Goal: Task Accomplishment & Management: Use online tool/utility

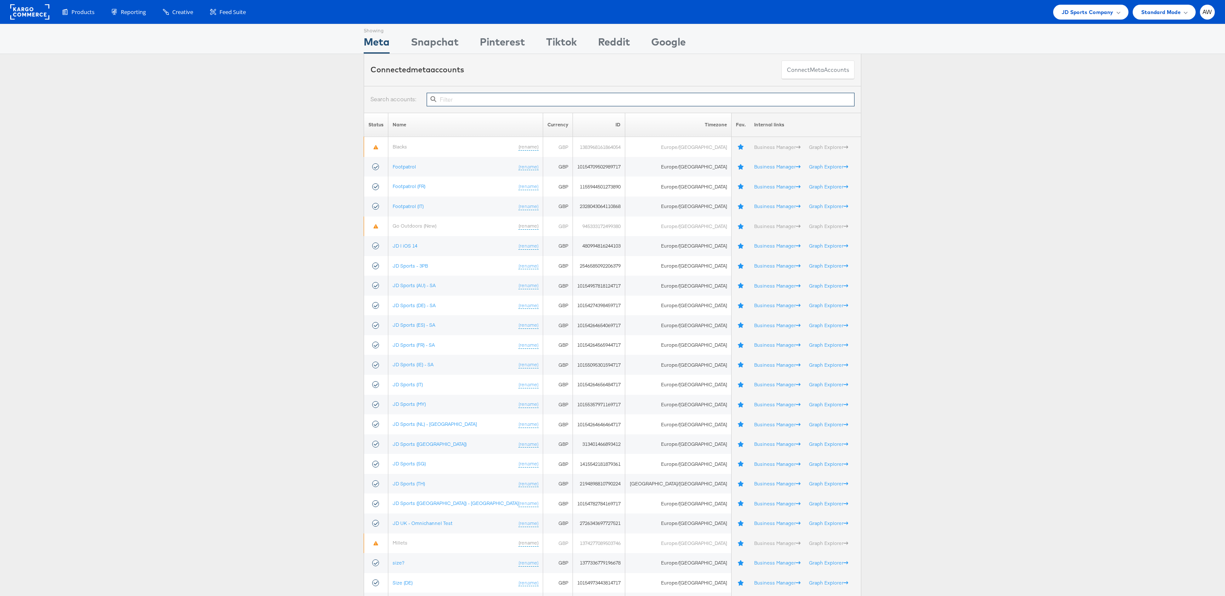
click at [522, 100] on input "text" at bounding box center [641, 100] width 428 height 14
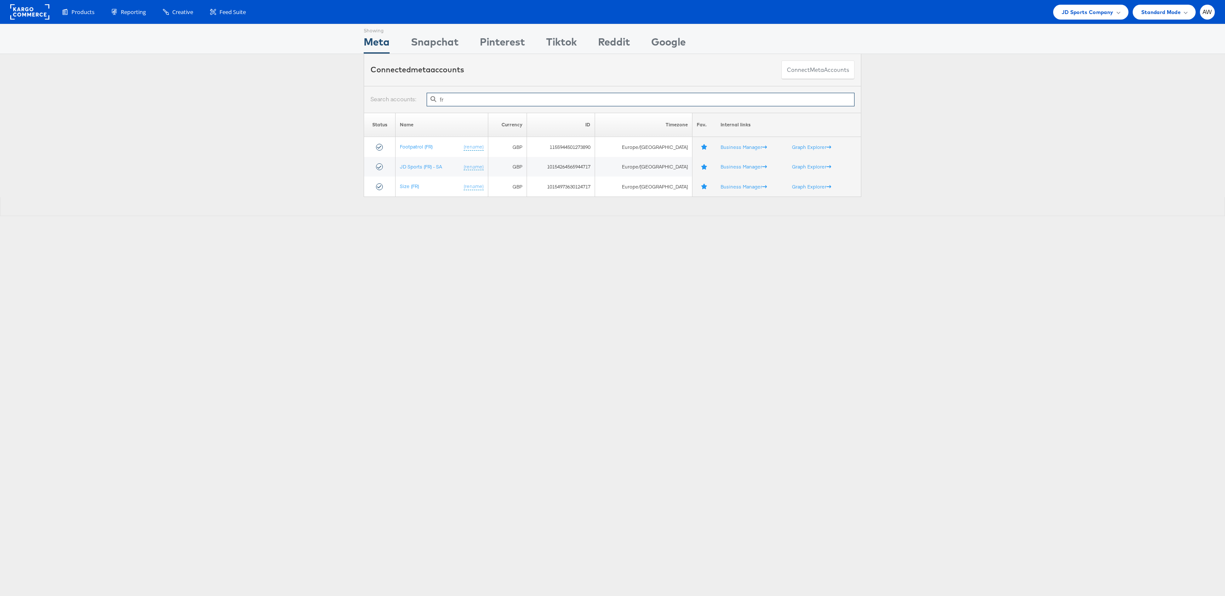
type input "f"
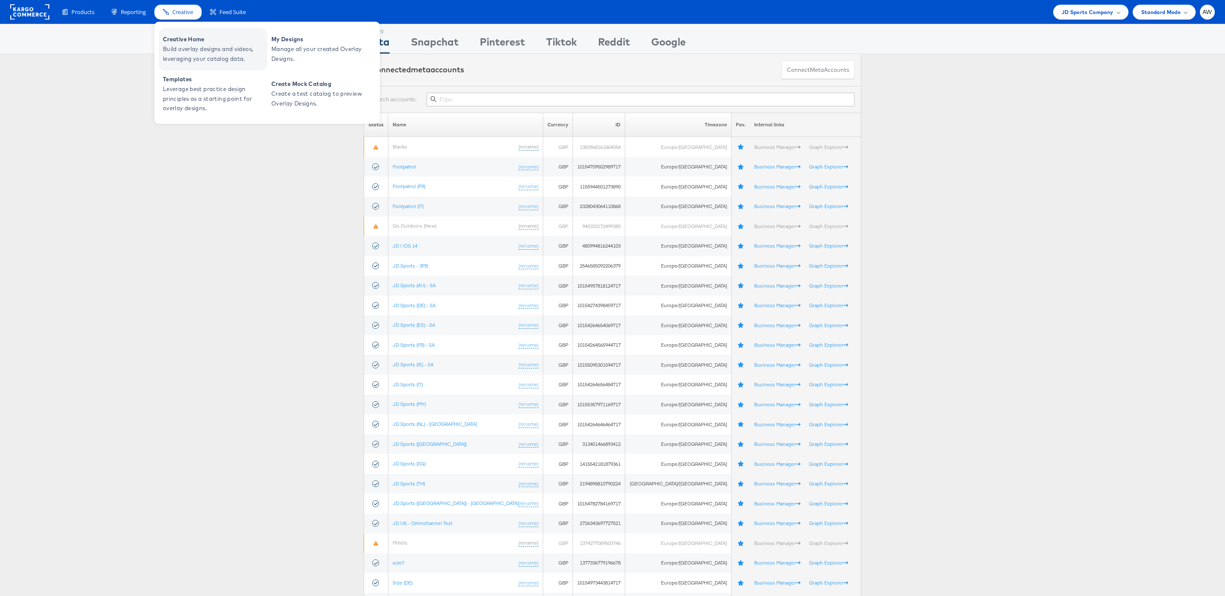
click at [184, 34] on span "Creative Home" at bounding box center [214, 39] width 102 height 10
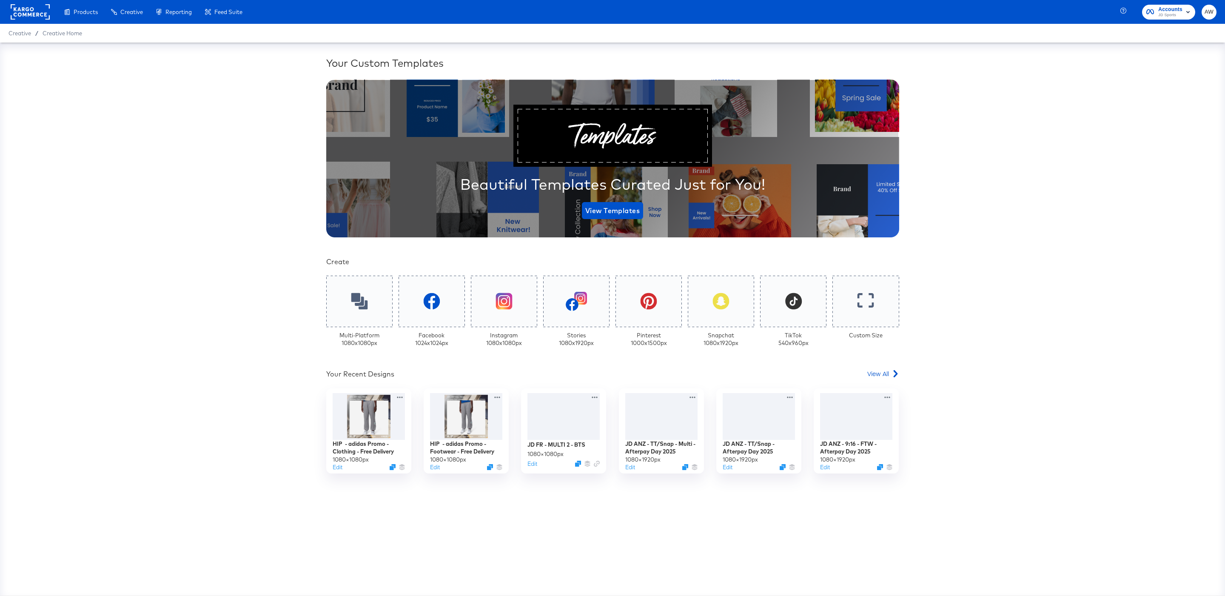
click at [864, 371] on div "Your Recent Designs View All" at bounding box center [612, 375] width 573 height 12
click at [876, 372] on span "View All" at bounding box center [878, 373] width 22 height 9
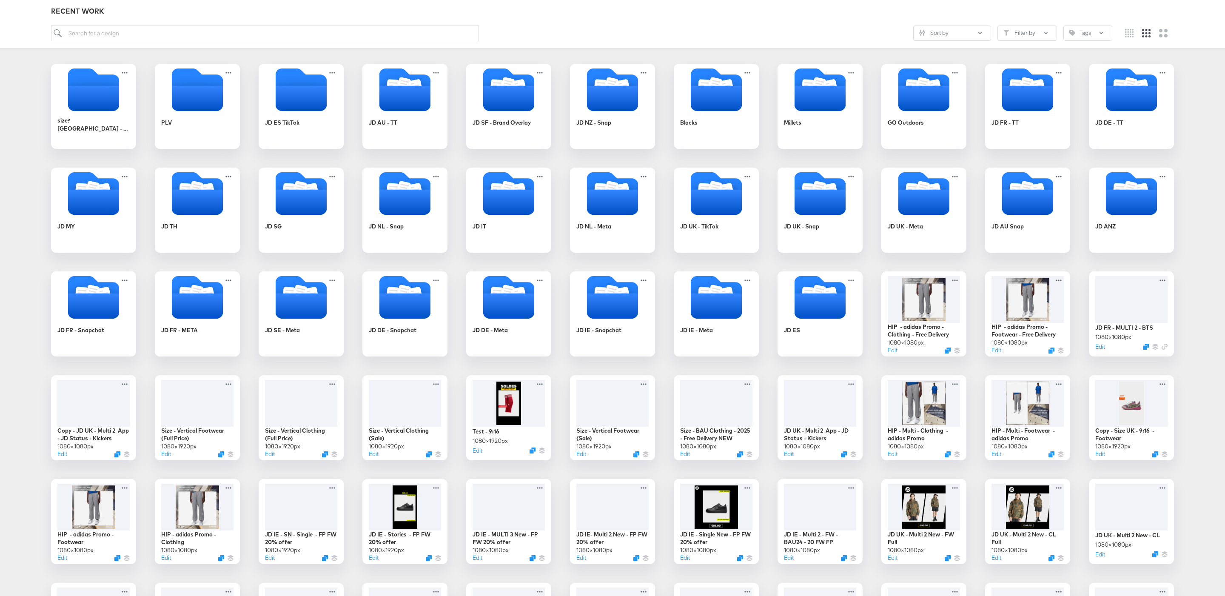
scroll to position [120, 0]
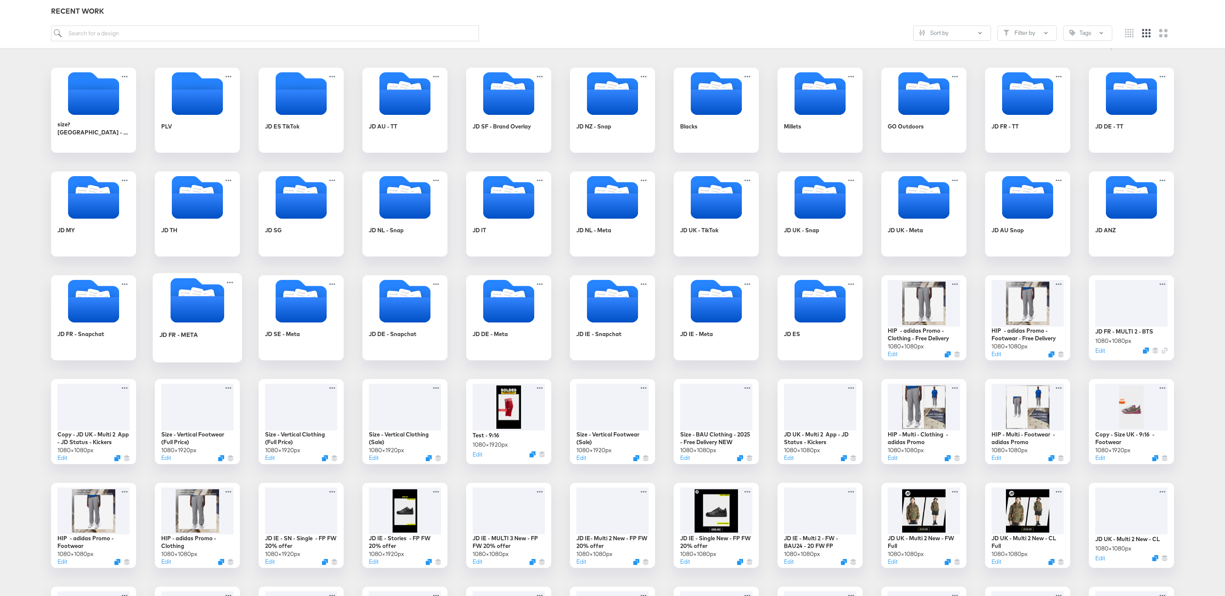
click at [192, 313] on icon "Folder" at bounding box center [198, 309] width 54 height 26
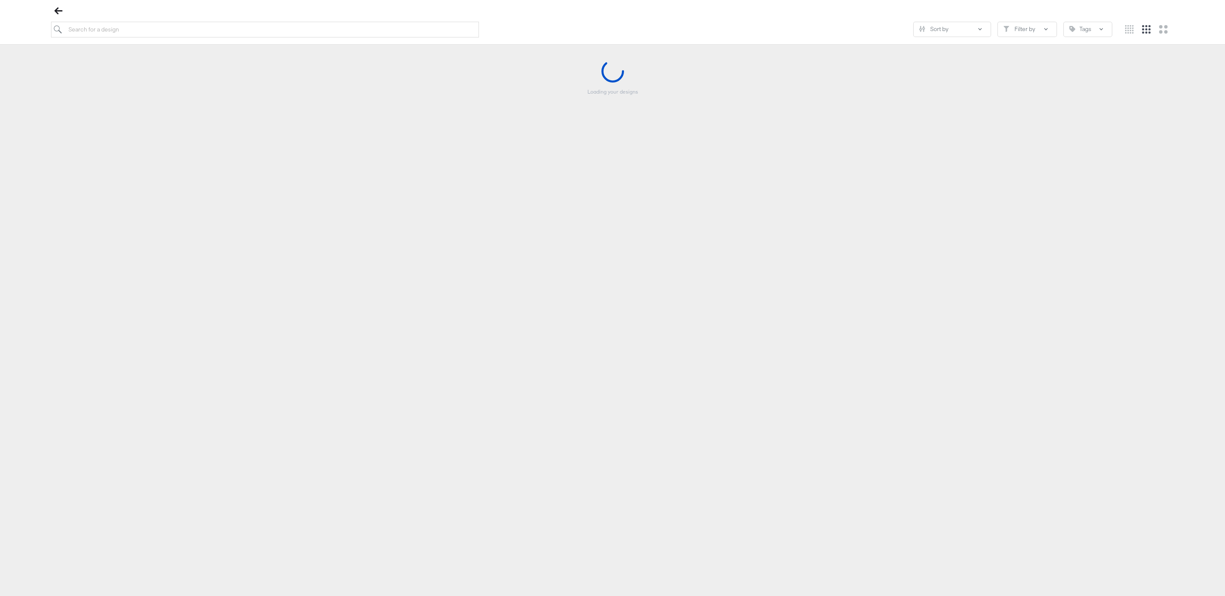
scroll to position [97, 0]
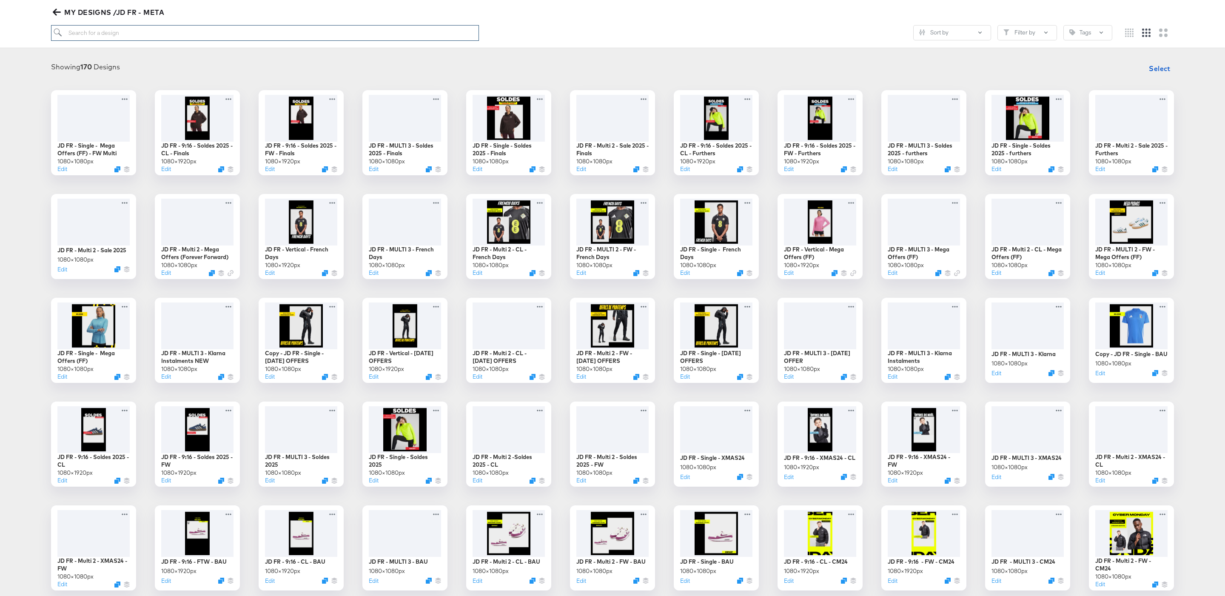
click at [251, 33] on input "search" at bounding box center [265, 33] width 428 height 16
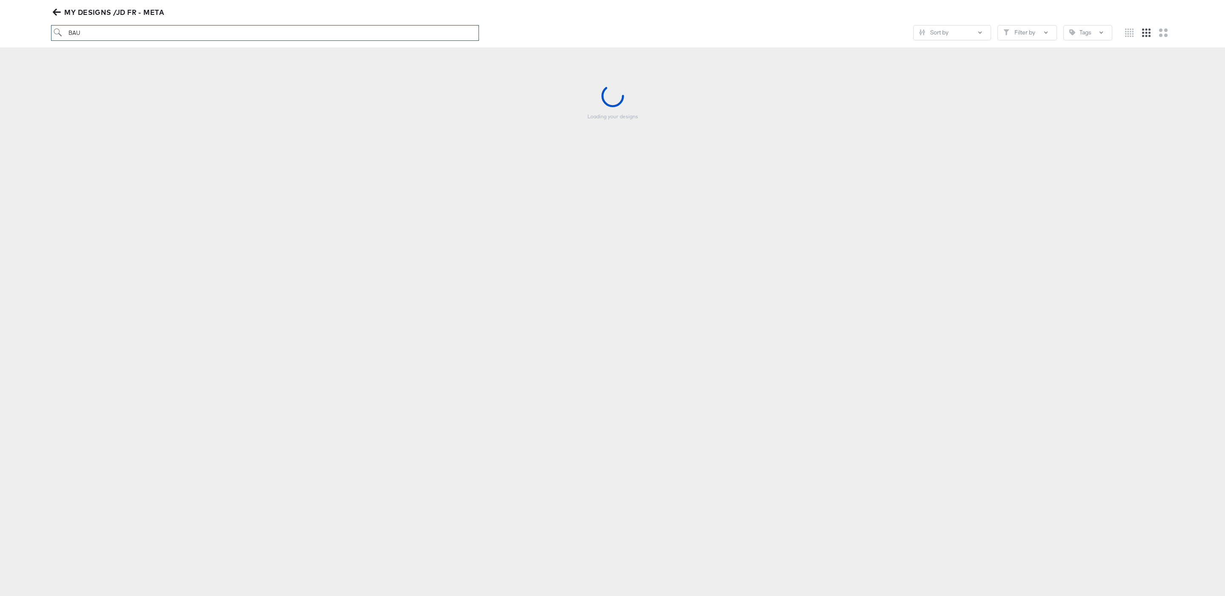
scroll to position [94, 0]
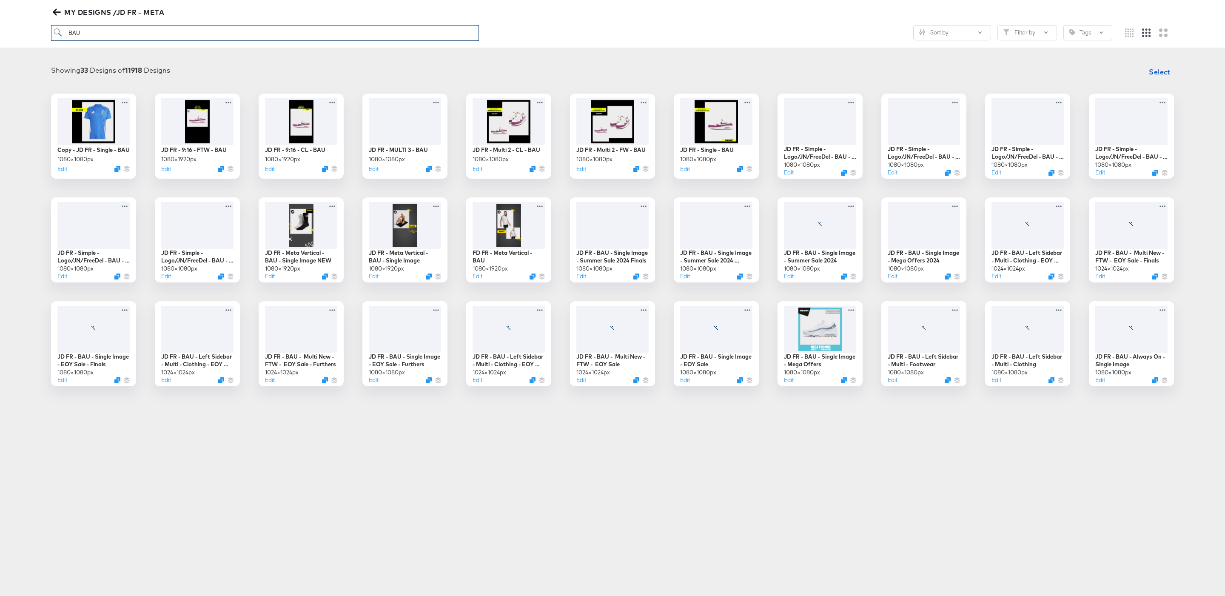
click at [251, 33] on input "BAU" at bounding box center [265, 33] width 428 height 16
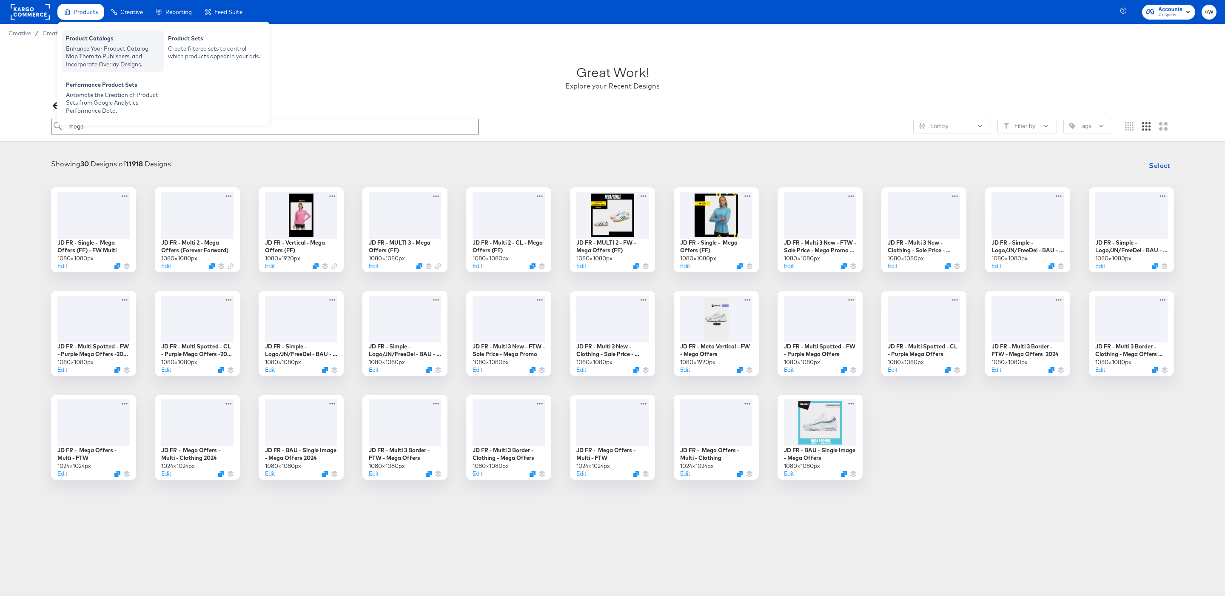
type input "mega"
click at [80, 39] on div "Product Catalogs" at bounding box center [113, 39] width 94 height 10
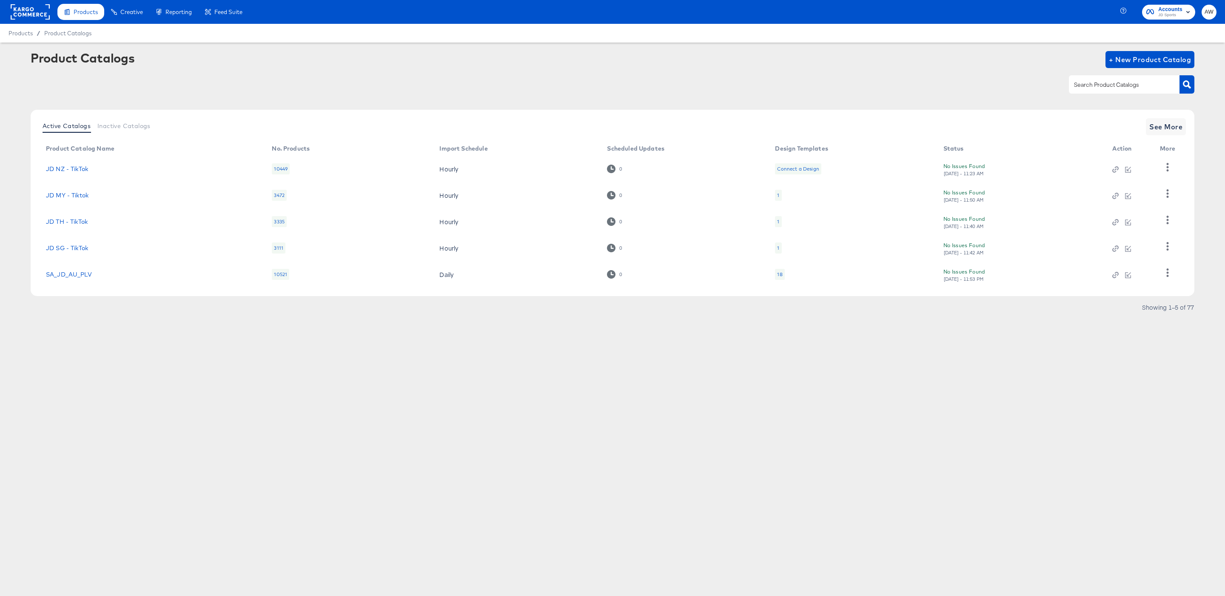
click at [1116, 83] on input "text" at bounding box center [1117, 85] width 91 height 10
type input "fr"
click at [77, 270] on link "StitcherAds - JD FR" at bounding box center [75, 273] width 58 height 7
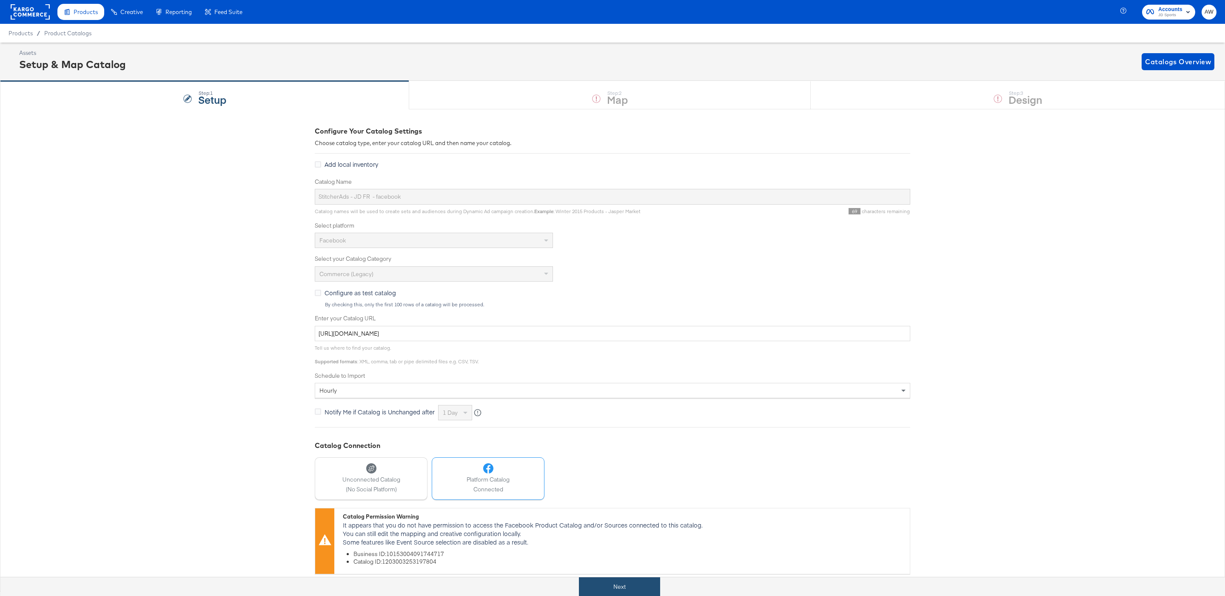
click at [608, 591] on button "Next" at bounding box center [619, 586] width 81 height 19
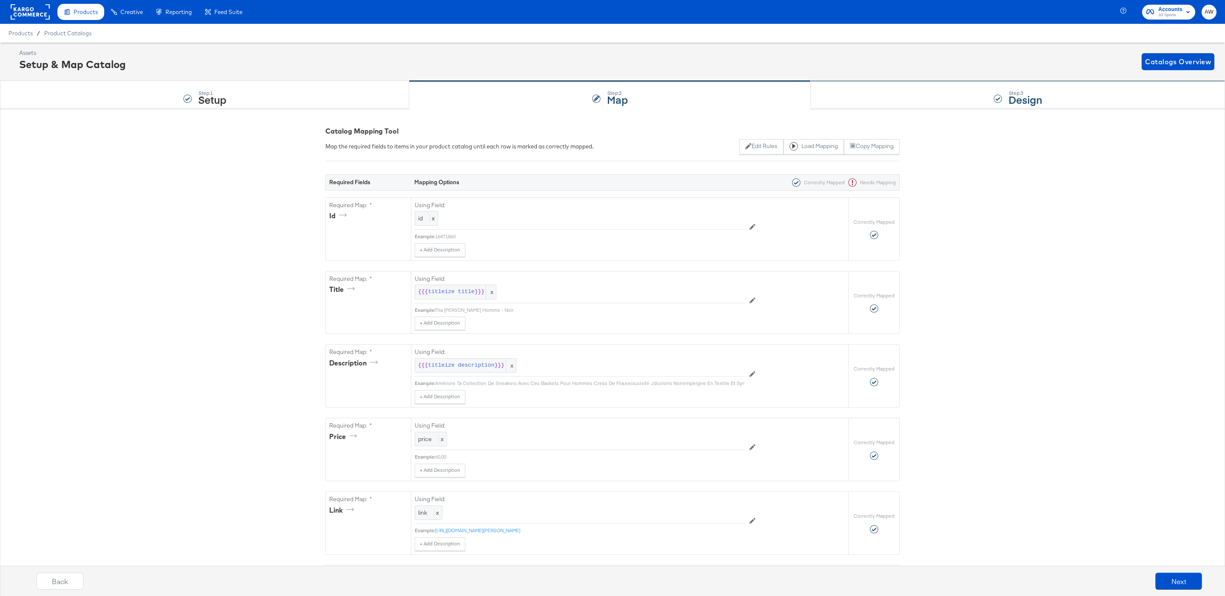
click at [844, 107] on div "Step: 3 Design" at bounding box center [1018, 95] width 414 height 28
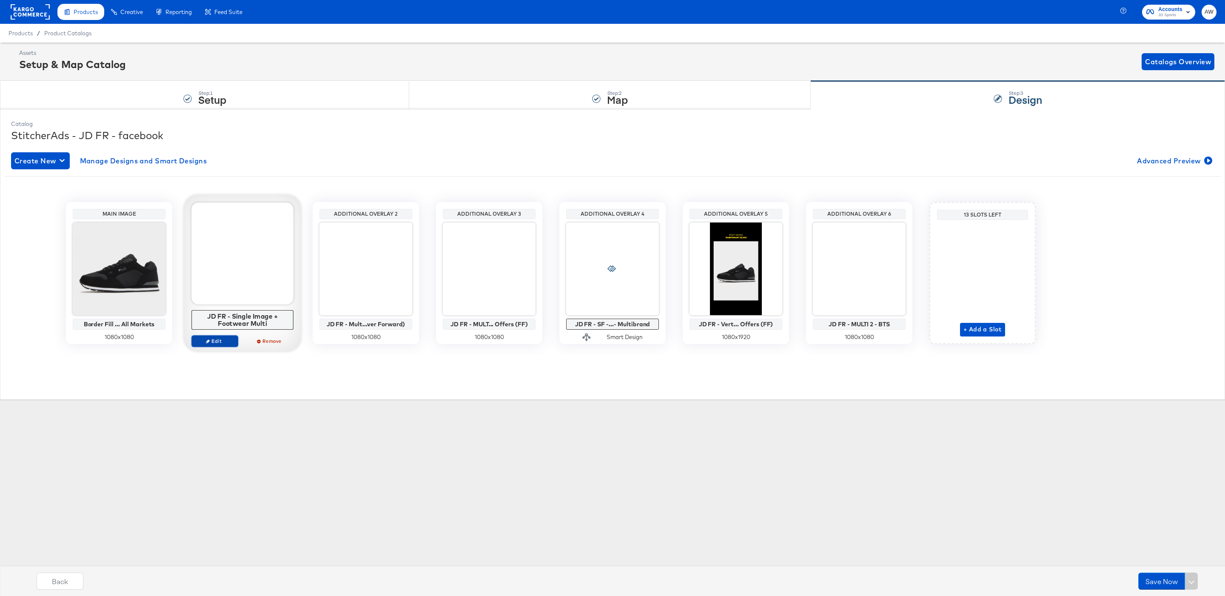
click at [211, 341] on span "Edit" at bounding box center [214, 341] width 39 height 6
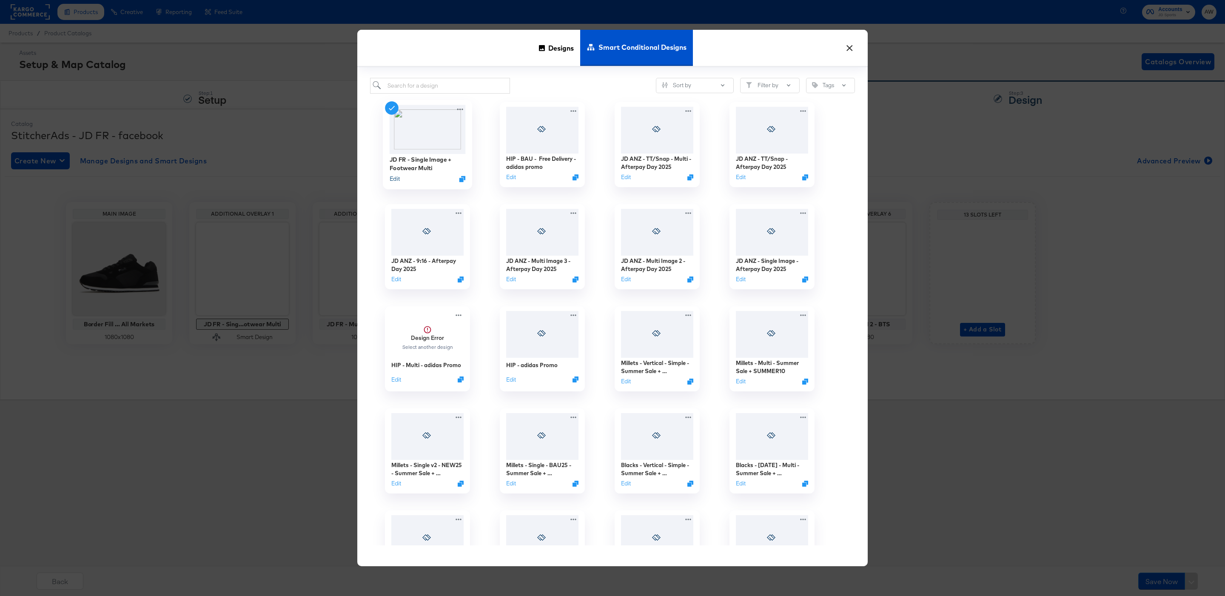
click at [394, 180] on button "Edit" at bounding box center [395, 178] width 10 height 8
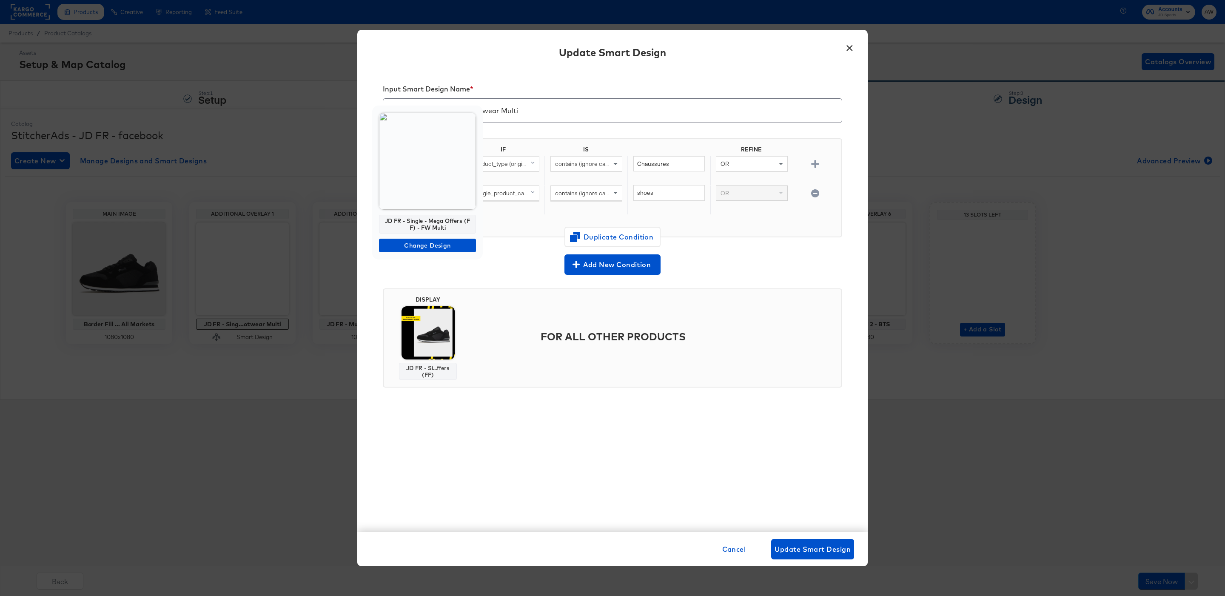
click at [417, 175] on img at bounding box center [427, 161] width 97 height 97
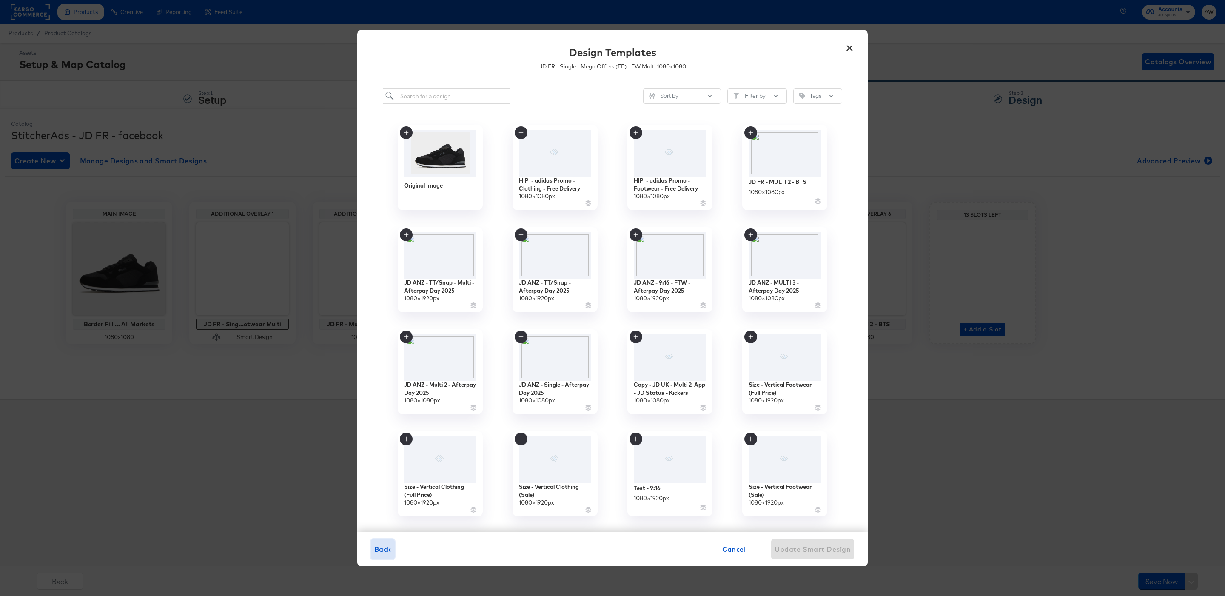
click at [385, 548] on span "Back" at bounding box center [382, 549] width 17 height 12
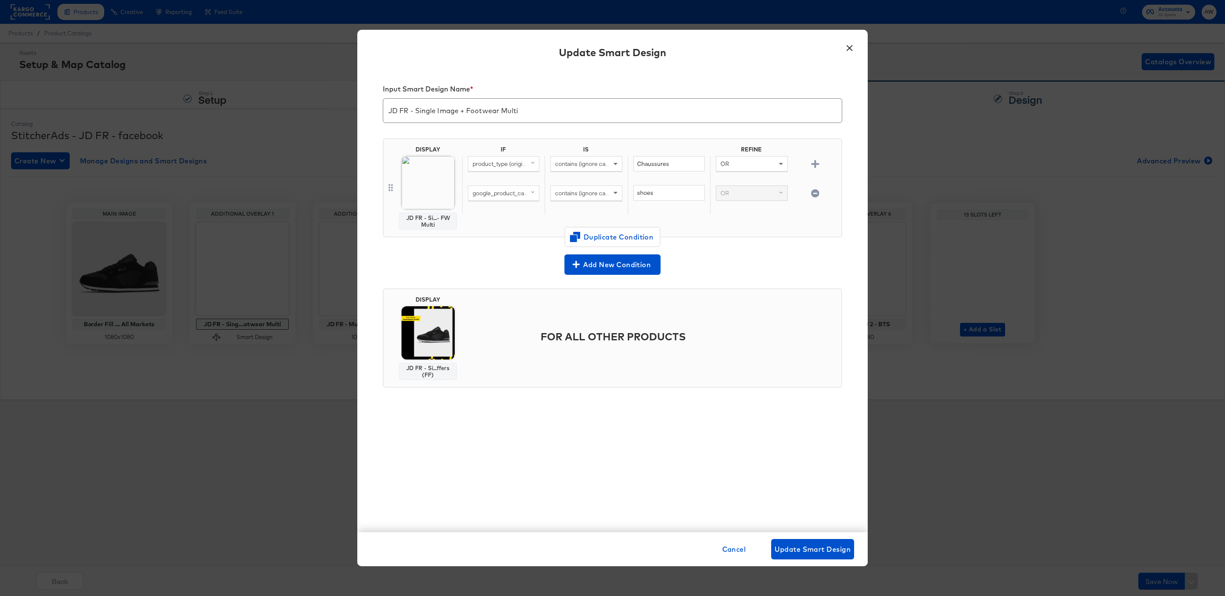
click at [422, 189] on img at bounding box center [428, 182] width 53 height 53
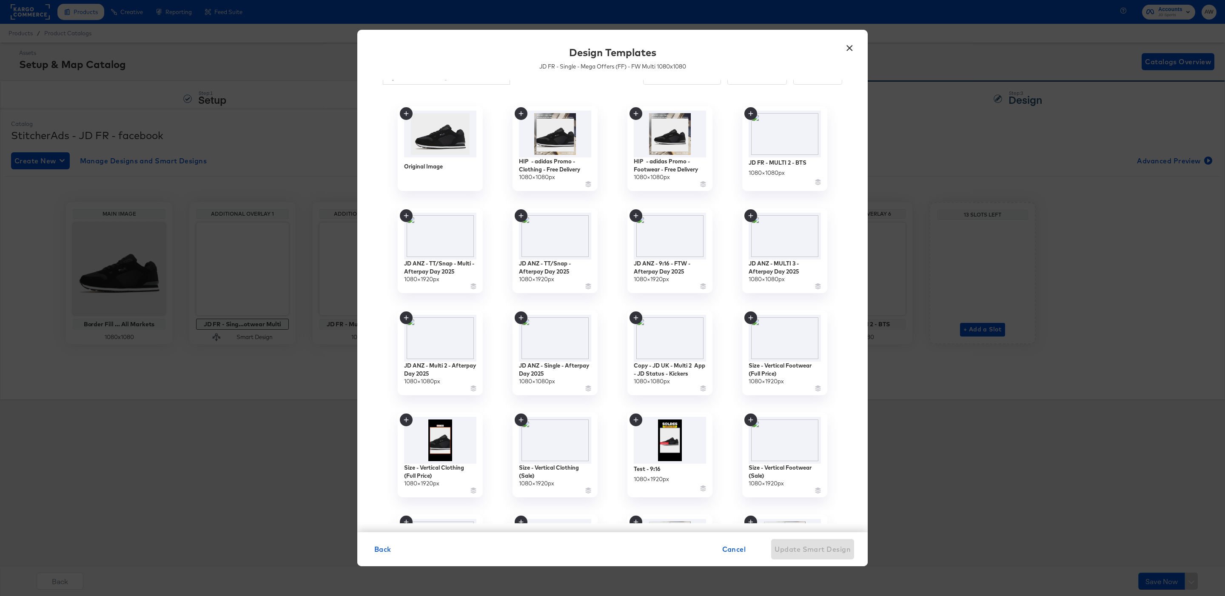
click at [842, 51] on button "×" at bounding box center [849, 45] width 15 height 15
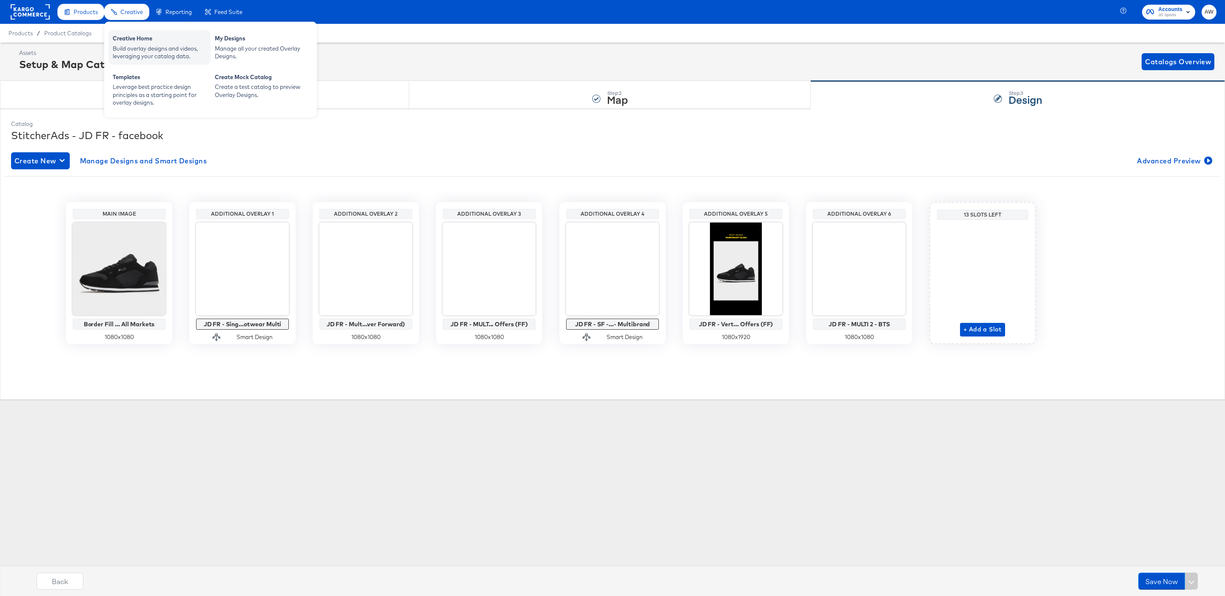
click at [151, 49] on div "Build overlay designs and videos, leveraging your catalog data." at bounding box center [160, 53] width 94 height 16
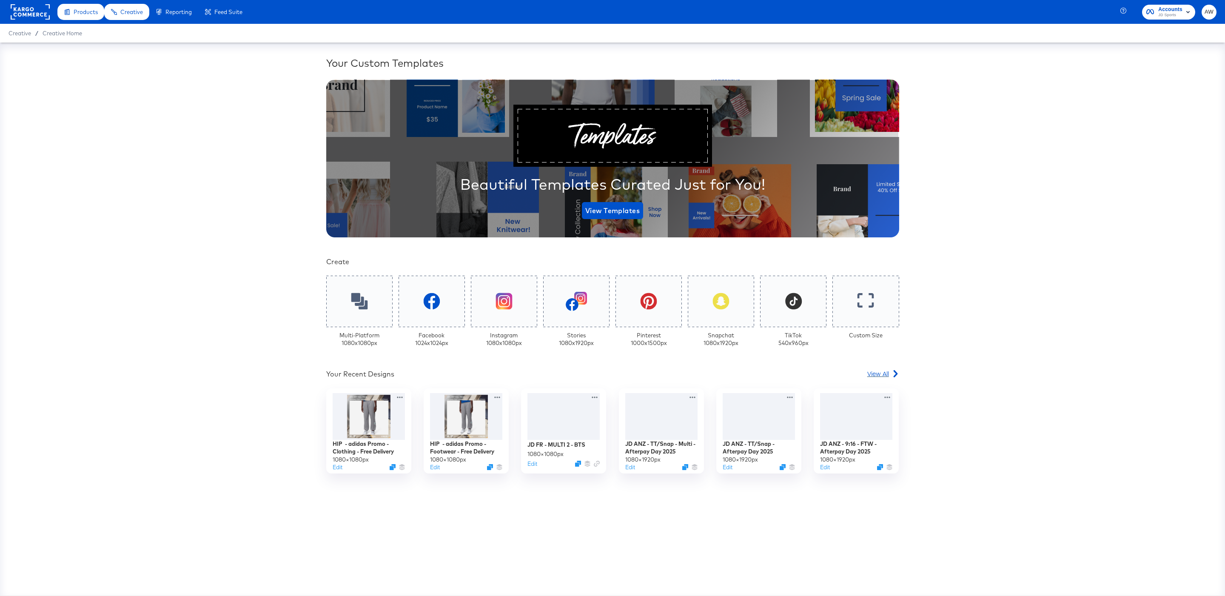
click at [884, 371] on span "View All" at bounding box center [878, 373] width 22 height 9
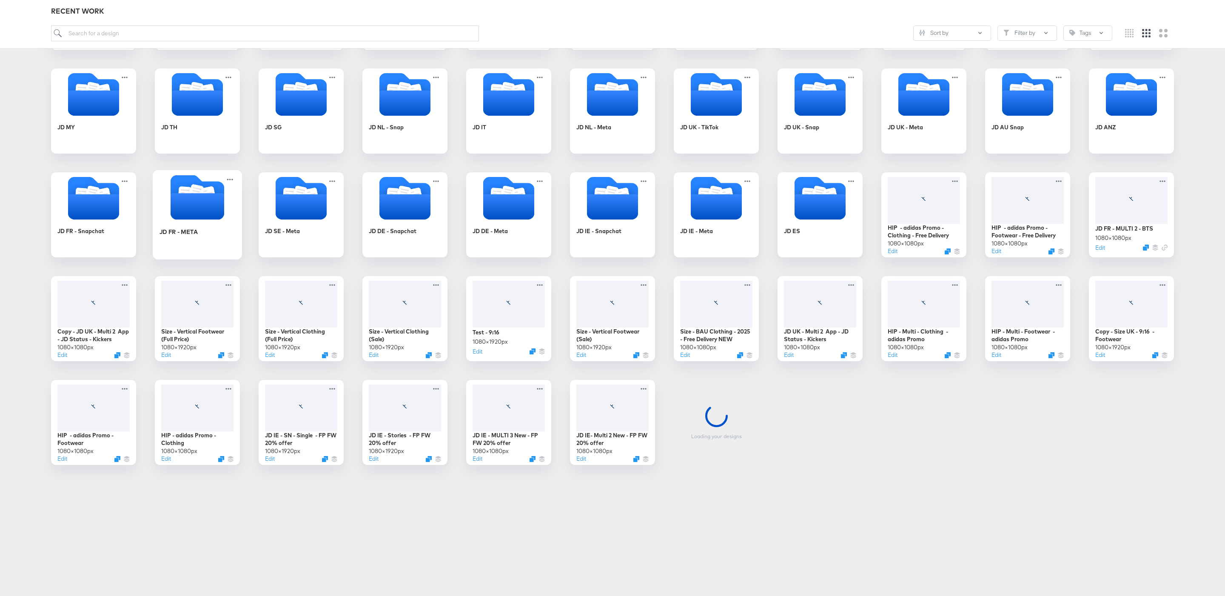
click at [194, 202] on icon "Folder" at bounding box center [198, 206] width 54 height 26
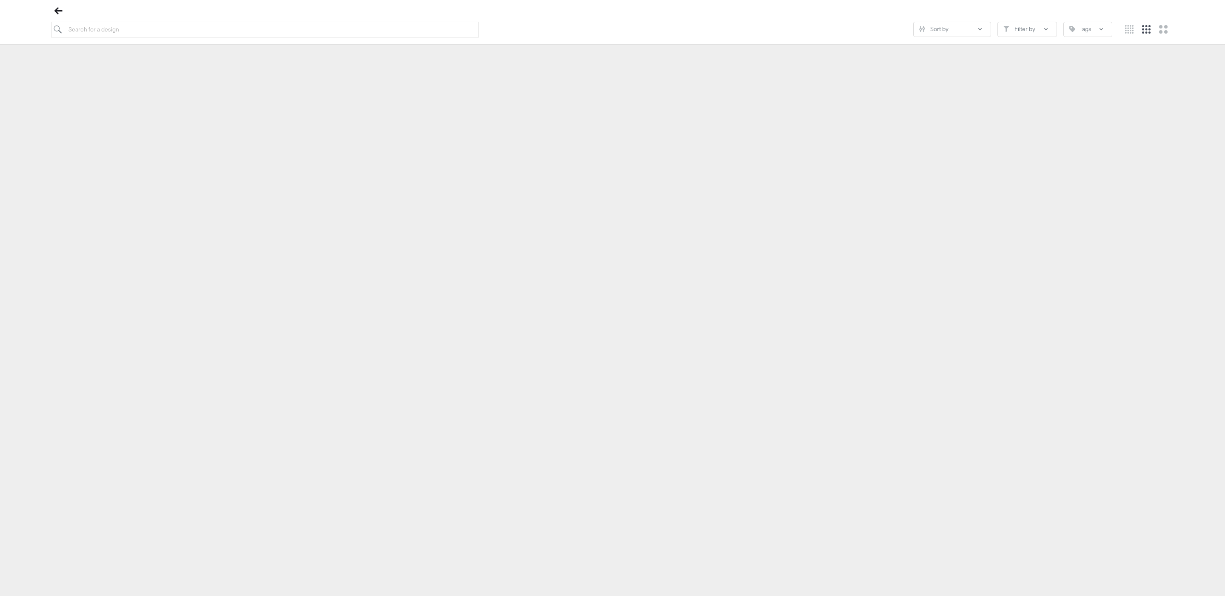
scroll to position [97, 0]
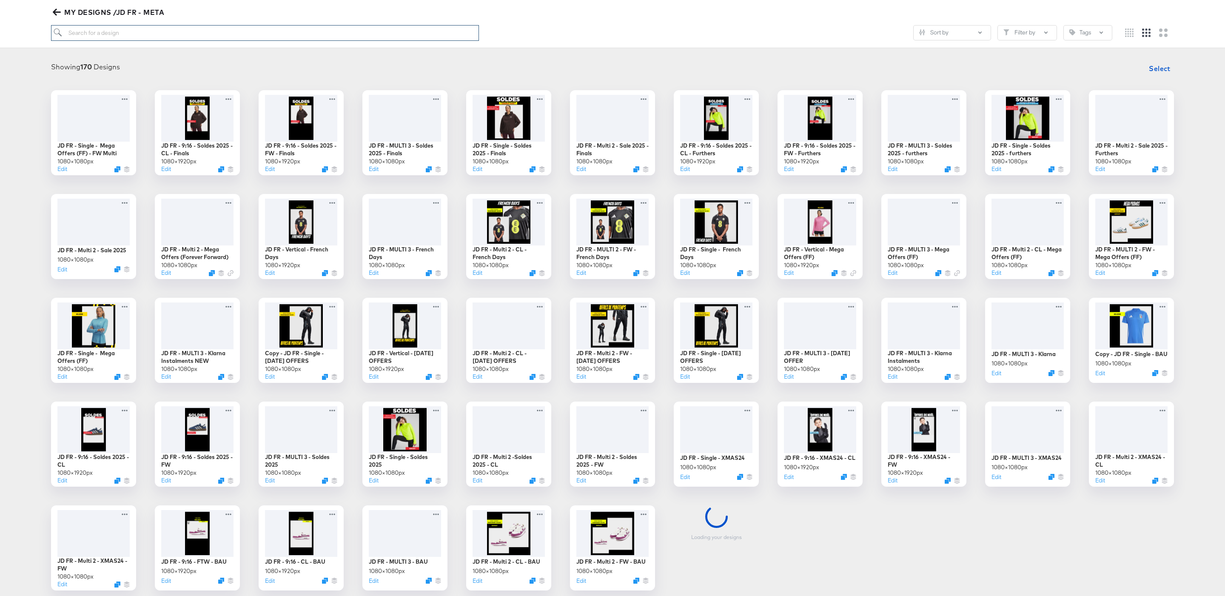
click at [148, 37] on input "search" at bounding box center [265, 33] width 428 height 16
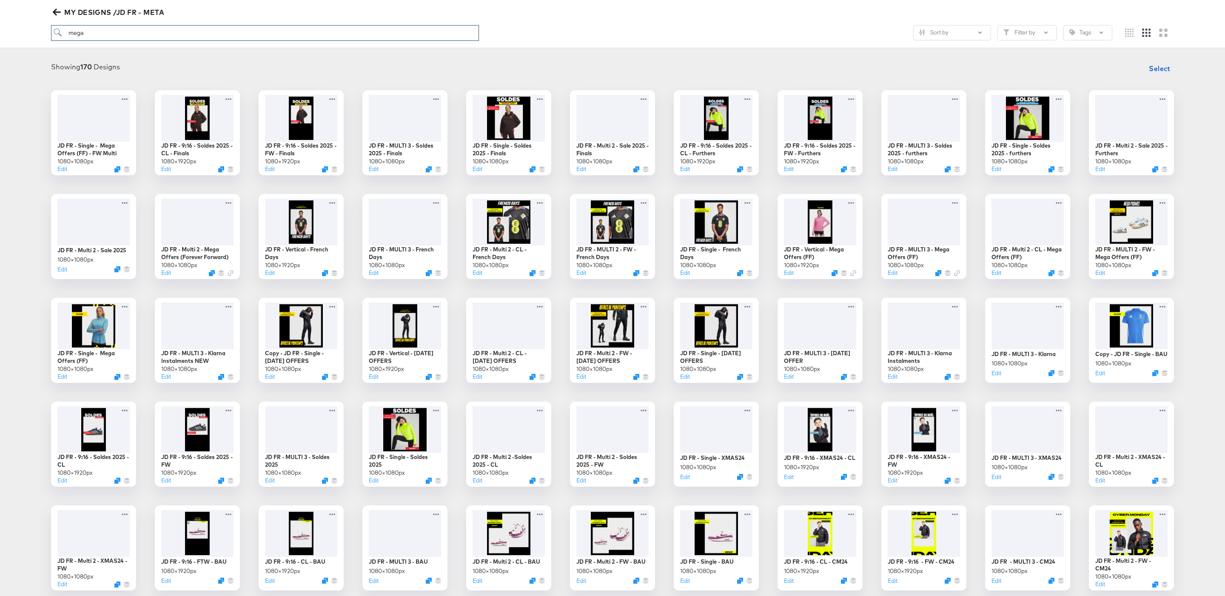
type input "mega"
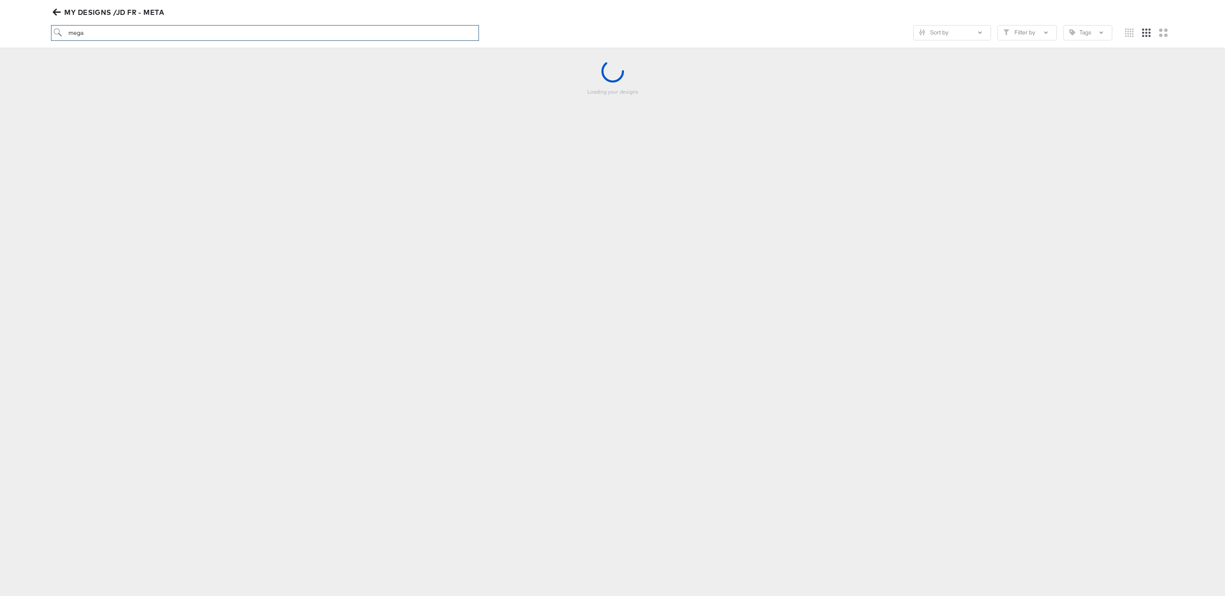
scroll to position [94, 0]
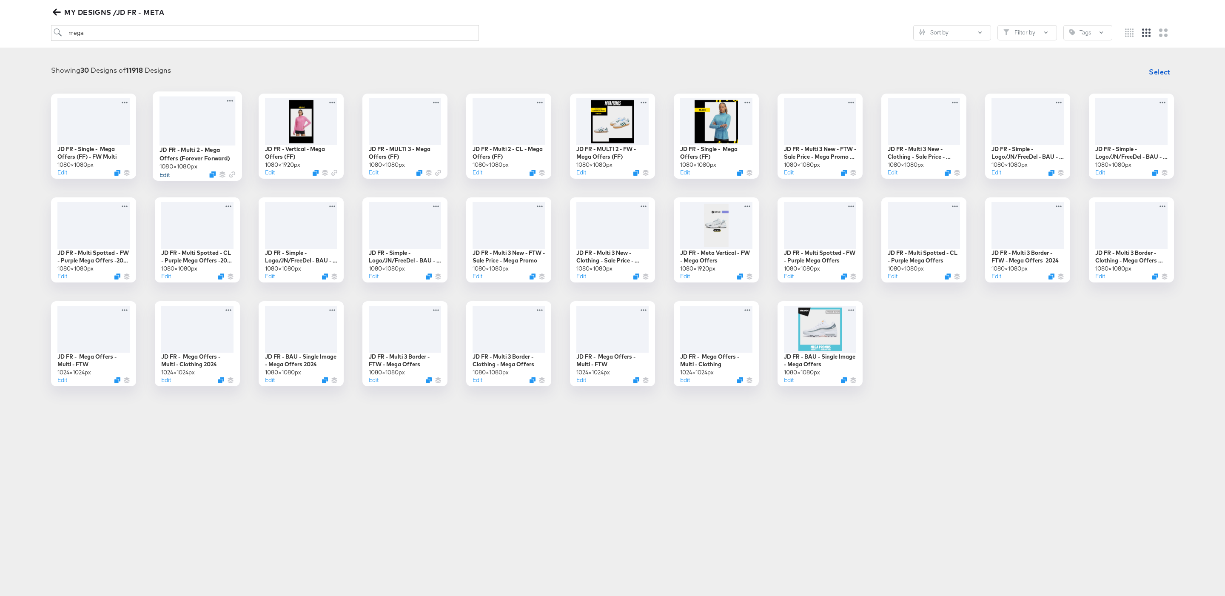
click at [163, 175] on button "Edit" at bounding box center [165, 174] width 10 height 8
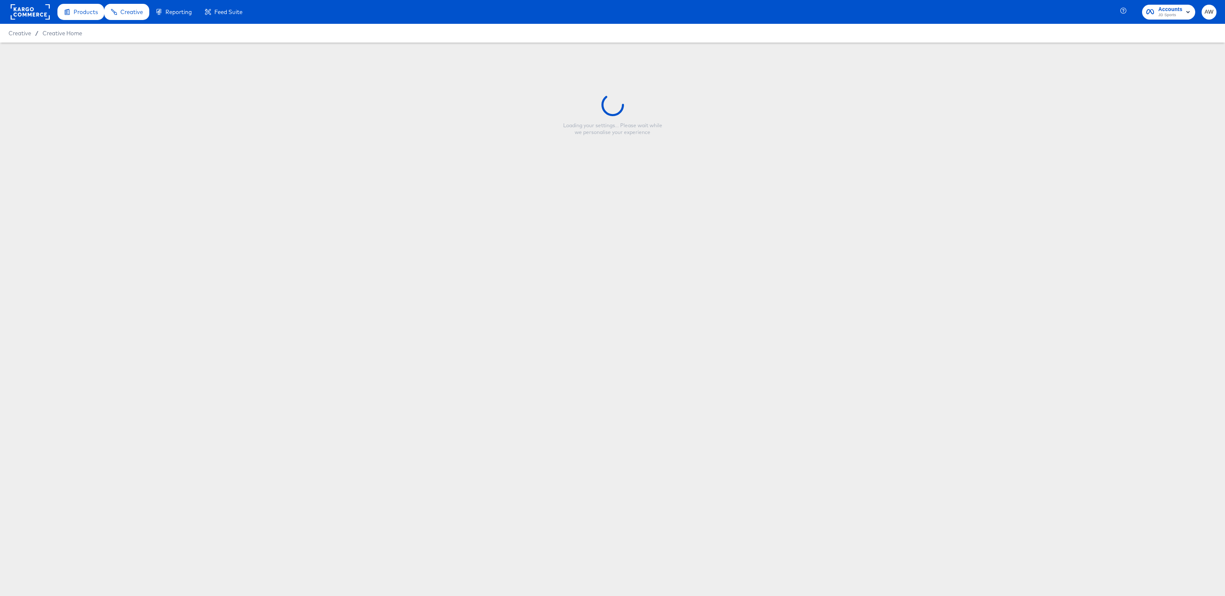
type input "JD FR - Multi 2 - Mega Offers (Forever Forward)"
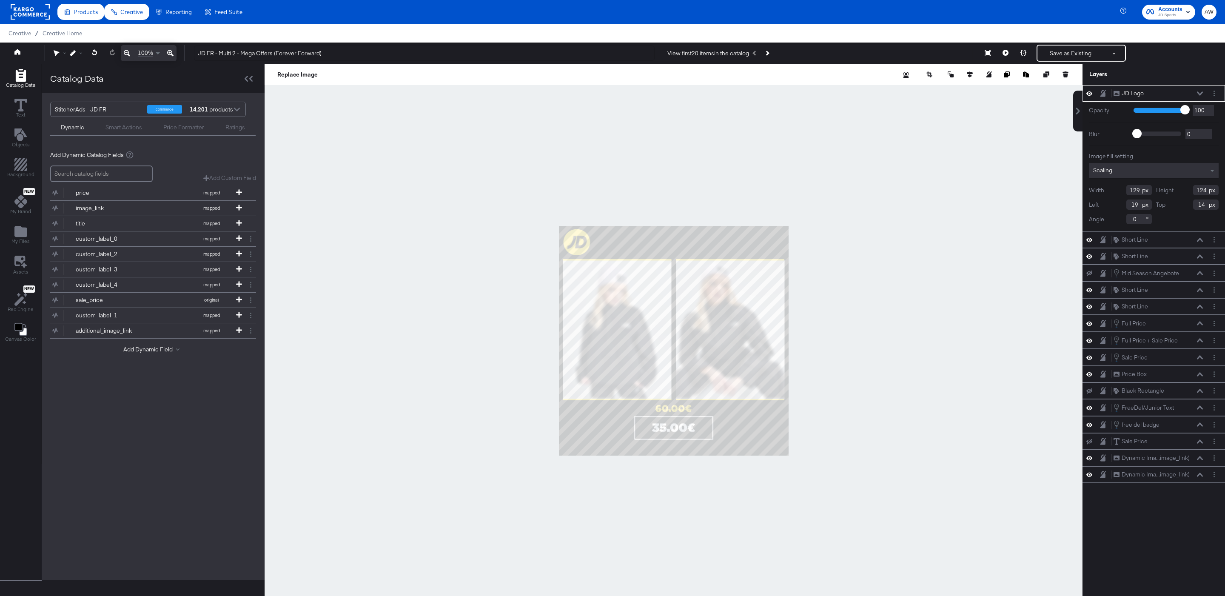
click at [1007, 269] on div at bounding box center [674, 341] width 818 height 554
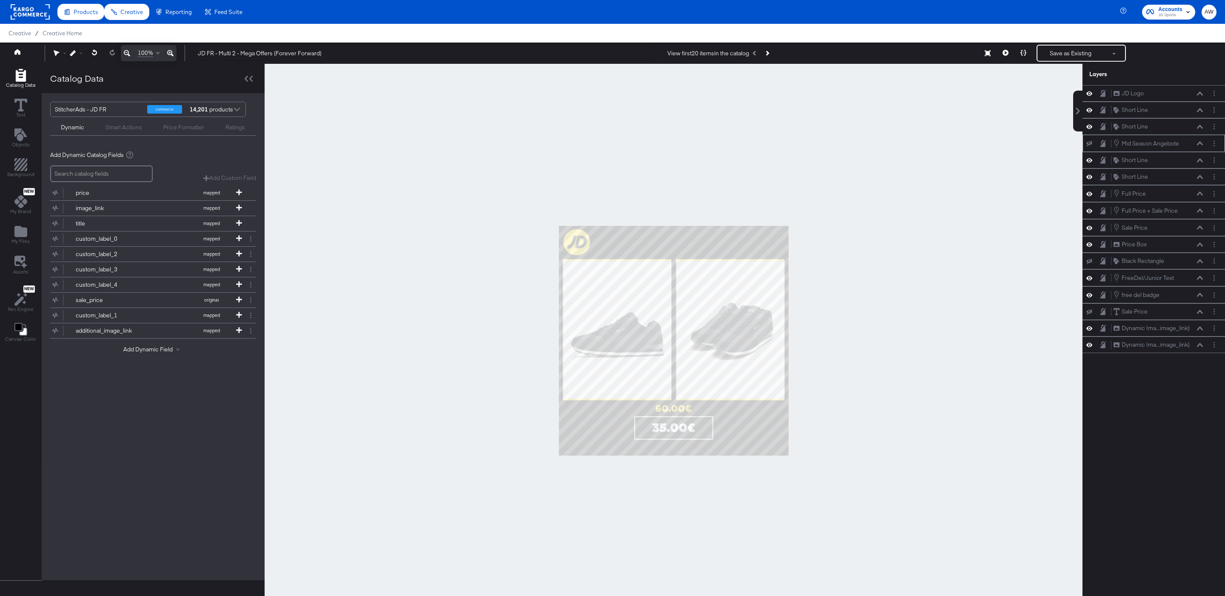
click at [1090, 145] on icon at bounding box center [1090, 144] width 6 height 6
click at [1092, 264] on icon at bounding box center [1090, 262] width 6 height 6
click at [1092, 265] on icon at bounding box center [1090, 260] width 6 height 7
click at [1055, 53] on button "Save as Existing" at bounding box center [1071, 53] width 66 height 15
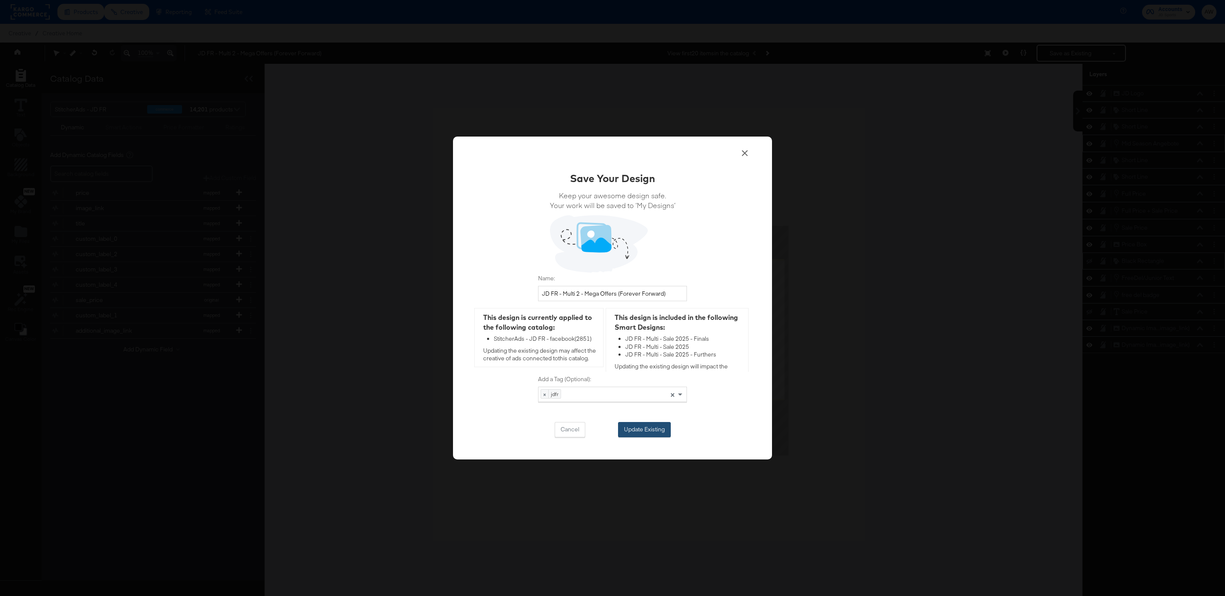
click at [639, 423] on button "Update Existing" at bounding box center [644, 429] width 53 height 15
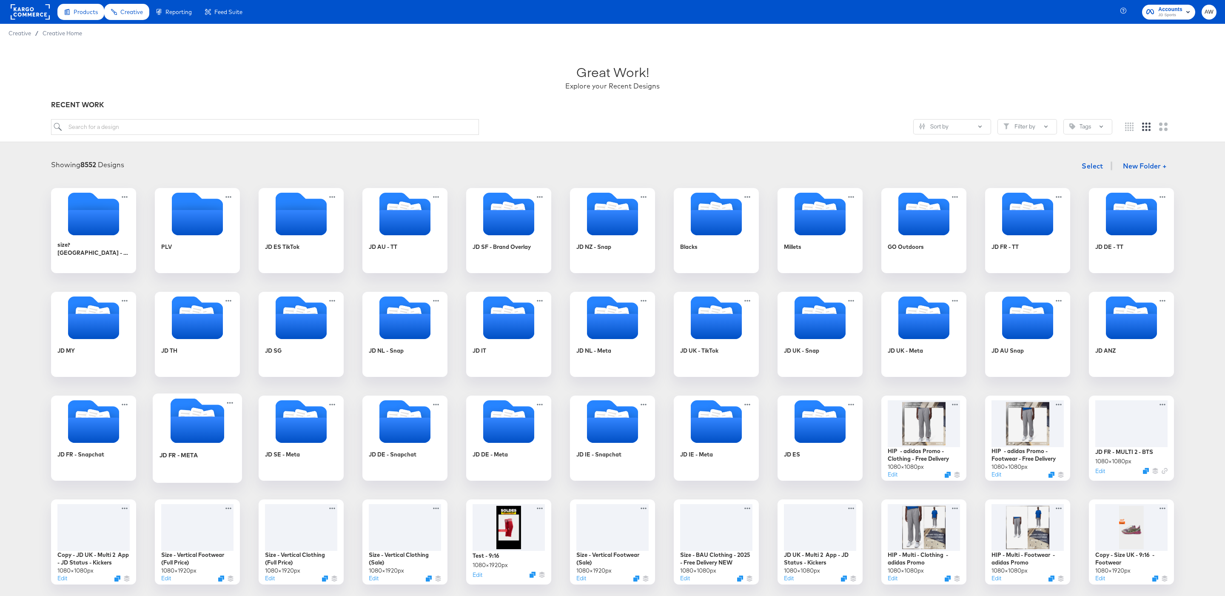
click at [222, 408] on icon "Folder" at bounding box center [198, 420] width 54 height 45
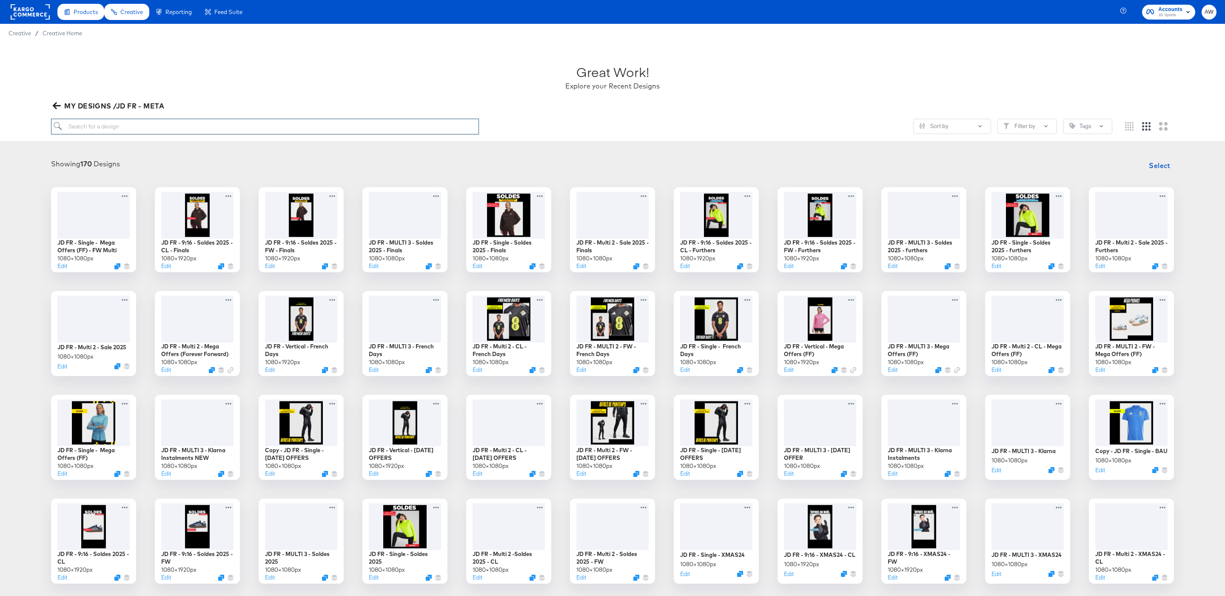
click at [277, 127] on input "search" at bounding box center [265, 127] width 428 height 16
click at [300, 150] on div "Showing 170 Designs Select JD FR - Single - Mega Offers (FF) - FW Multi 1080 × …" at bounding box center [612, 422] width 1225 height 548
click at [92, 209] on div at bounding box center [94, 214] width 76 height 49
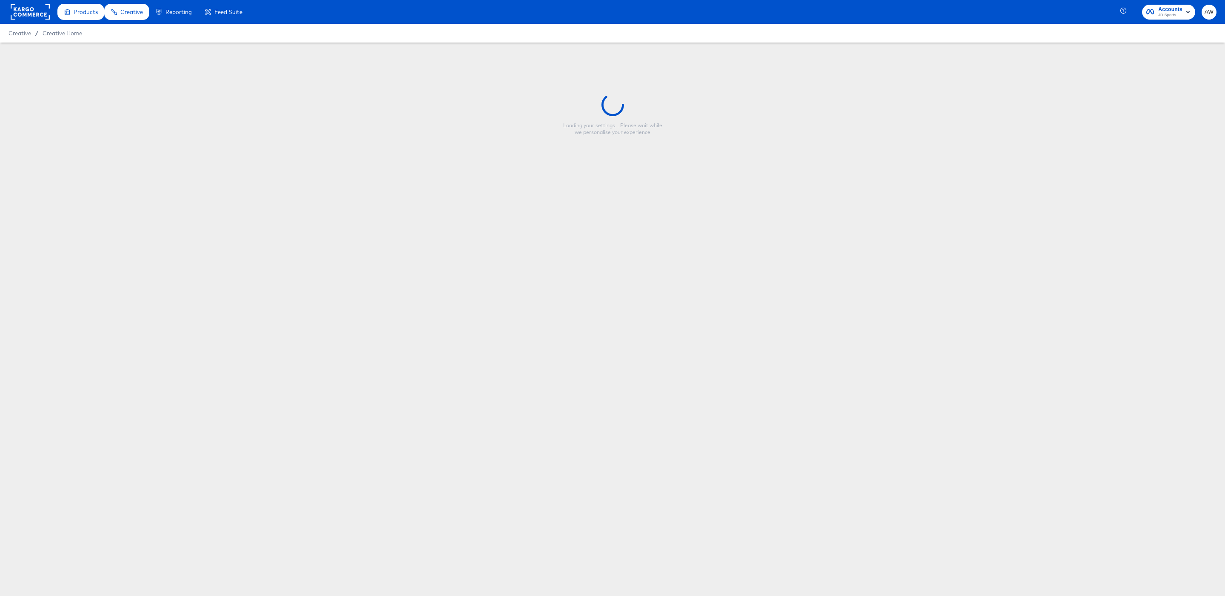
type input "JD FR - Single - Mega Offers (FF) - FW Multi"
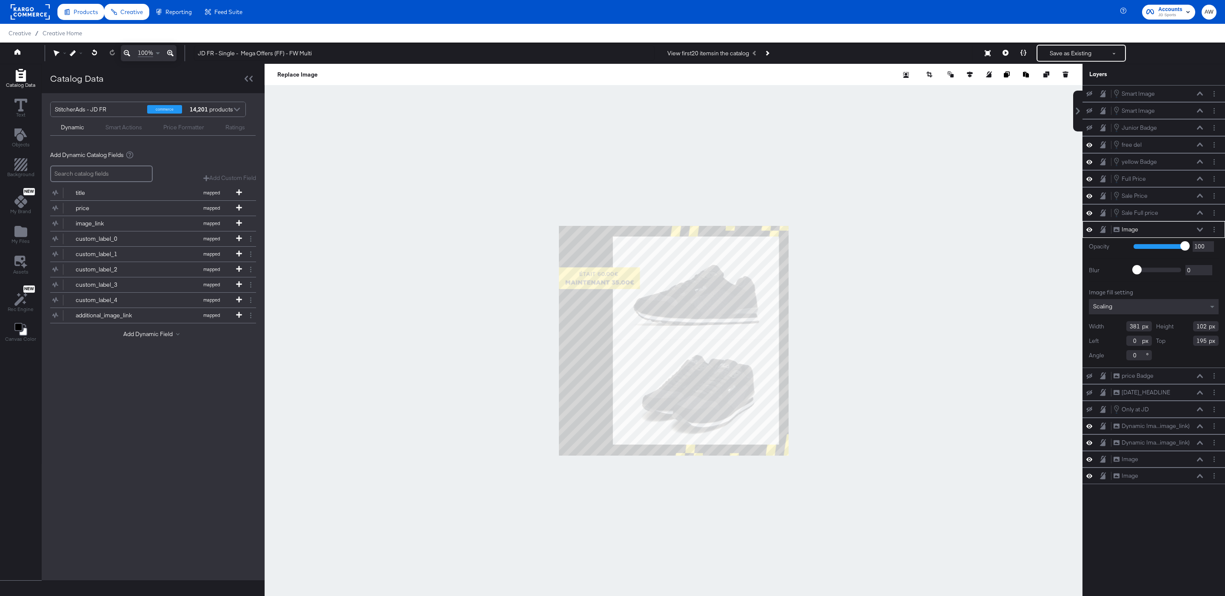
click at [933, 215] on div at bounding box center [674, 341] width 818 height 554
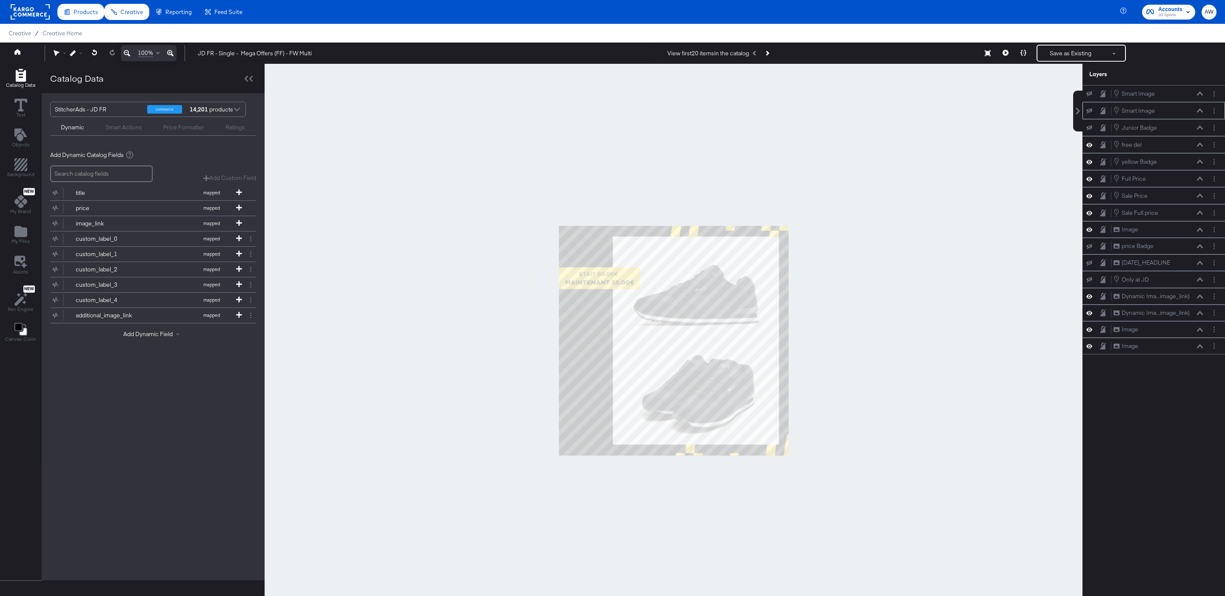
click at [1091, 114] on icon at bounding box center [1090, 111] width 6 height 6
click at [1088, 93] on icon at bounding box center [1090, 94] width 6 height 6
click at [971, 172] on div at bounding box center [674, 341] width 818 height 554
click at [1056, 50] on button "Save as Existing" at bounding box center [1071, 53] width 66 height 15
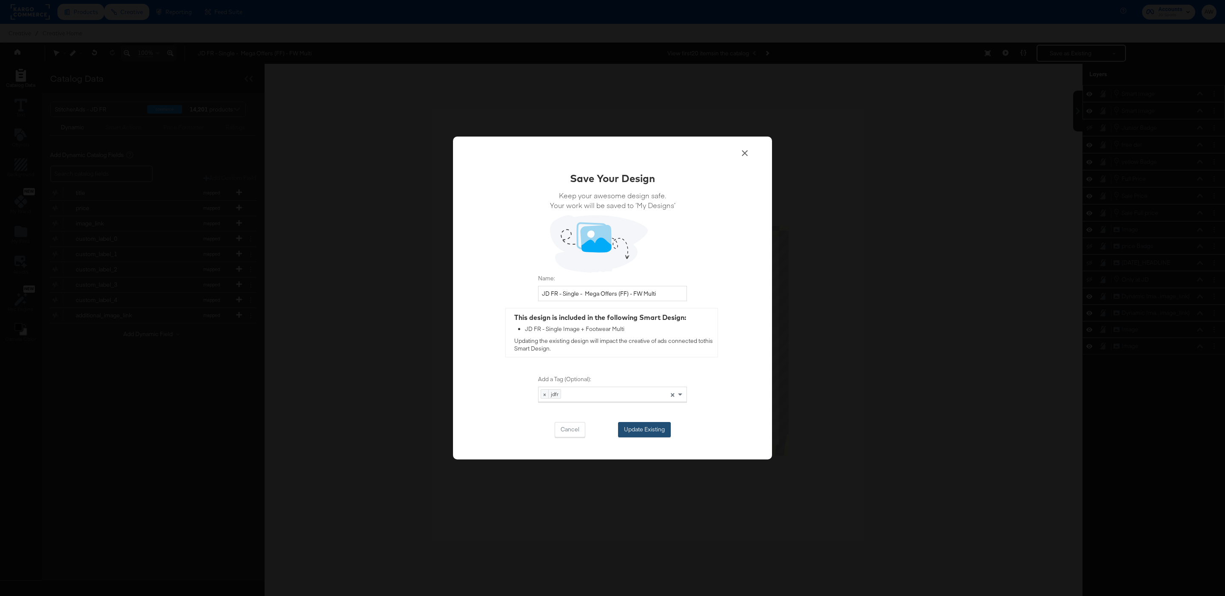
click at [641, 435] on button "Update Existing" at bounding box center [644, 429] width 53 height 15
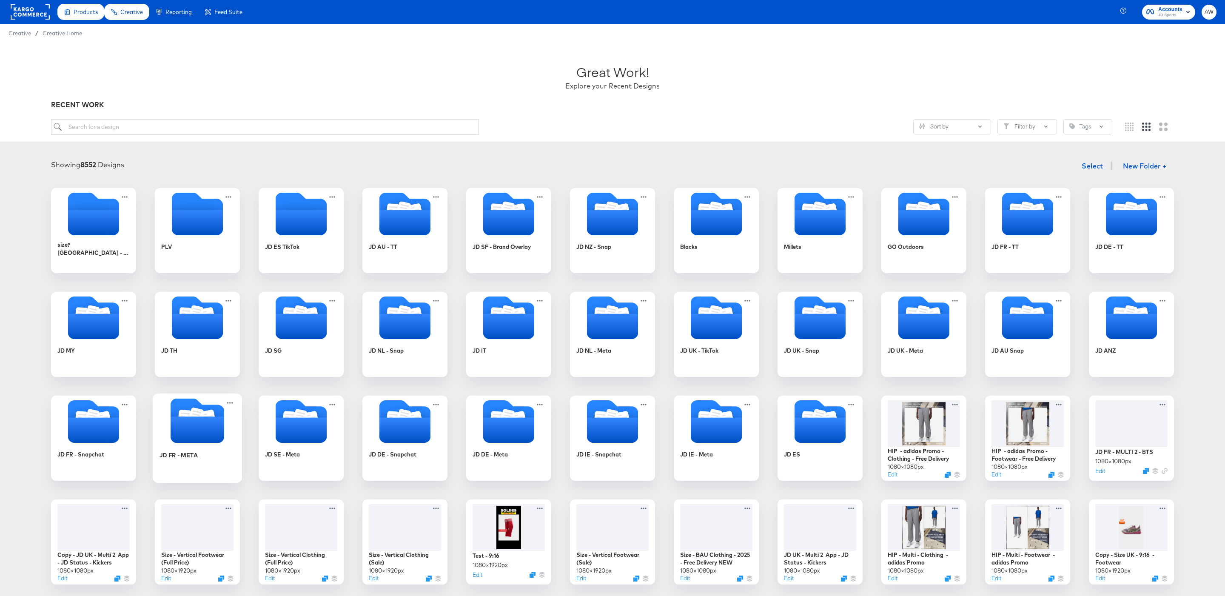
click at [221, 440] on icon "Folder" at bounding box center [198, 429] width 54 height 26
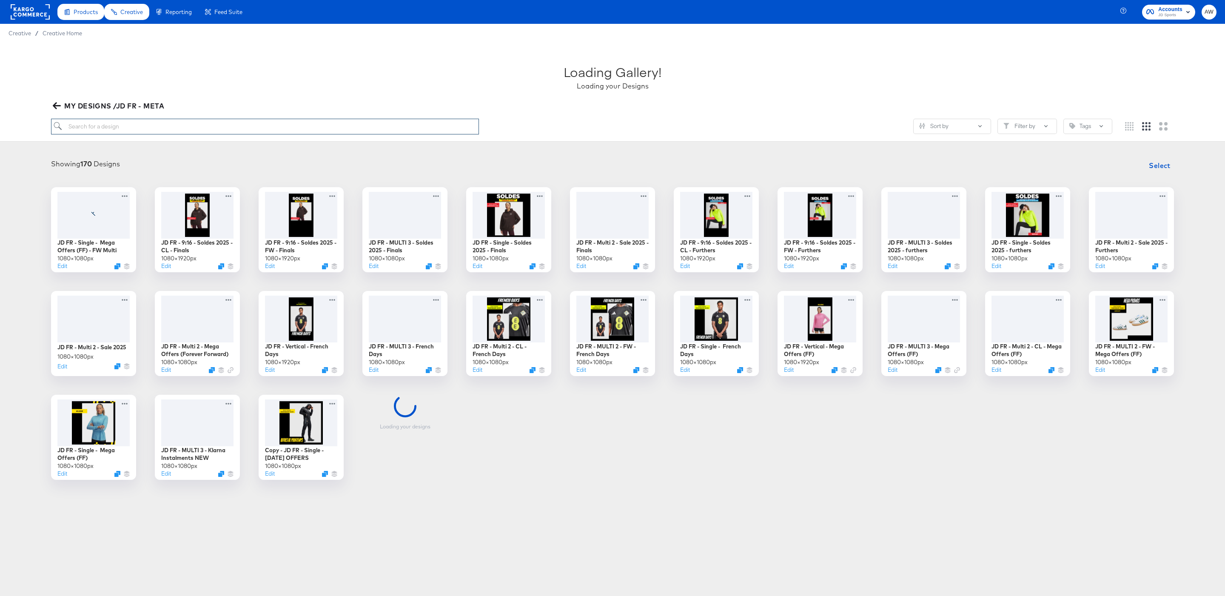
click at [286, 131] on input "search" at bounding box center [265, 127] width 428 height 16
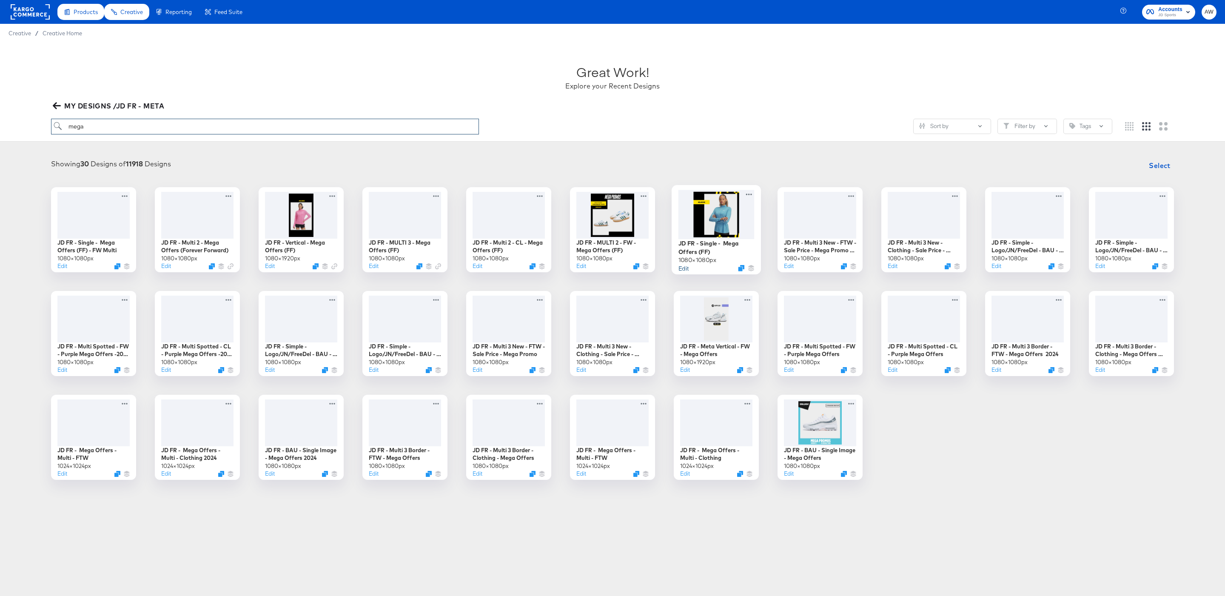
type input "mega"
click at [684, 266] on button "Edit" at bounding box center [684, 268] width 10 height 8
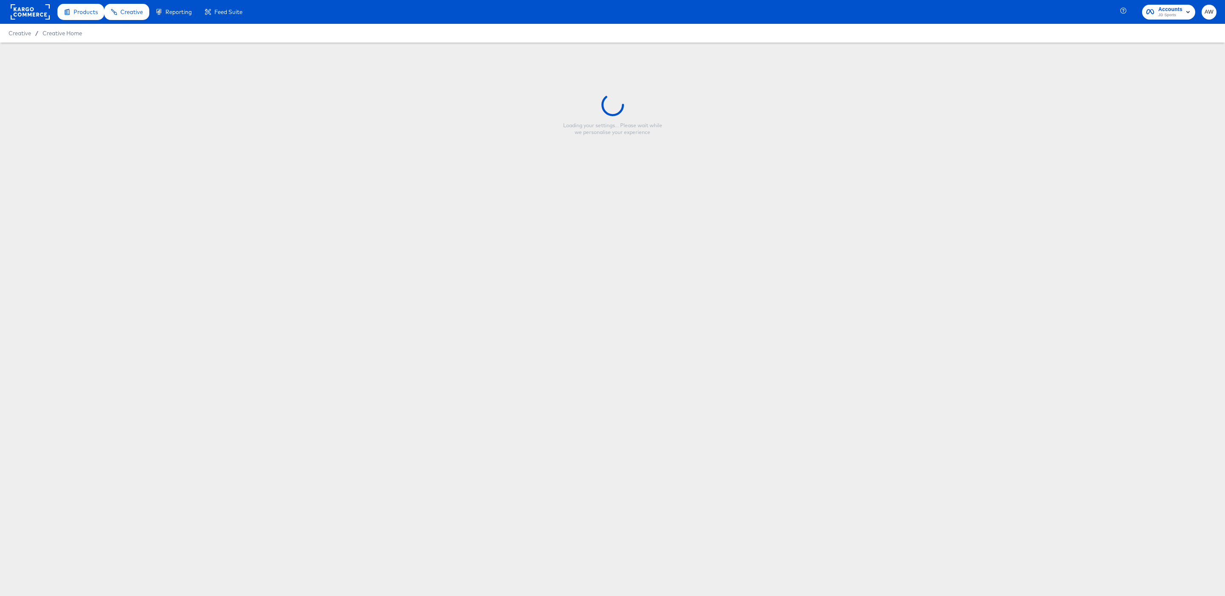
type input "JD FR - Single - Mega Offers (FF)"
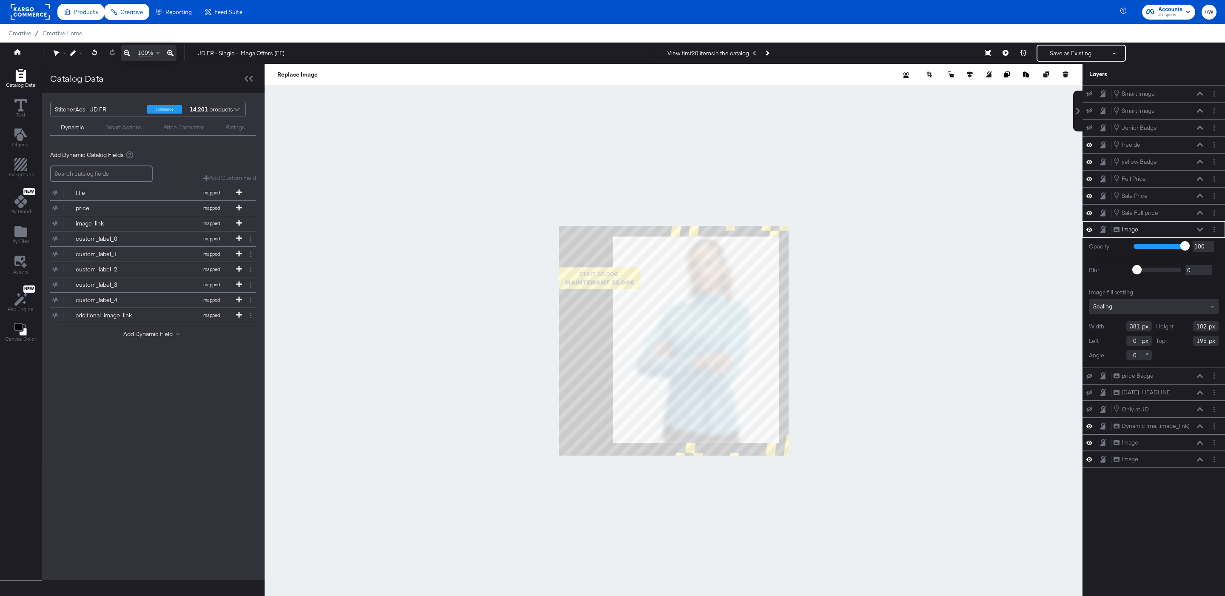
click at [1005, 185] on div at bounding box center [674, 341] width 818 height 554
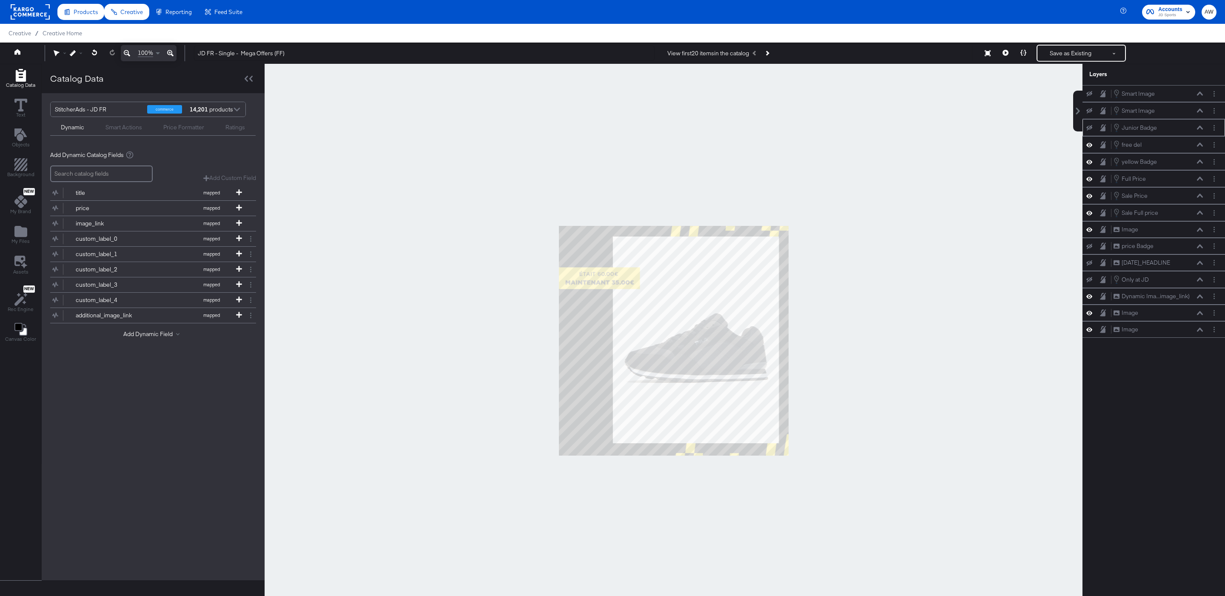
click at [1088, 131] on icon at bounding box center [1090, 128] width 6 height 6
click at [1092, 131] on icon at bounding box center [1090, 127] width 6 height 7
click at [1092, 131] on icon at bounding box center [1090, 128] width 6 height 6
click at [1092, 130] on icon at bounding box center [1090, 127] width 6 height 4
click at [1090, 118] on div "Smart Image Smart Image" at bounding box center [1154, 110] width 143 height 17
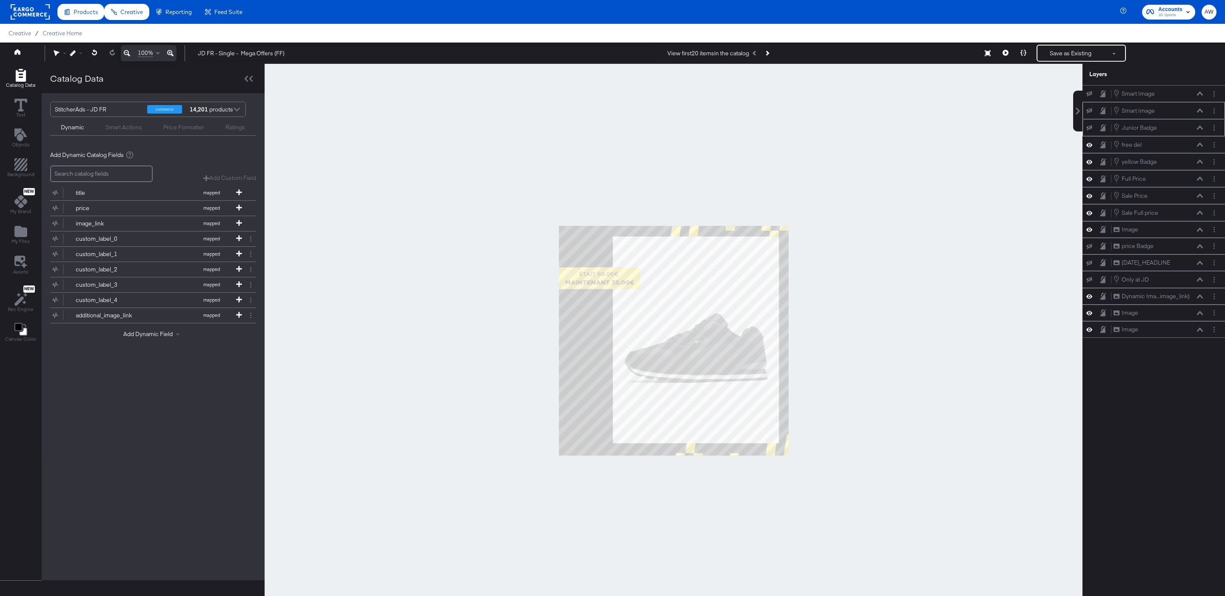
click at [1090, 114] on icon at bounding box center [1090, 111] width 6 height 6
click at [1090, 91] on button at bounding box center [1089, 93] width 7 height 7
click at [941, 197] on div at bounding box center [674, 341] width 818 height 554
click at [1213, 149] on button "Layer Options" at bounding box center [1214, 144] width 9 height 9
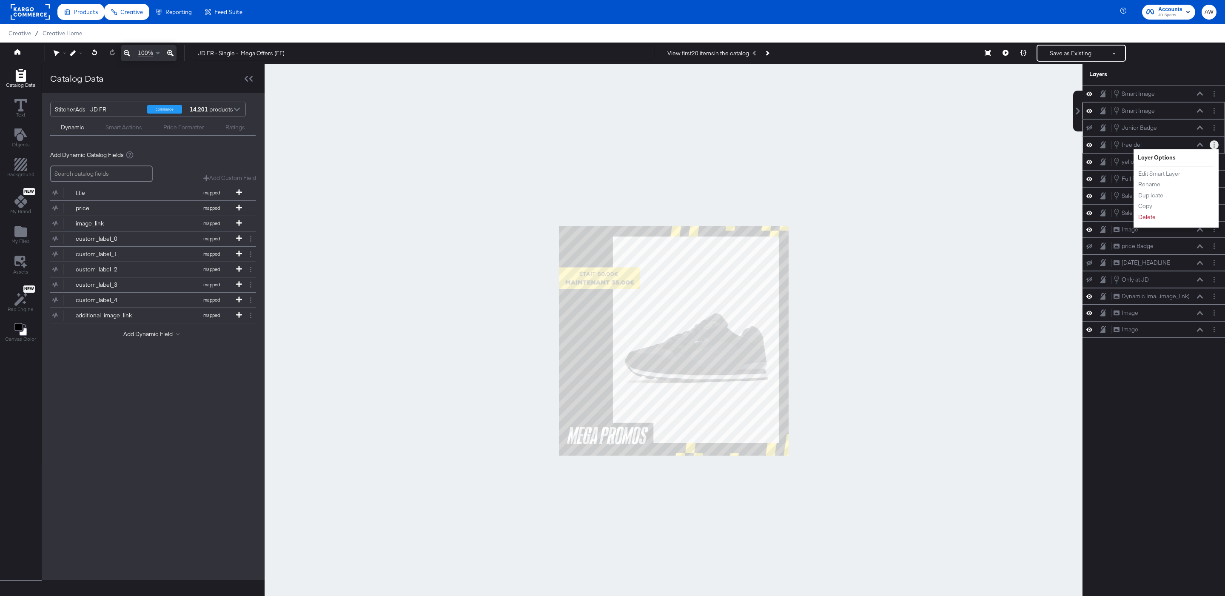
click at [1185, 173] on div "Layer Options Edit Smart Layer Rename Duplicate Copy Delete" at bounding box center [1176, 188] width 85 height 78
click at [1177, 176] on button "Edit Smart Layer" at bounding box center [1159, 173] width 43 height 9
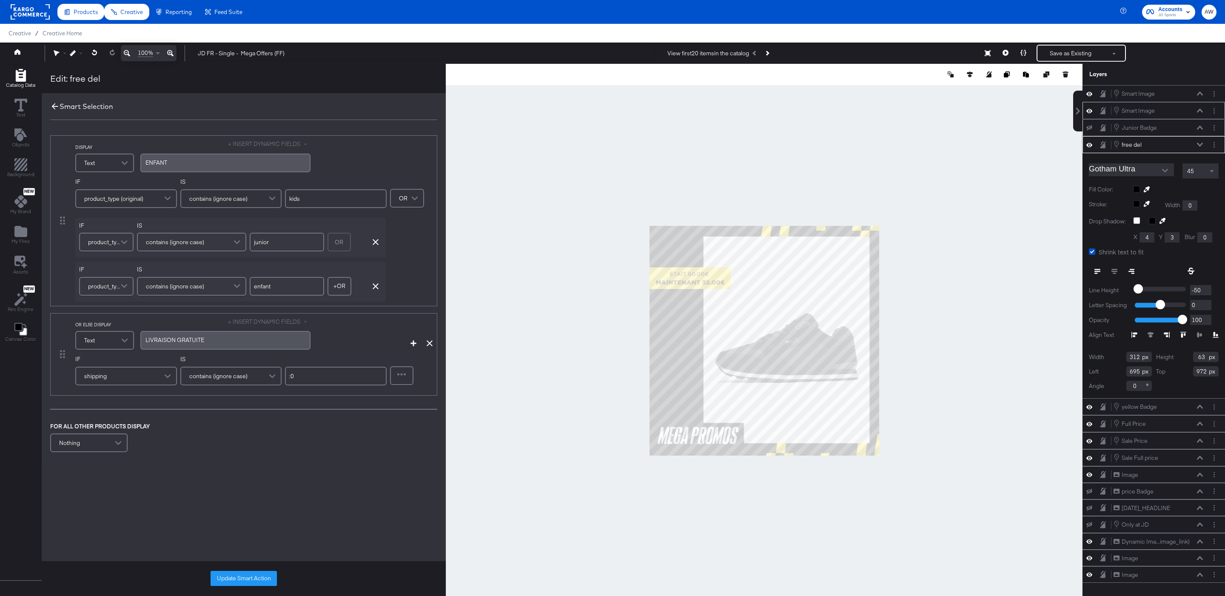
click at [54, 108] on icon at bounding box center [54, 106] width 9 height 9
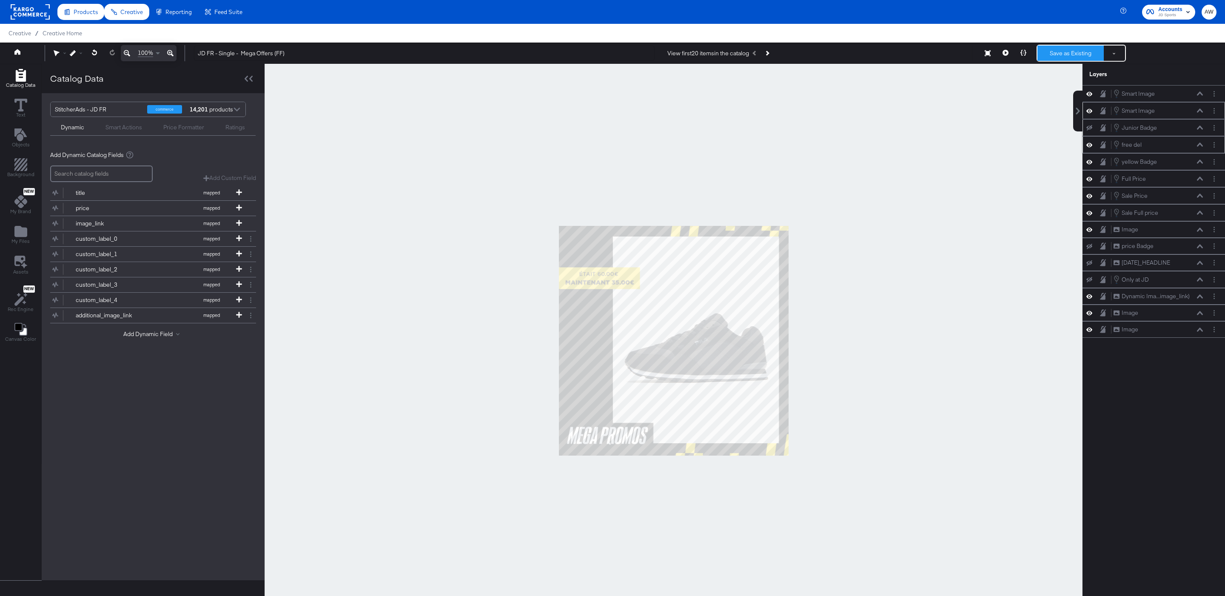
click at [1055, 52] on button "Save as Existing" at bounding box center [1071, 53] width 66 height 15
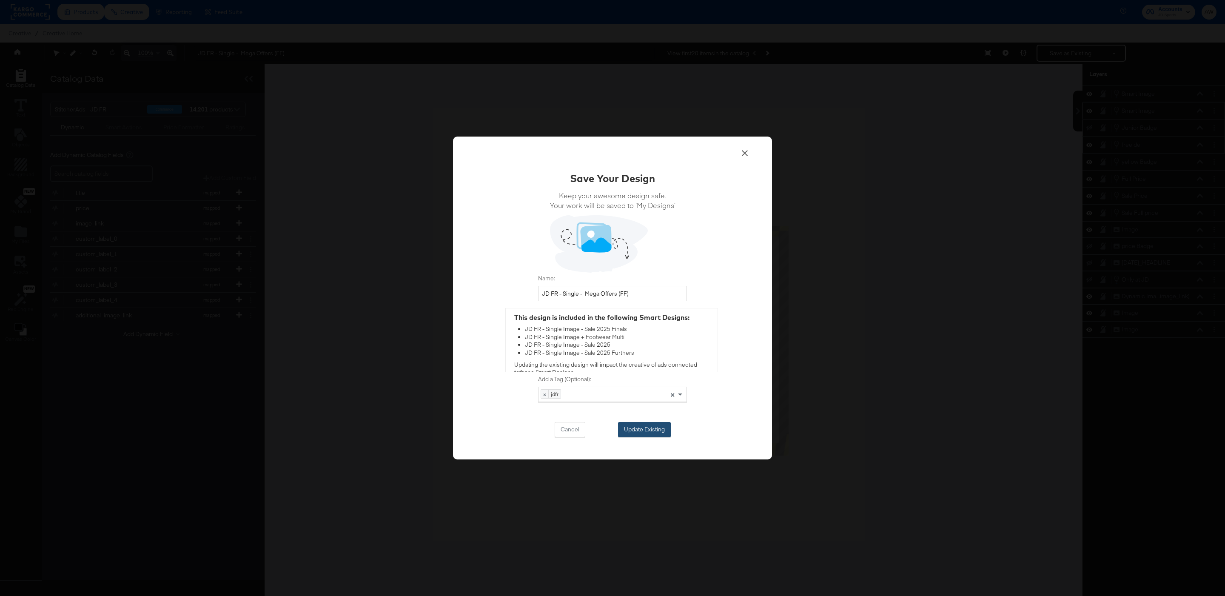
click at [646, 436] on button "Update Existing" at bounding box center [644, 429] width 53 height 15
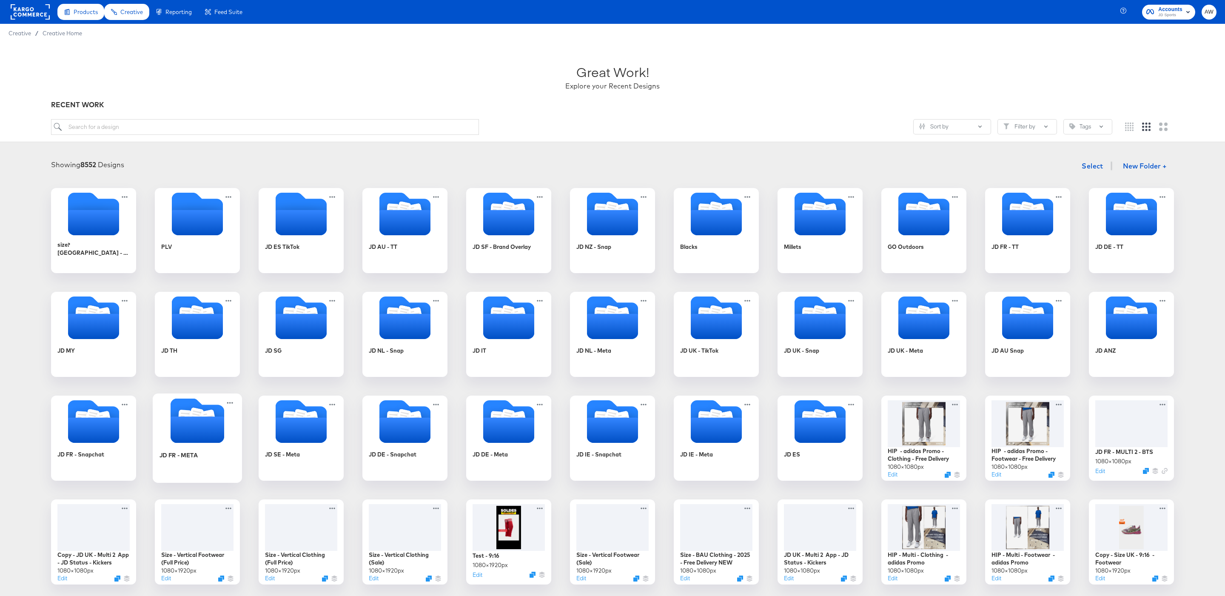
click at [198, 442] on icon "Folder" at bounding box center [198, 429] width 54 height 26
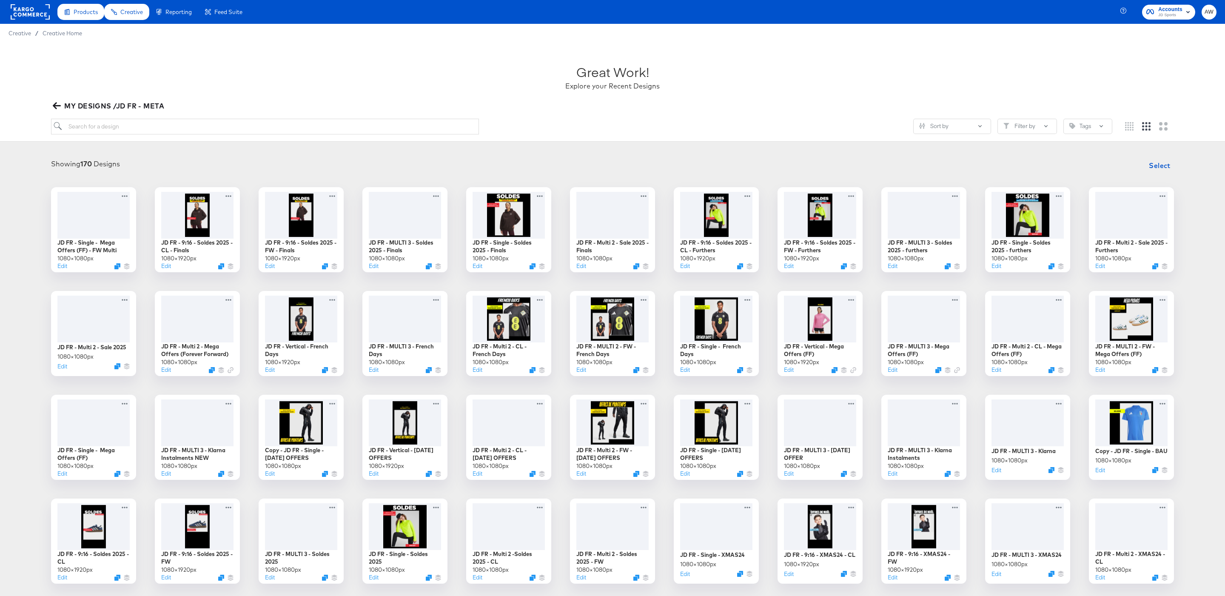
click at [154, 143] on article "Great Work! Explore your Recent Designs MY DESIGNS /JD FR - META Sort by Filter…" at bounding box center [612, 386] width 1225 height 686
click at [146, 135] on div "Sort by Filter by Tags" at bounding box center [612, 130] width 1123 height 23
click at [139, 132] on input "search" at bounding box center [265, 127] width 428 height 16
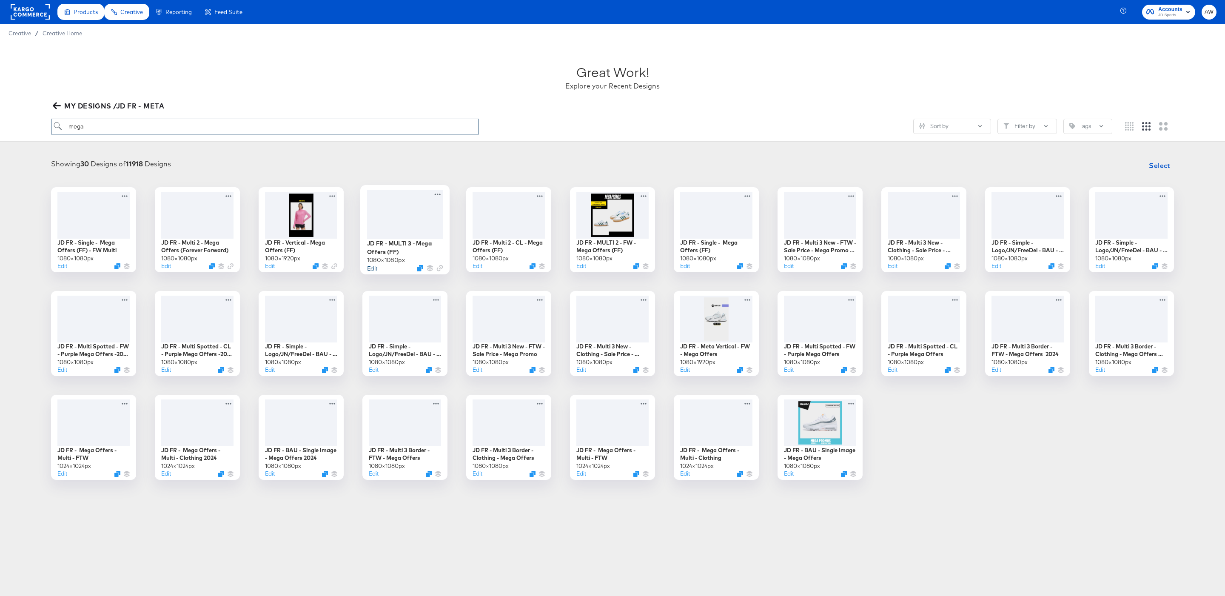
type input "mega"
click at [370, 270] on button "Edit" at bounding box center [372, 268] width 10 height 8
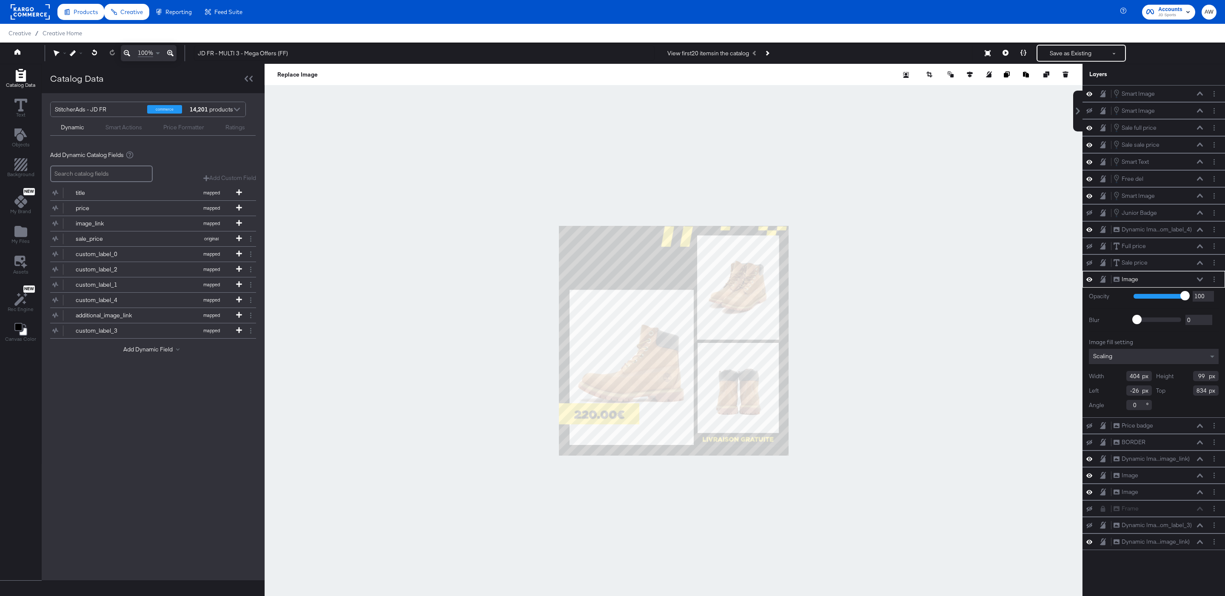
click at [888, 228] on div at bounding box center [674, 341] width 818 height 554
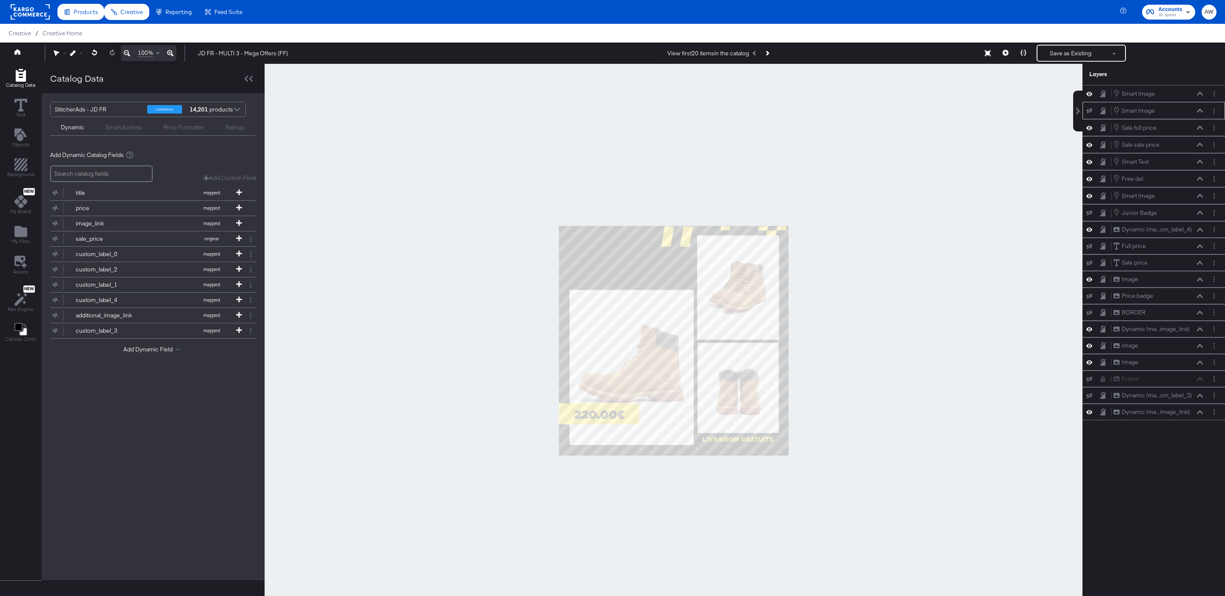
click at [1090, 114] on icon at bounding box center [1090, 111] width 6 height 6
click at [772, 54] on button "Next Product" at bounding box center [767, 53] width 12 height 15
click at [829, 157] on div at bounding box center [674, 341] width 818 height 554
click at [878, 145] on div at bounding box center [674, 341] width 818 height 554
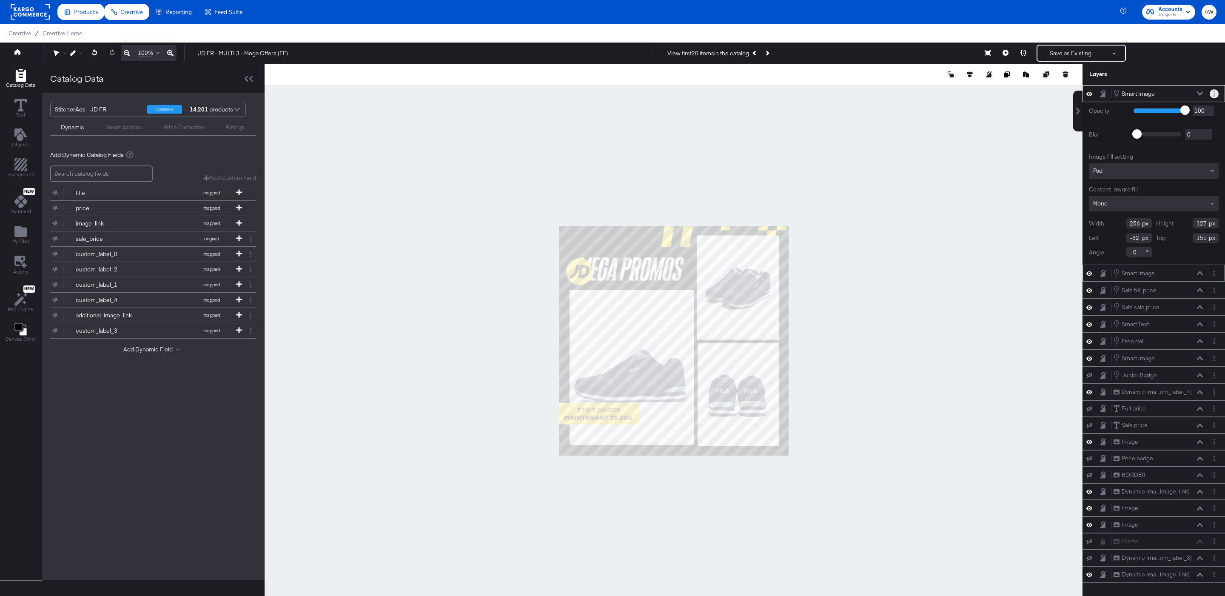
click at [1214, 96] on circle "Layer Options" at bounding box center [1214, 95] width 1 height 1
click at [1158, 122] on button "Edit Smart Layer" at bounding box center [1159, 122] width 43 height 9
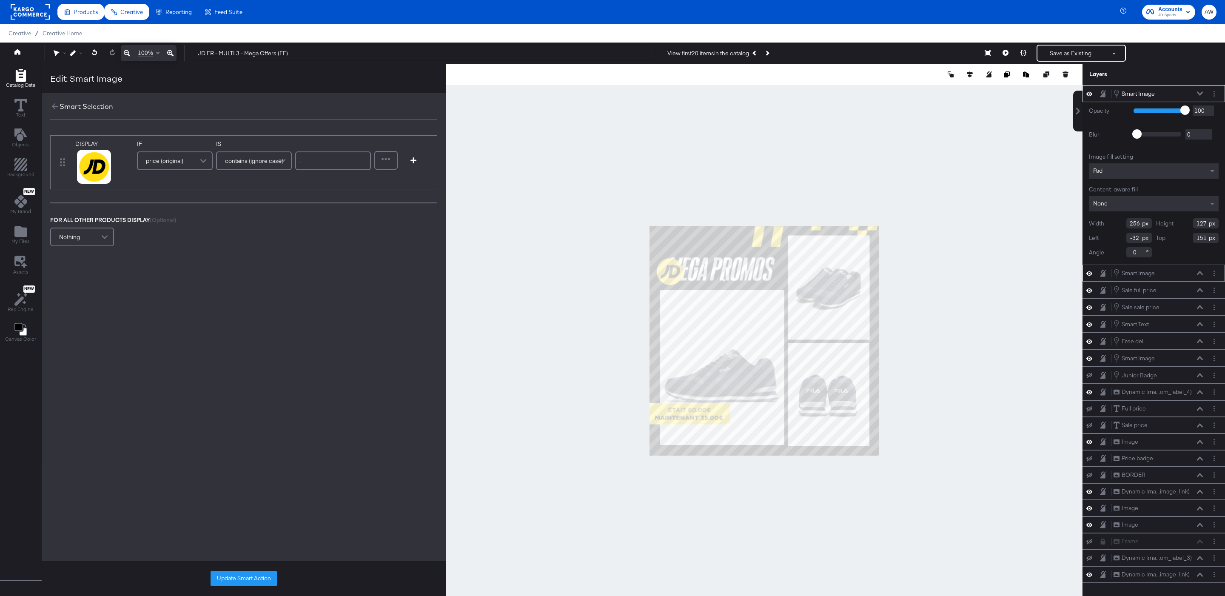
click at [184, 162] on div "price (original)" at bounding box center [175, 160] width 74 height 17
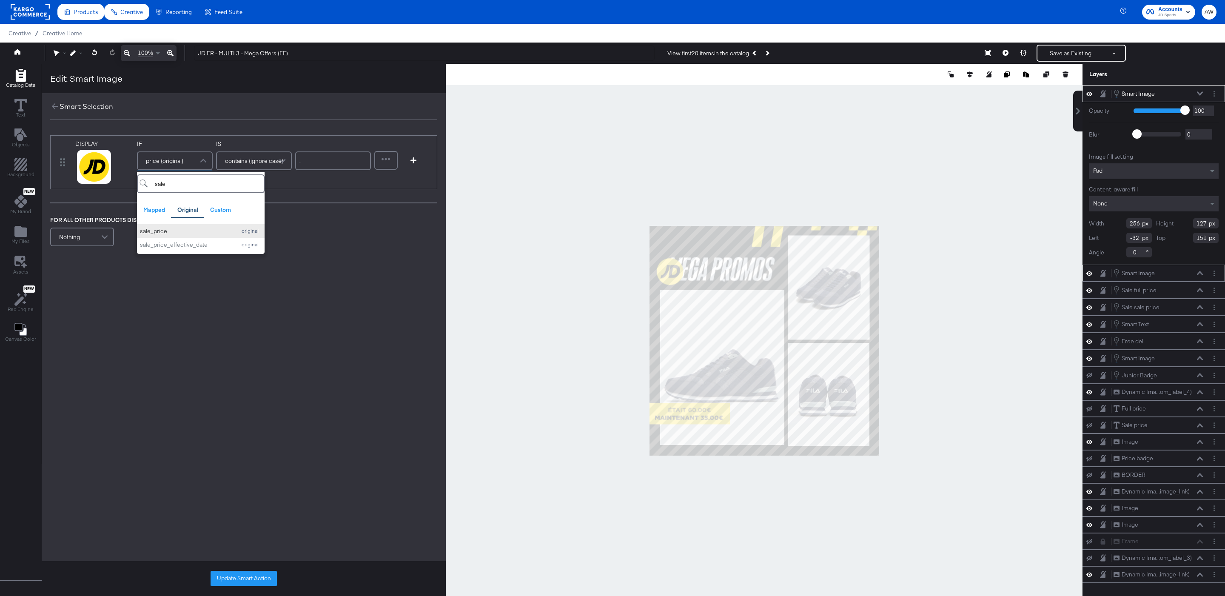
type input "sale"
click at [182, 228] on div "sale_price" at bounding box center [186, 231] width 92 height 8
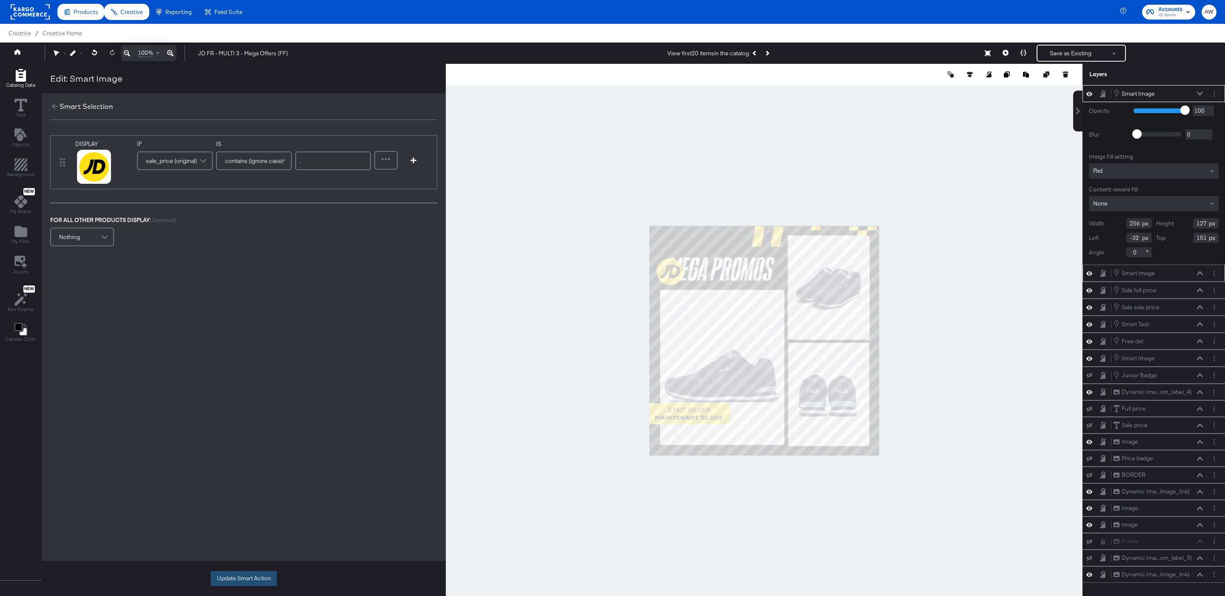
click at [232, 574] on button "Update Smart Action" at bounding box center [244, 578] width 66 height 15
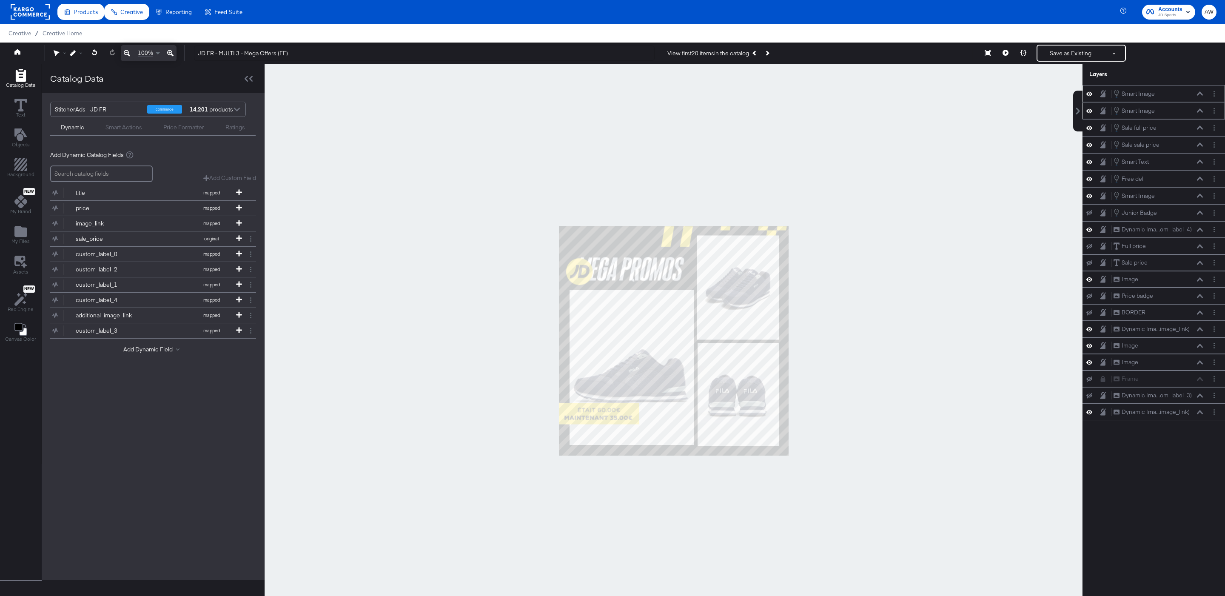
click at [909, 143] on div at bounding box center [674, 341] width 818 height 554
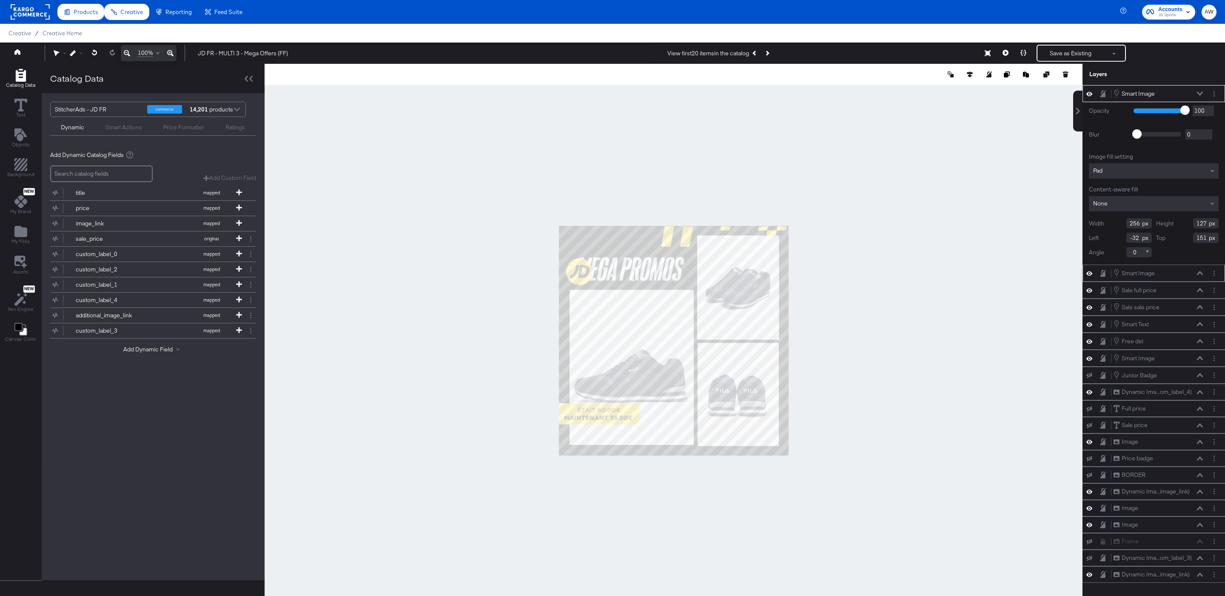
click at [1215, 89] on div "Smart Image Smart Image" at bounding box center [1154, 93] width 136 height 9
click at [1216, 97] on button "Layer Options" at bounding box center [1214, 93] width 9 height 9
click at [1153, 120] on button "Edit Smart Layer" at bounding box center [1159, 122] width 43 height 9
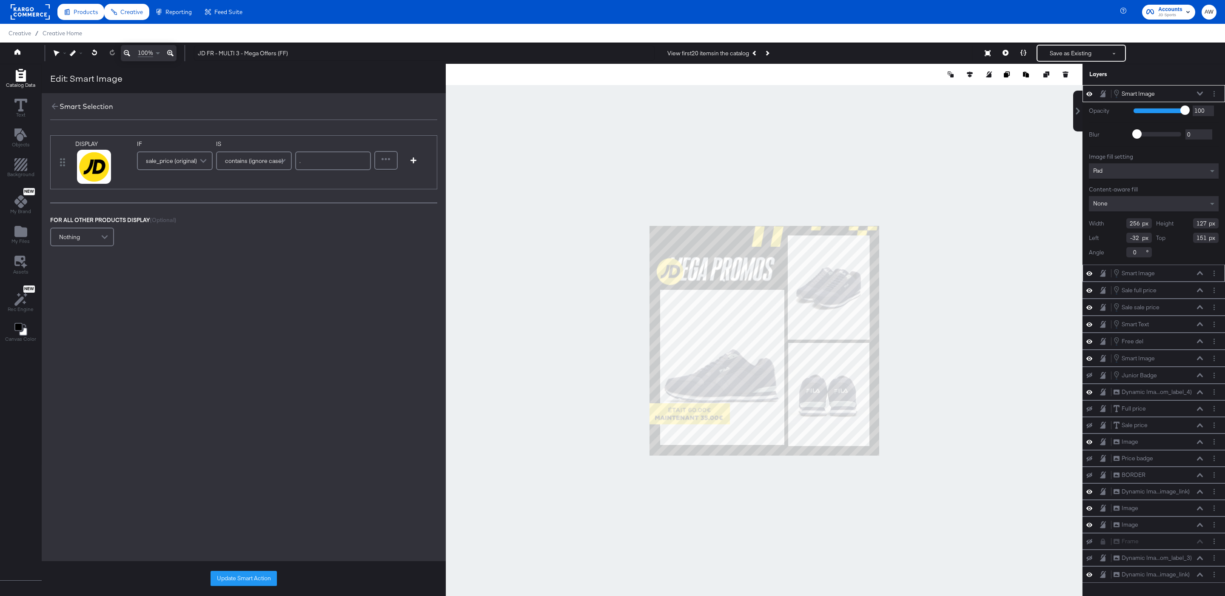
click at [190, 167] on span "sale_price (original)" at bounding box center [171, 161] width 51 height 14
click at [260, 167] on span "contains (ignore case)" at bounding box center [254, 161] width 58 height 14
type input "does"
click at [334, 154] on input "." at bounding box center [333, 160] width 76 height 19
click at [233, 346] on div "DISPLAY link mapped image_link mapped custom_label_4 mapped additional_image_li…" at bounding box center [244, 239] width 404 height 238
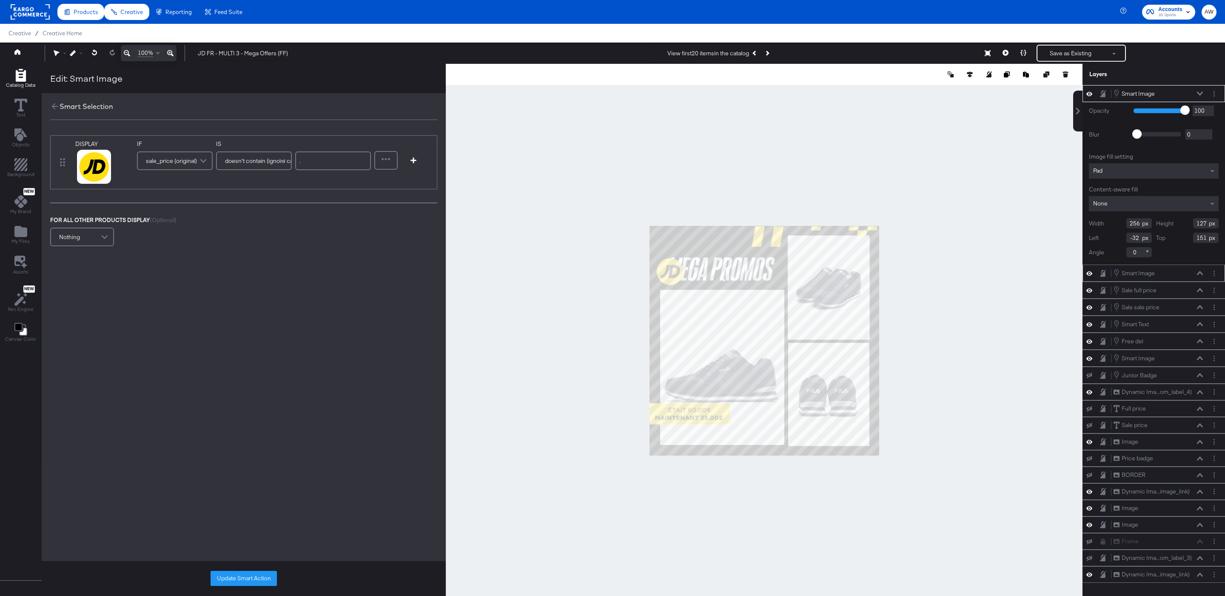
click at [235, 586] on div "Update Smart Action" at bounding box center [244, 578] width 404 height 35
click at [229, 574] on button "Update Smart Action" at bounding box center [244, 578] width 66 height 15
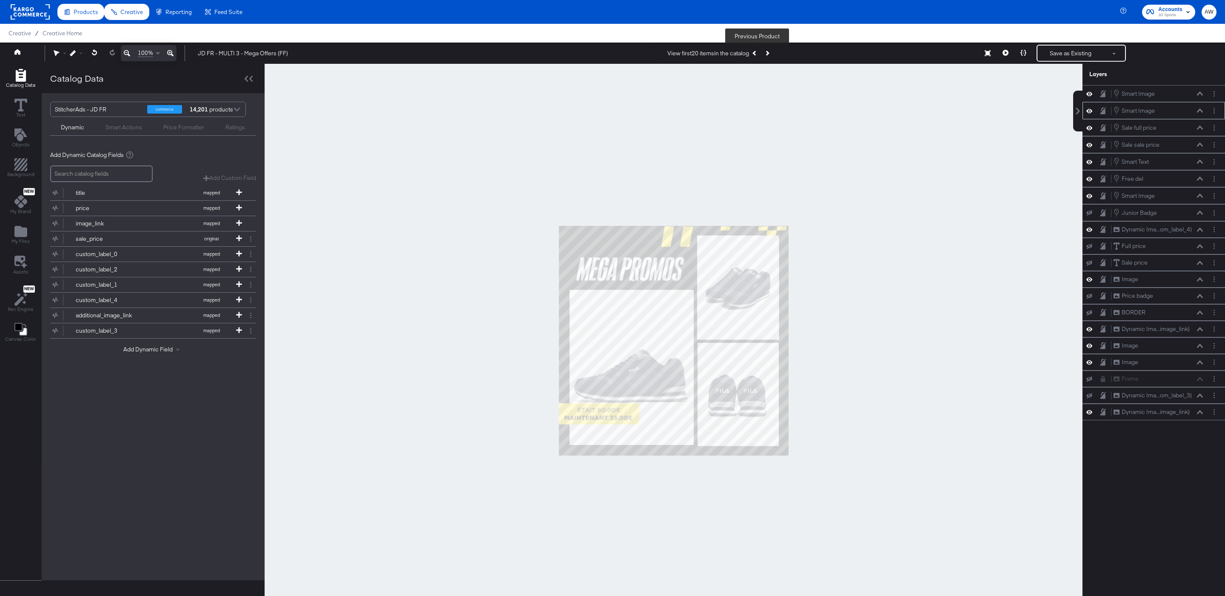
click at [756, 54] on icon "Previous Product" at bounding box center [755, 53] width 5 height 5
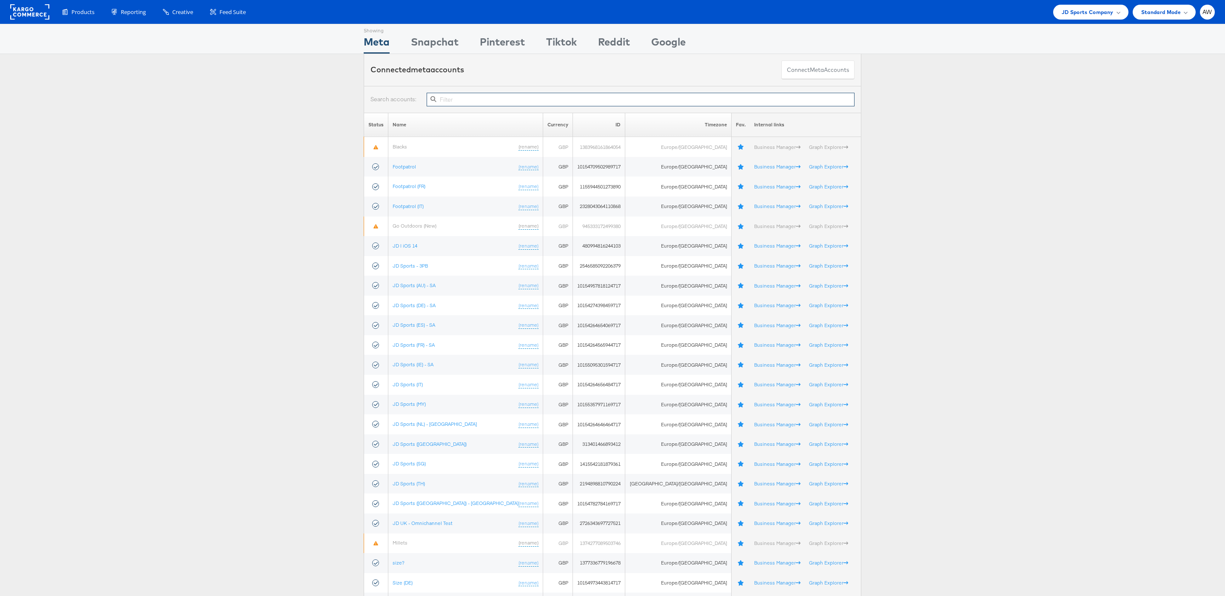
click at [560, 101] on input "text" at bounding box center [641, 100] width 428 height 14
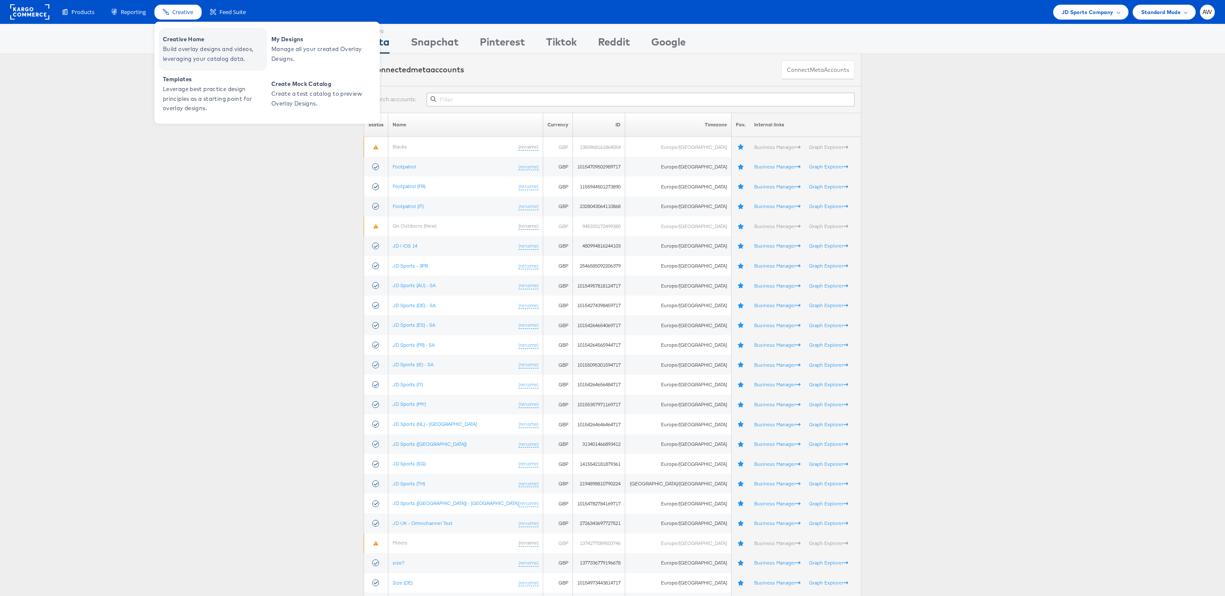
click at [201, 43] on span "Creative Home" at bounding box center [214, 39] width 102 height 10
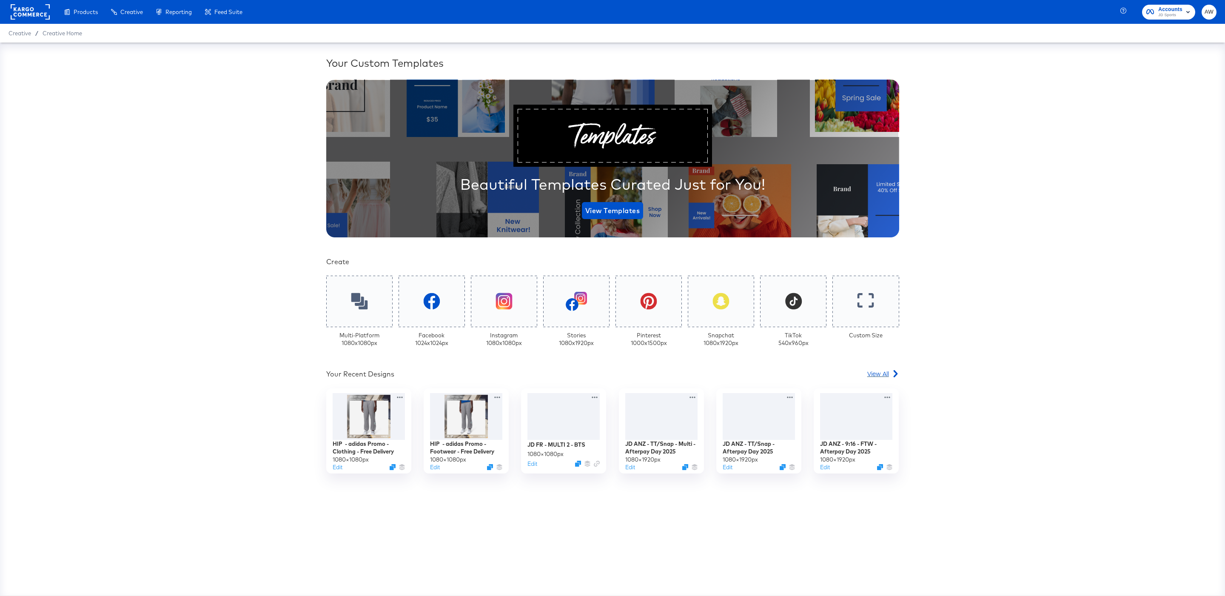
click at [885, 376] on span "View All" at bounding box center [878, 373] width 22 height 9
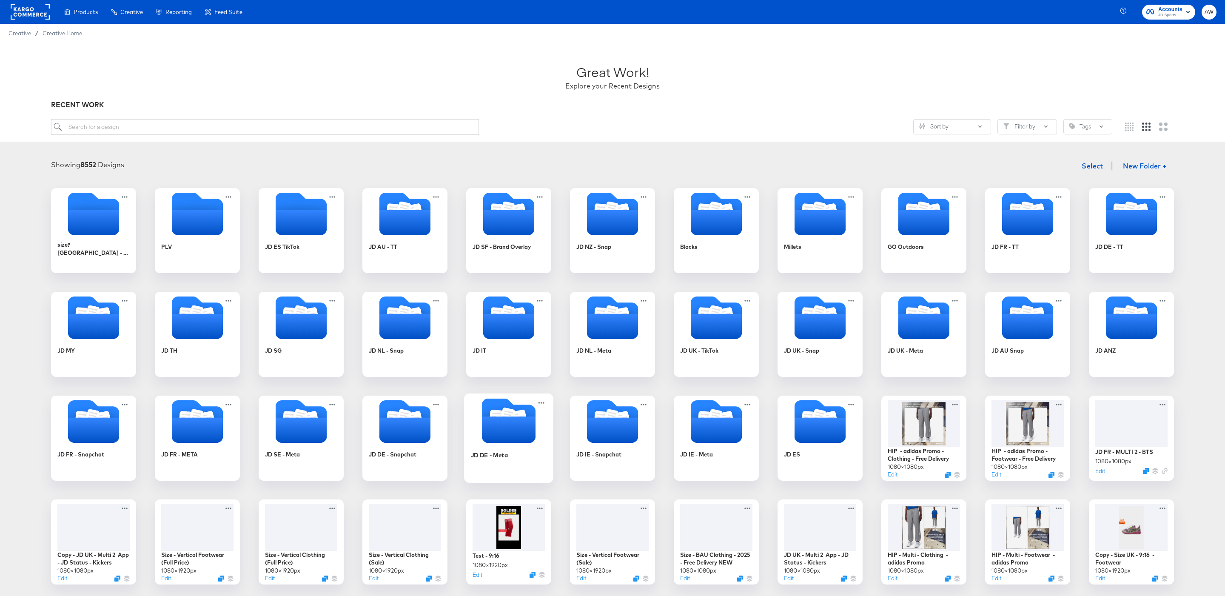
click at [487, 437] on icon "Folder" at bounding box center [509, 429] width 54 height 26
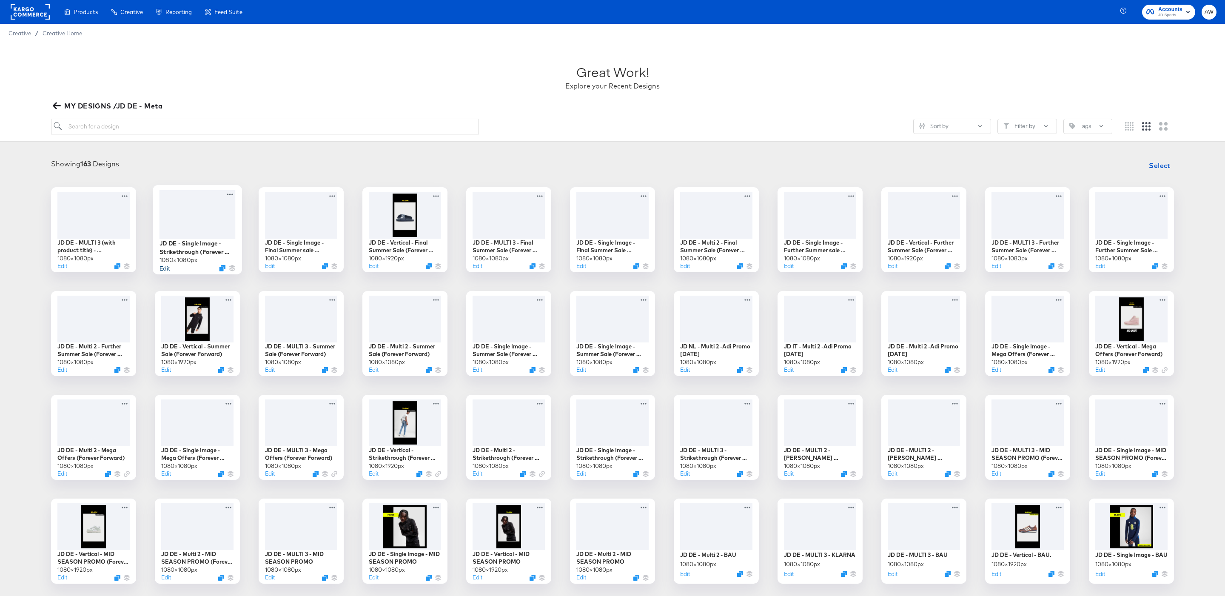
click at [168, 268] on button "Edit" at bounding box center [165, 268] width 10 height 8
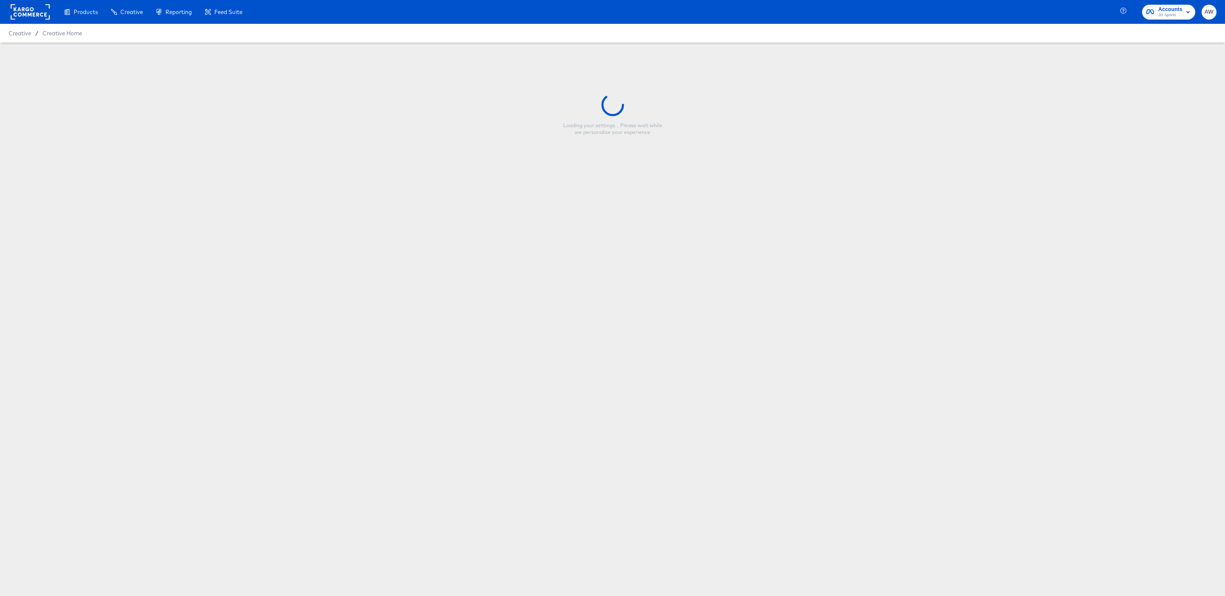
type input "JD DE - Single Image - Strikethrough (Forever Forward - Footwear)"
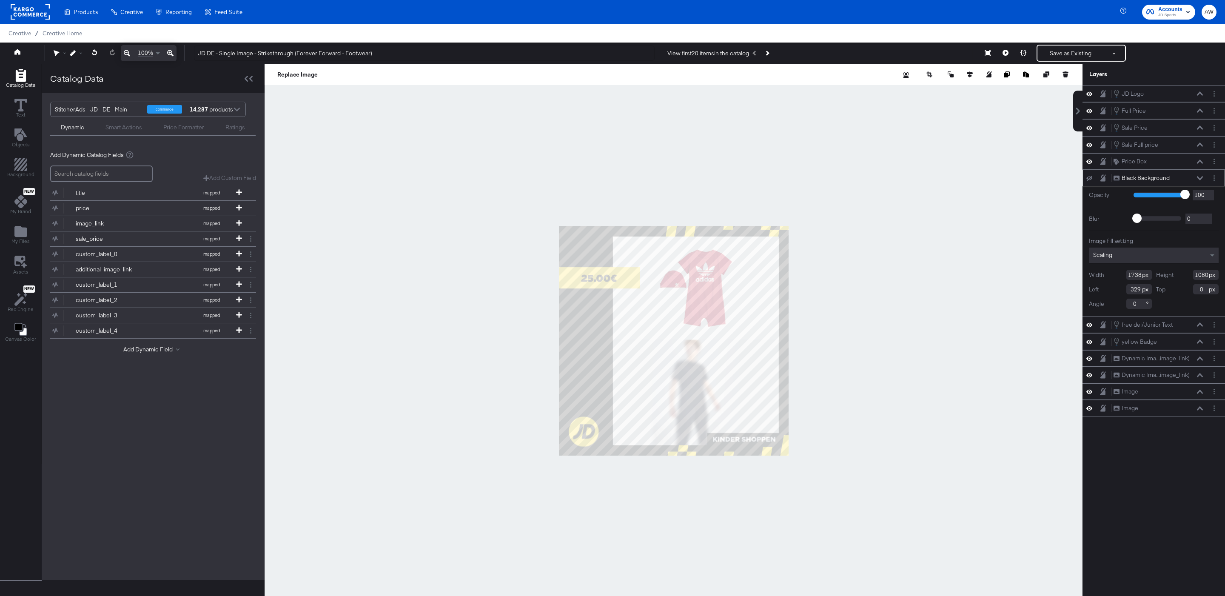
click at [1040, 231] on div at bounding box center [674, 341] width 818 height 554
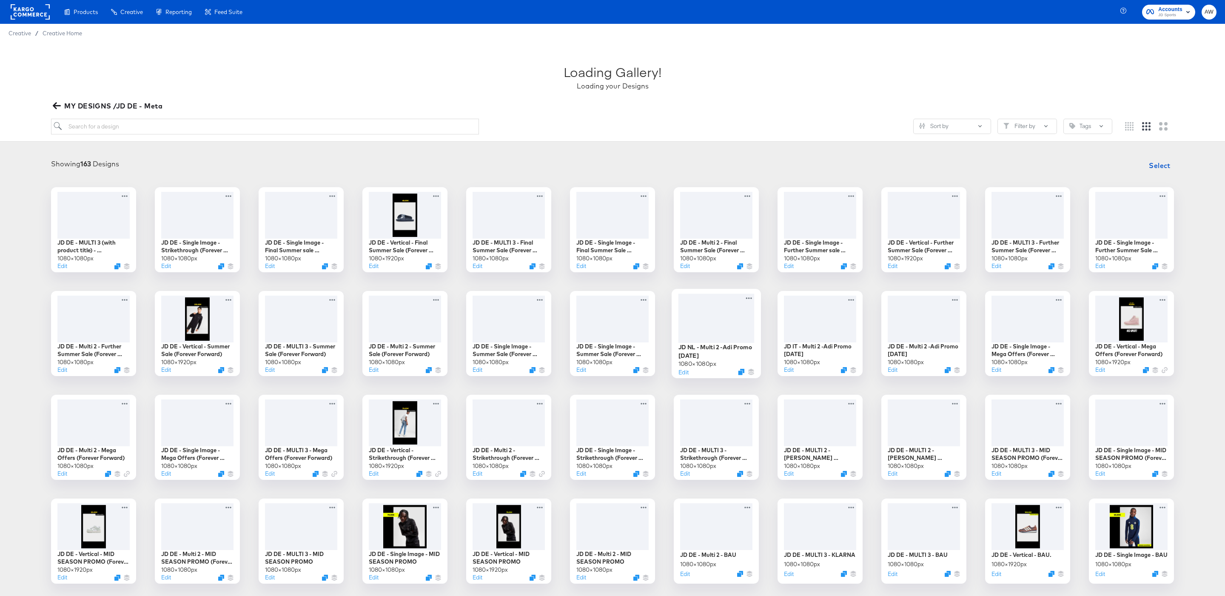
scroll to position [154, 0]
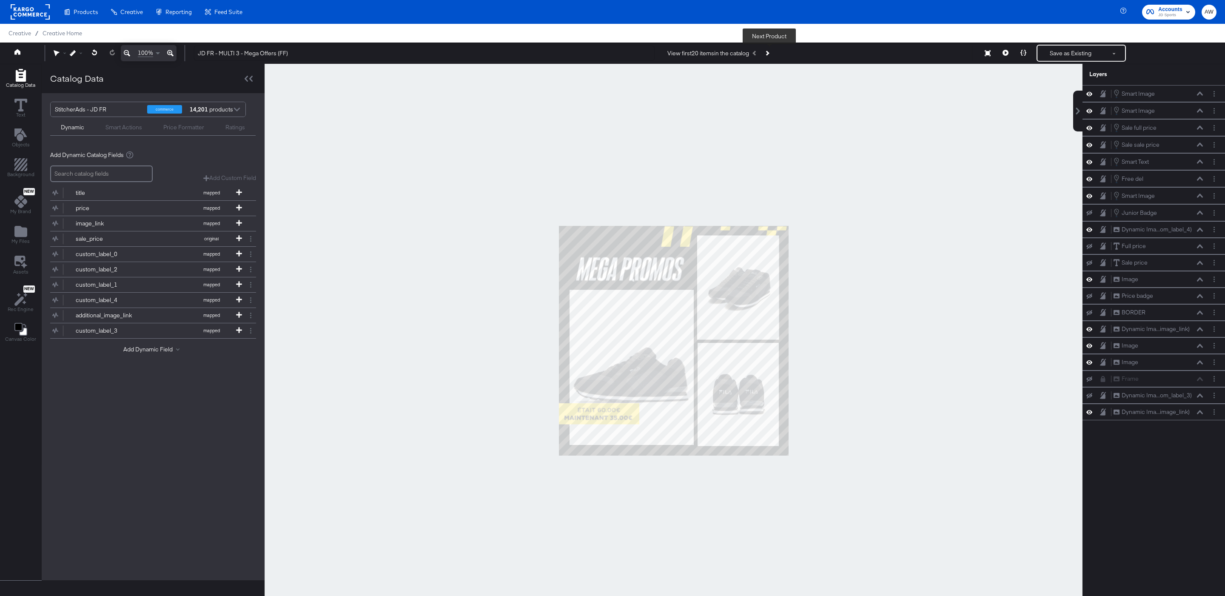
click at [769, 53] on icon "Next Product" at bounding box center [766, 53] width 5 height 5
click at [1065, 54] on button "Save as Existing" at bounding box center [1071, 53] width 66 height 15
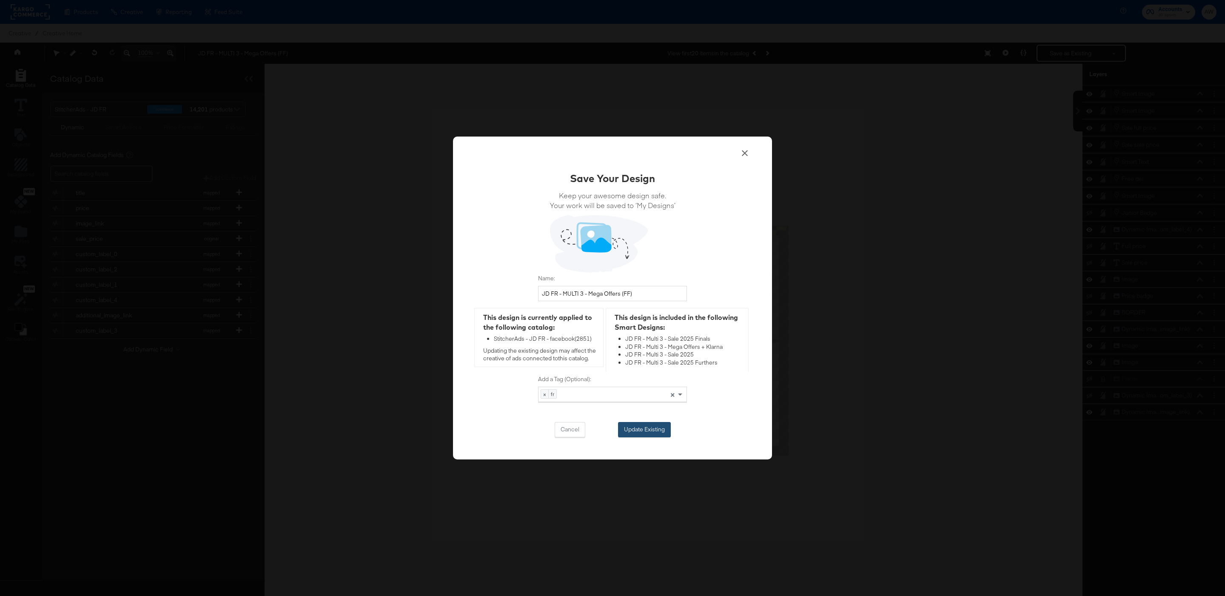
click at [639, 429] on button "Update Existing" at bounding box center [644, 429] width 53 height 15
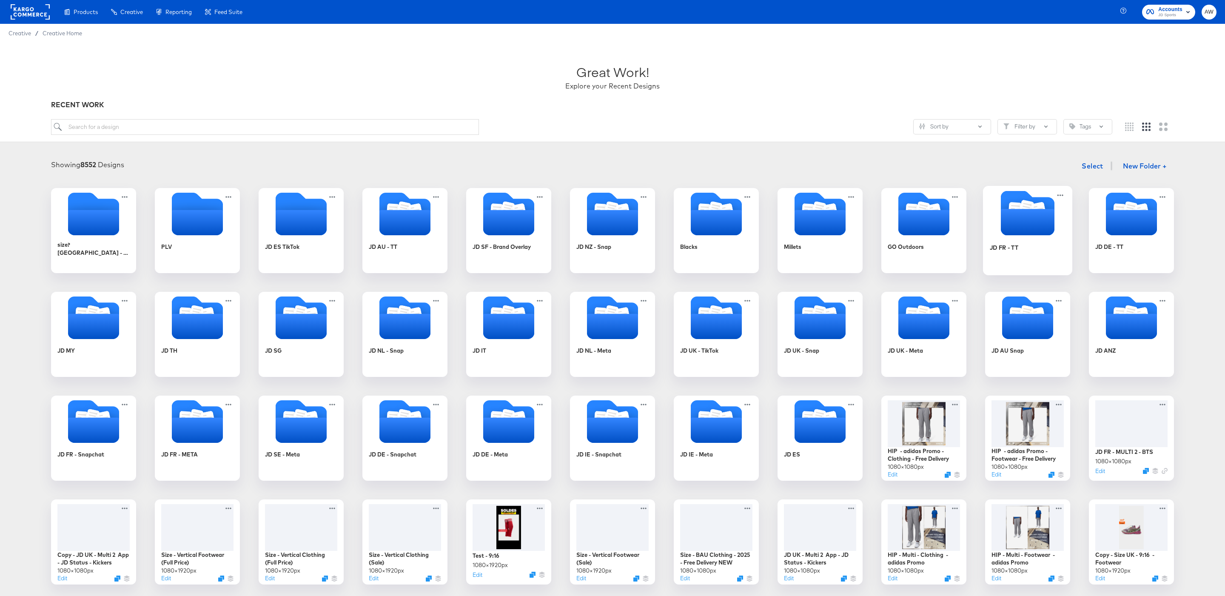
click at [1032, 228] on icon "Folder" at bounding box center [1028, 222] width 54 height 26
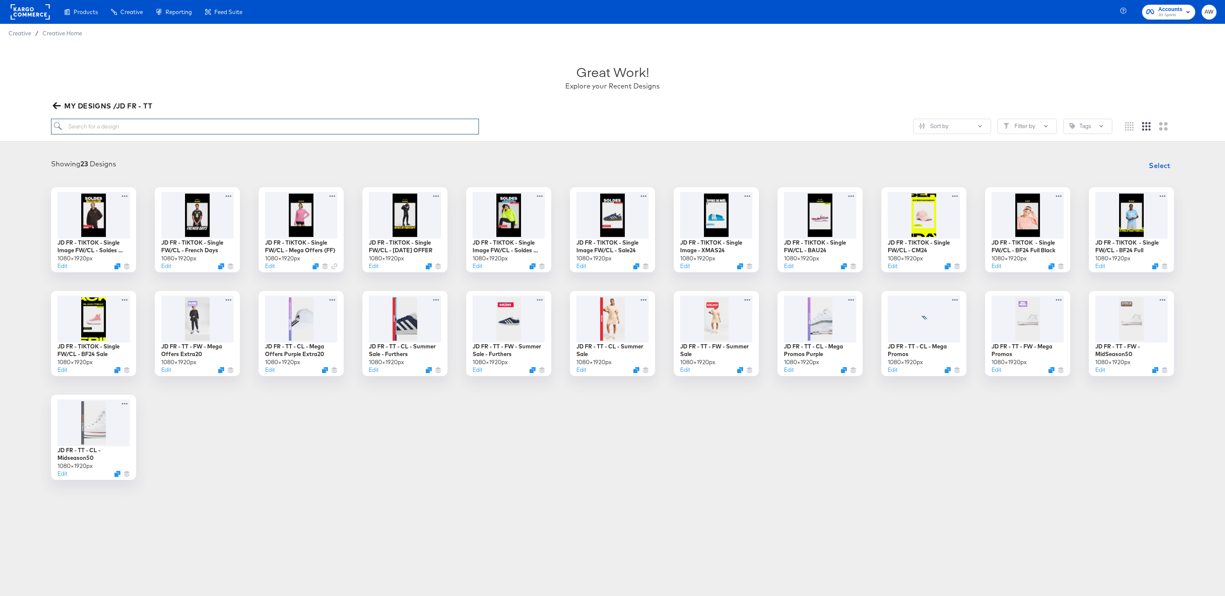
click at [421, 123] on input "search" at bounding box center [265, 127] width 428 height 16
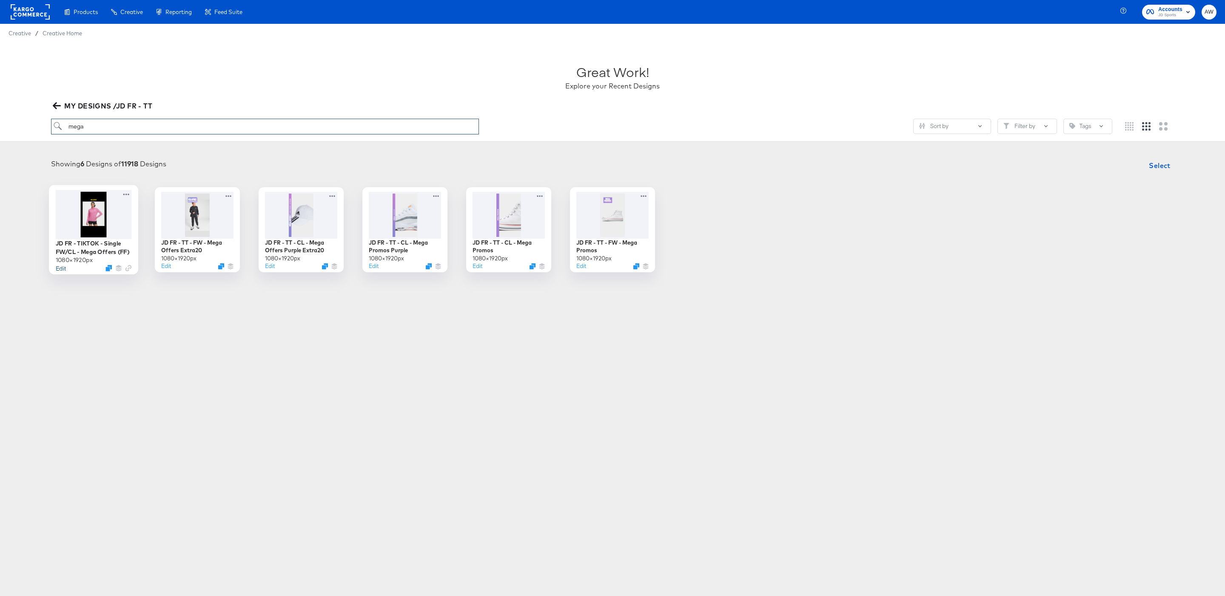
type input "mega"
click at [57, 267] on button "Edit" at bounding box center [61, 268] width 10 height 8
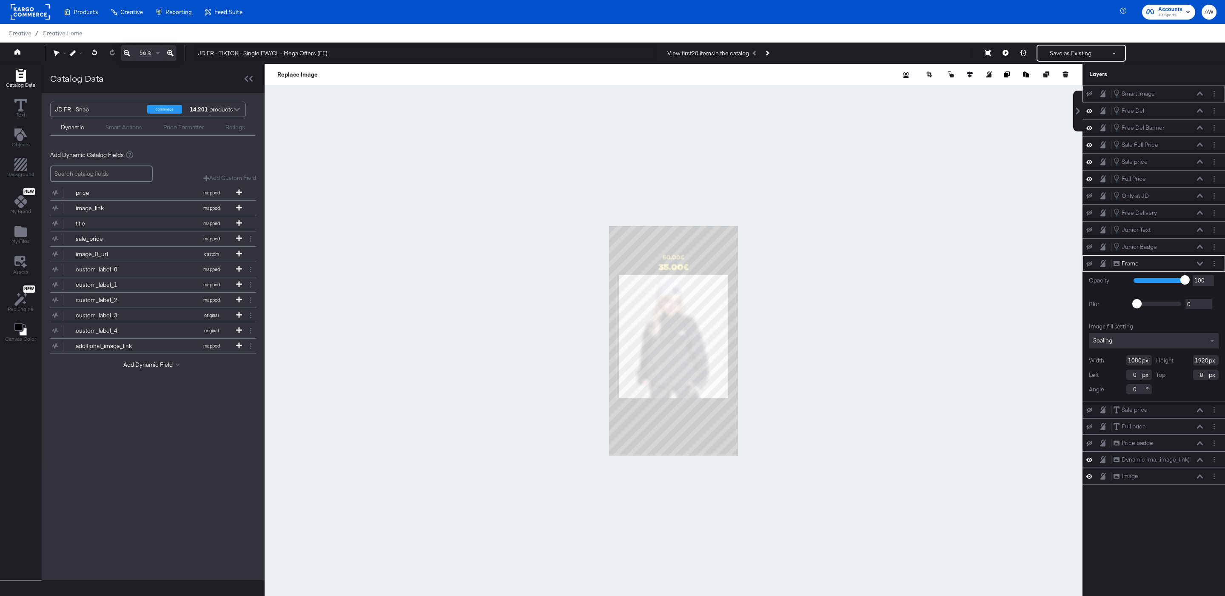
click at [1092, 93] on icon at bounding box center [1090, 94] width 6 height 6
click at [1062, 52] on button "Save as Existing" at bounding box center [1071, 53] width 66 height 15
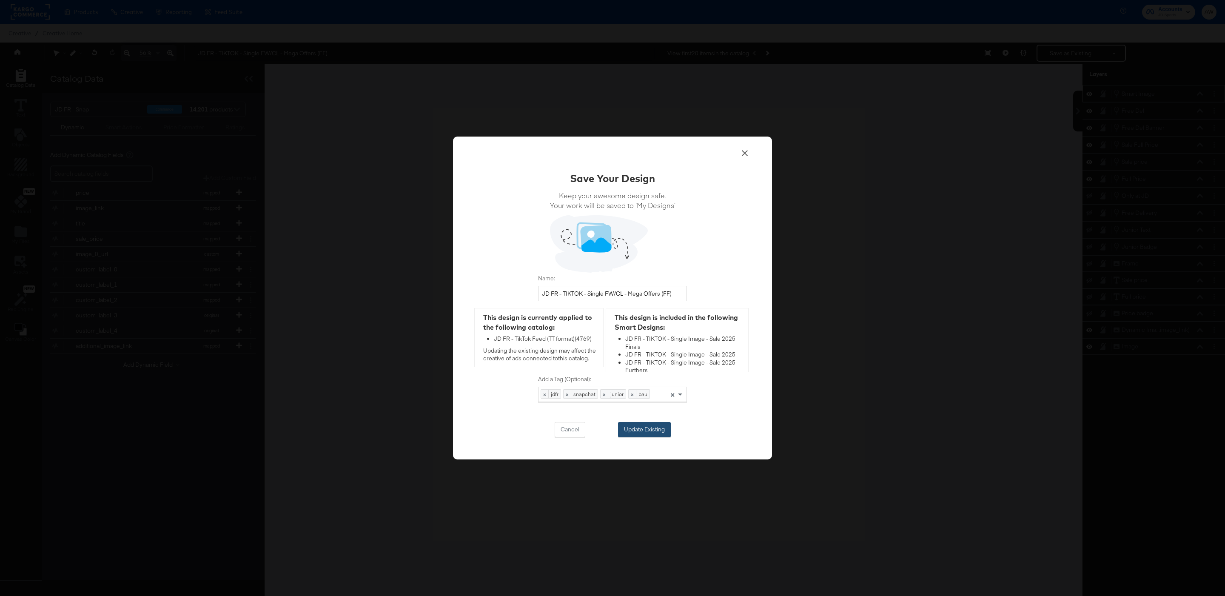
click at [647, 433] on button "Update Existing" at bounding box center [644, 429] width 53 height 15
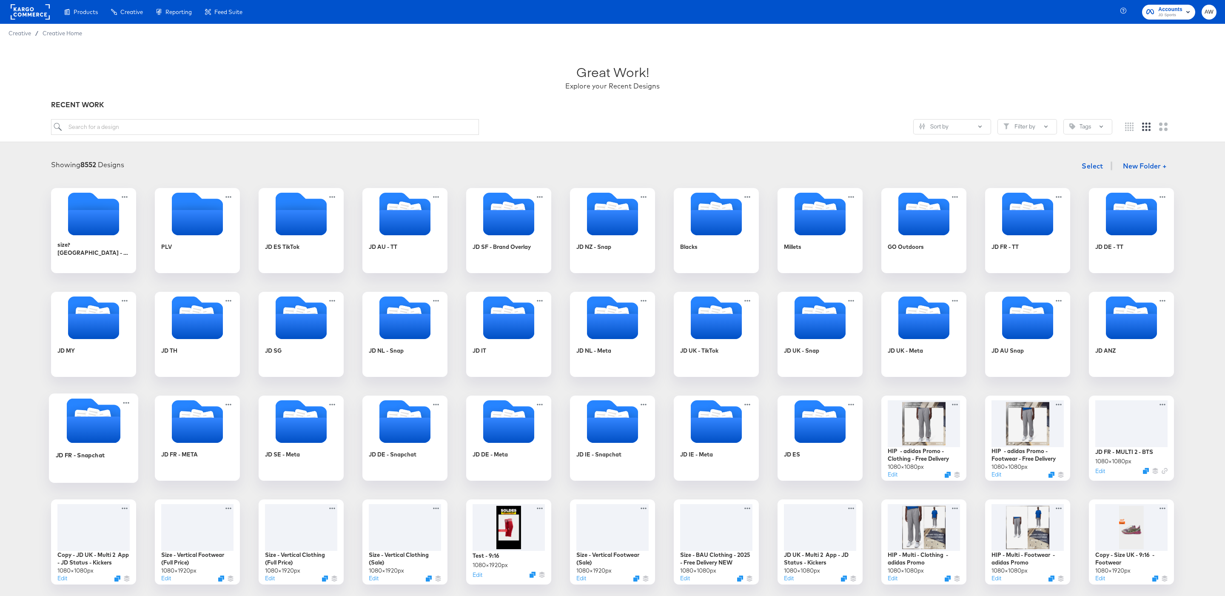
click at [97, 428] on icon "Folder" at bounding box center [94, 429] width 54 height 26
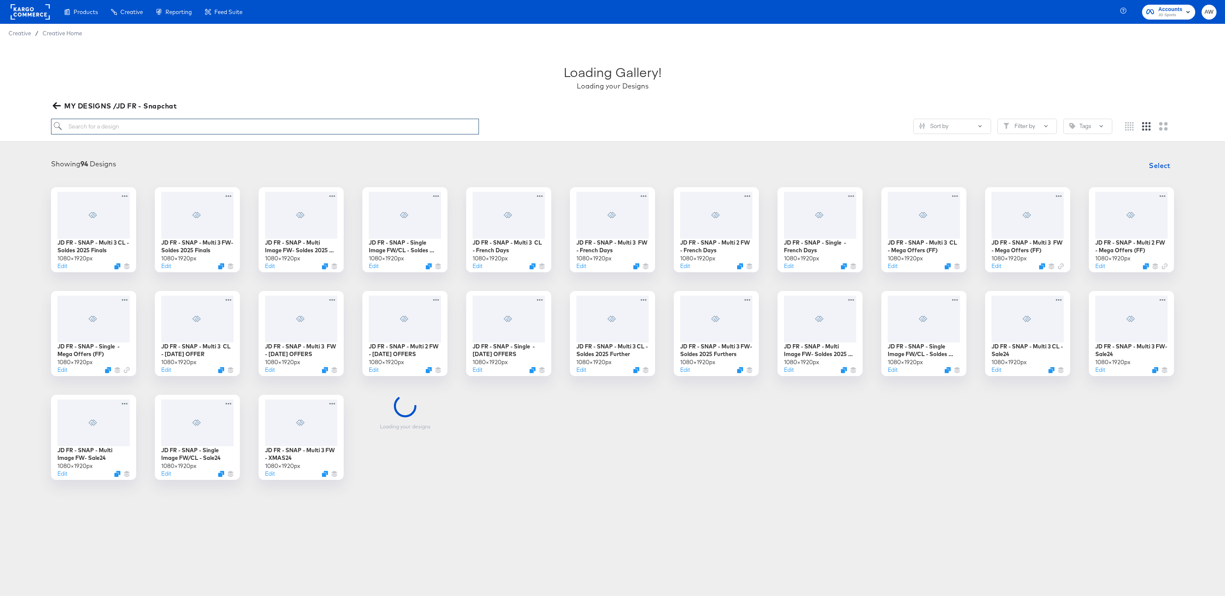
click at [174, 126] on input "search" at bounding box center [265, 127] width 428 height 16
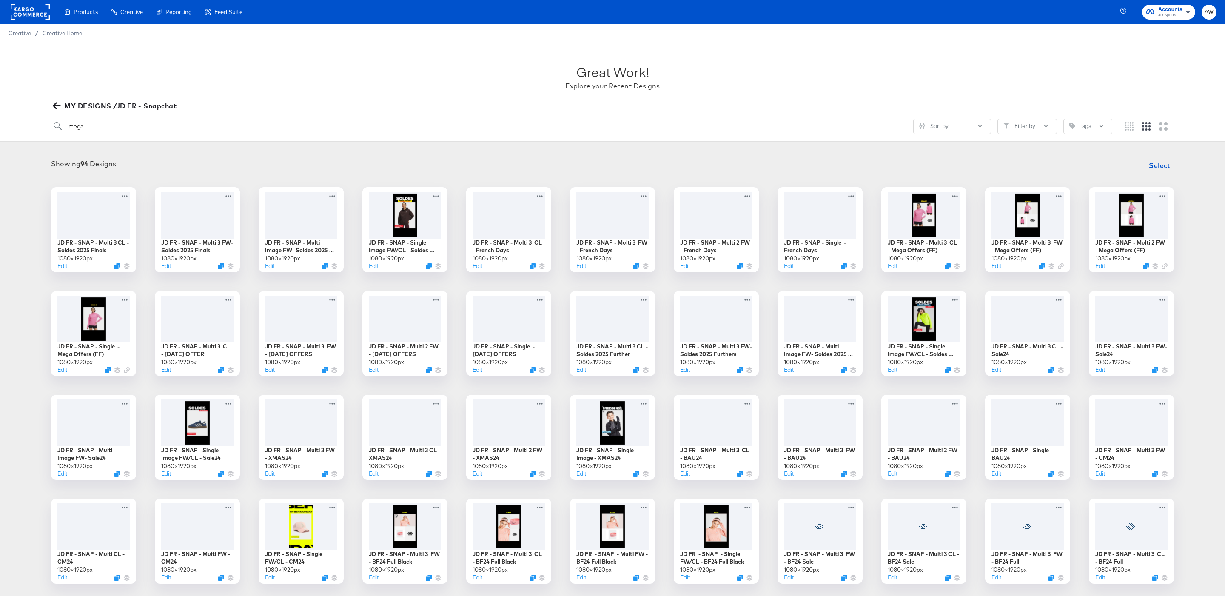
type input "mega"
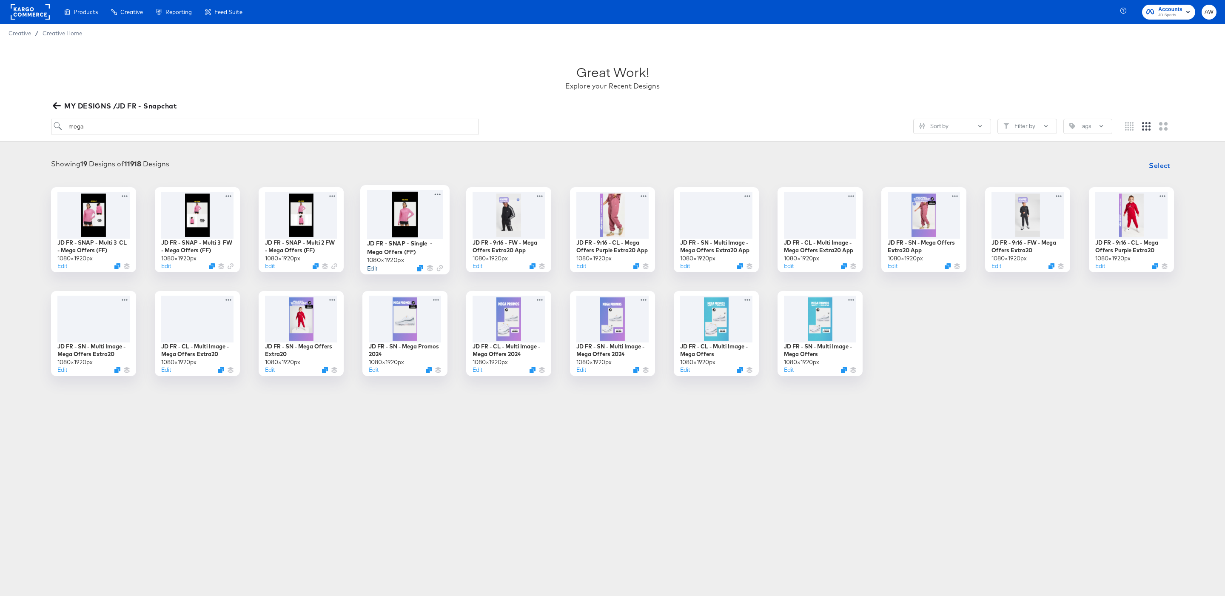
click at [374, 271] on button "Edit" at bounding box center [372, 268] width 10 height 8
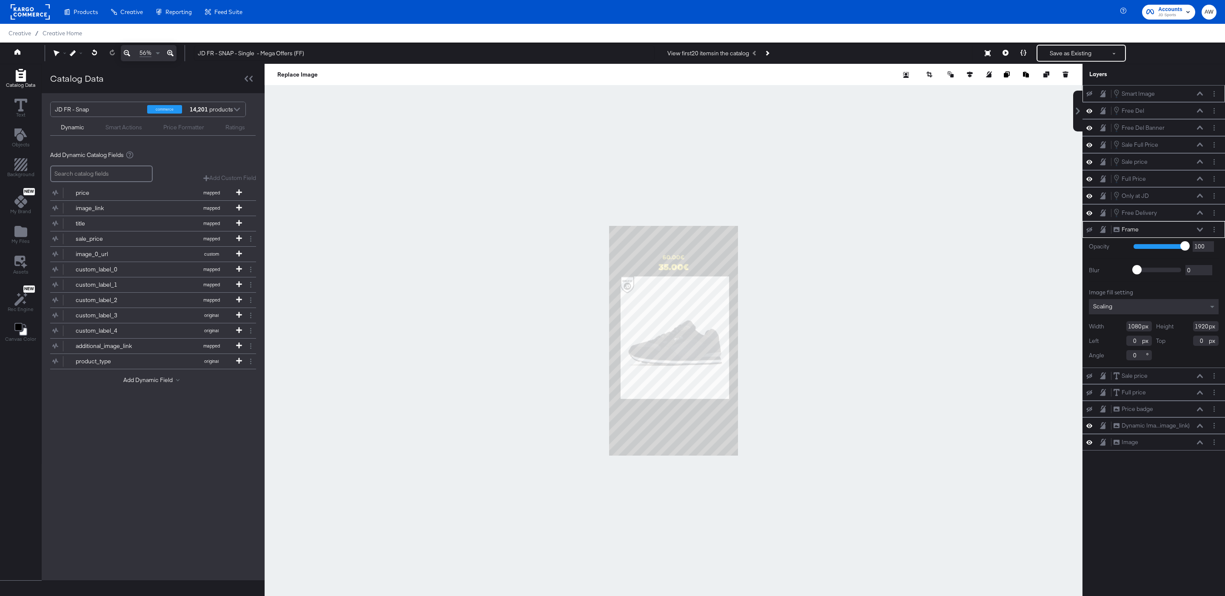
click at [1091, 94] on icon at bounding box center [1090, 94] width 6 height 6
click at [1060, 52] on button "Save as Existing" at bounding box center [1071, 53] width 66 height 15
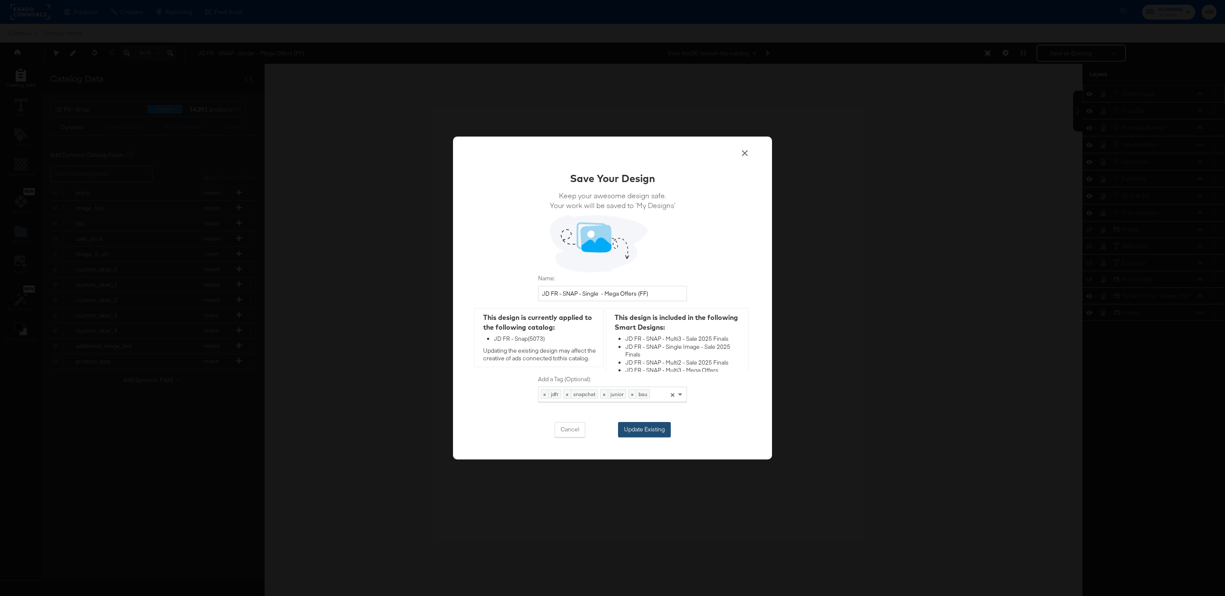
click at [648, 435] on button "Update Existing" at bounding box center [644, 429] width 53 height 15
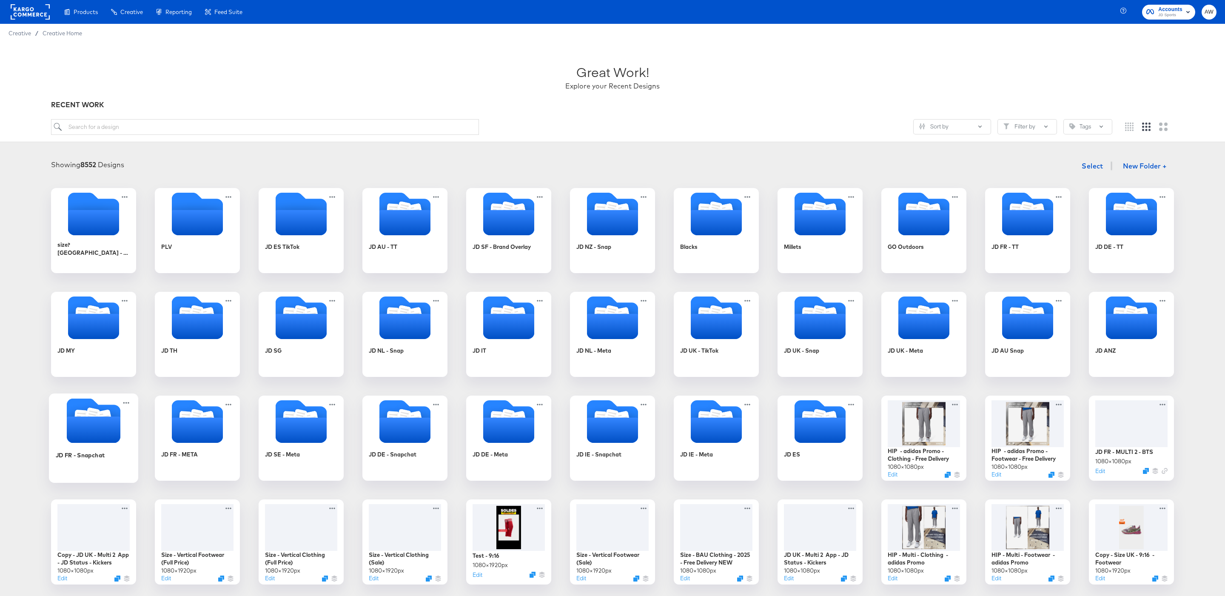
click at [96, 416] on icon "Folder" at bounding box center [92, 416] width 15 height 17
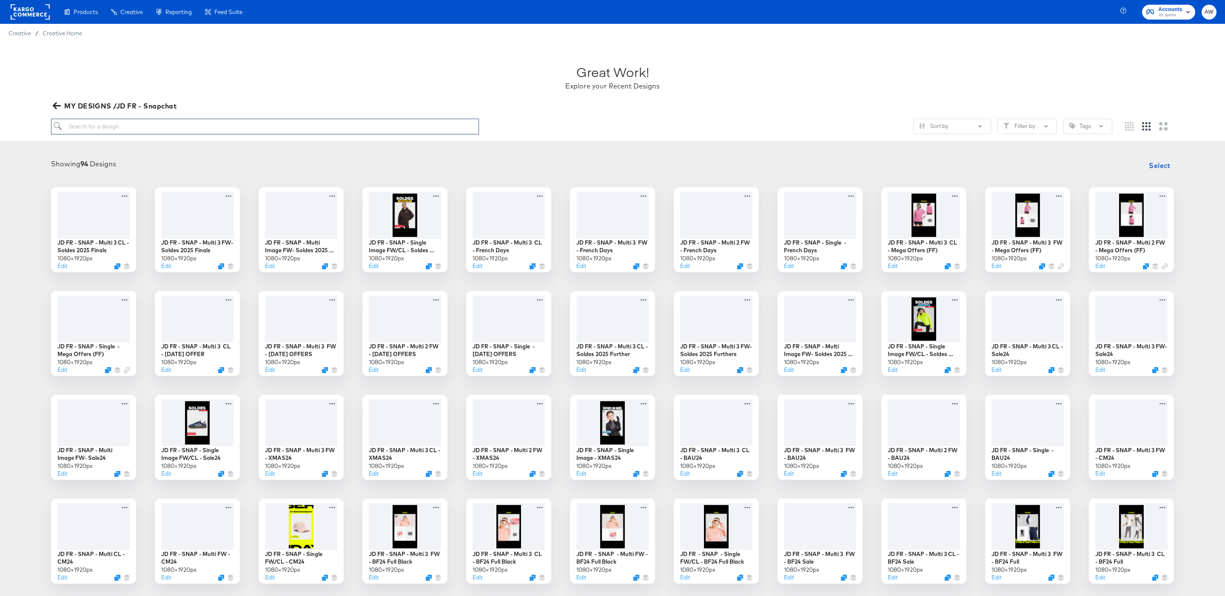
click at [328, 125] on input "search" at bounding box center [265, 127] width 428 height 16
type input "mega"
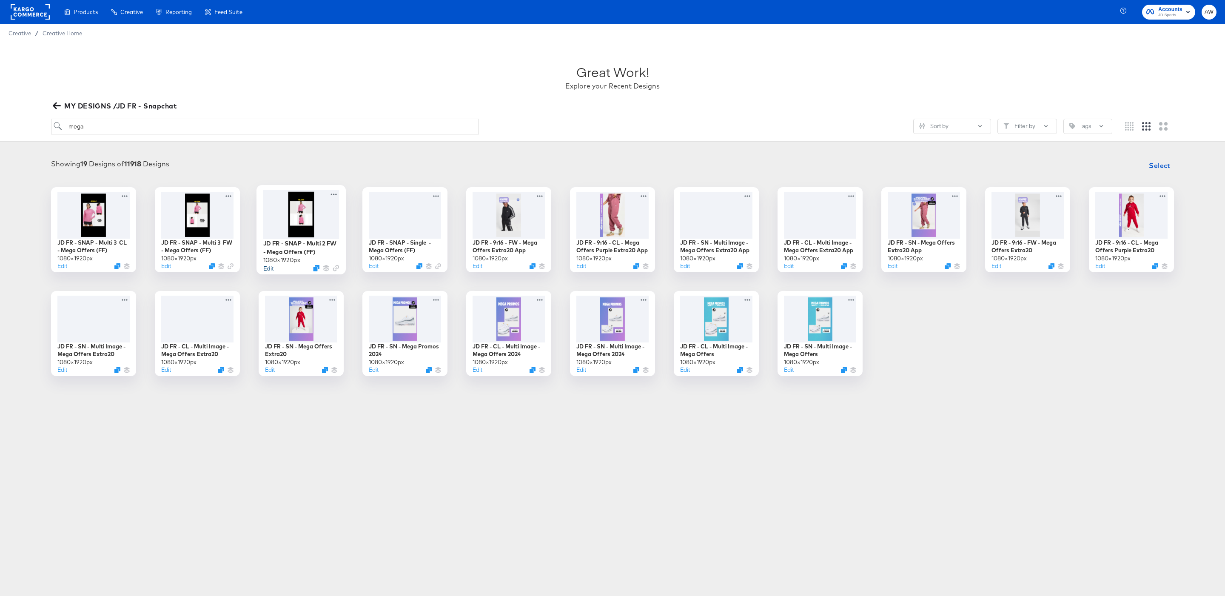
click at [265, 270] on button "Edit" at bounding box center [268, 268] width 10 height 8
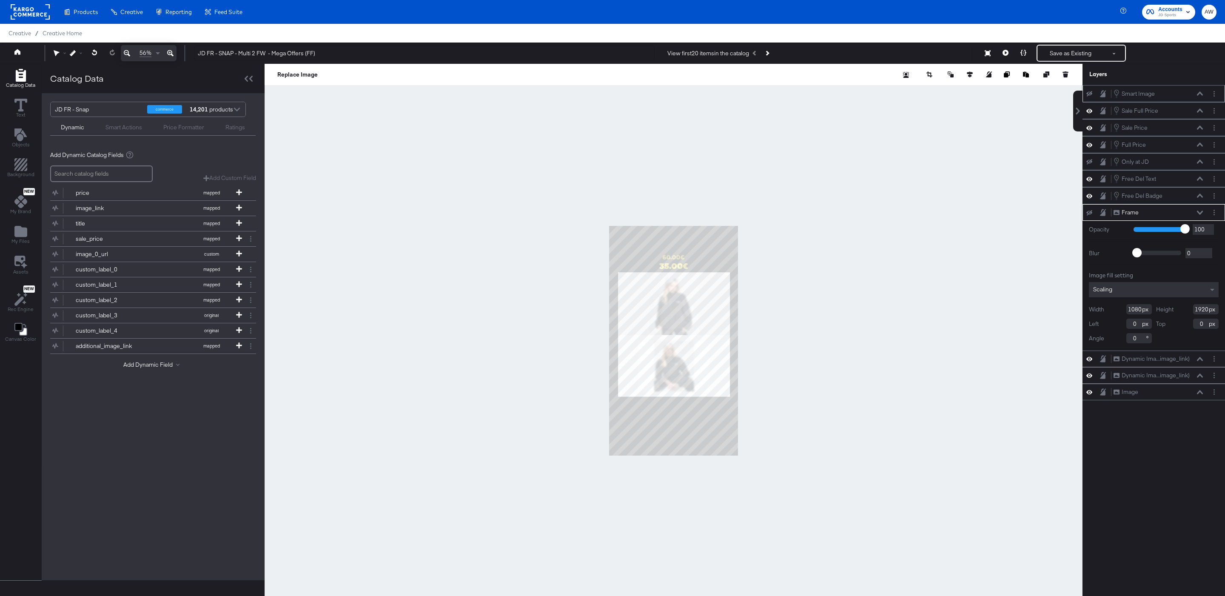
click at [1088, 96] on icon at bounding box center [1090, 94] width 6 height 6
click at [1068, 50] on button "Save as Existing" at bounding box center [1071, 53] width 66 height 15
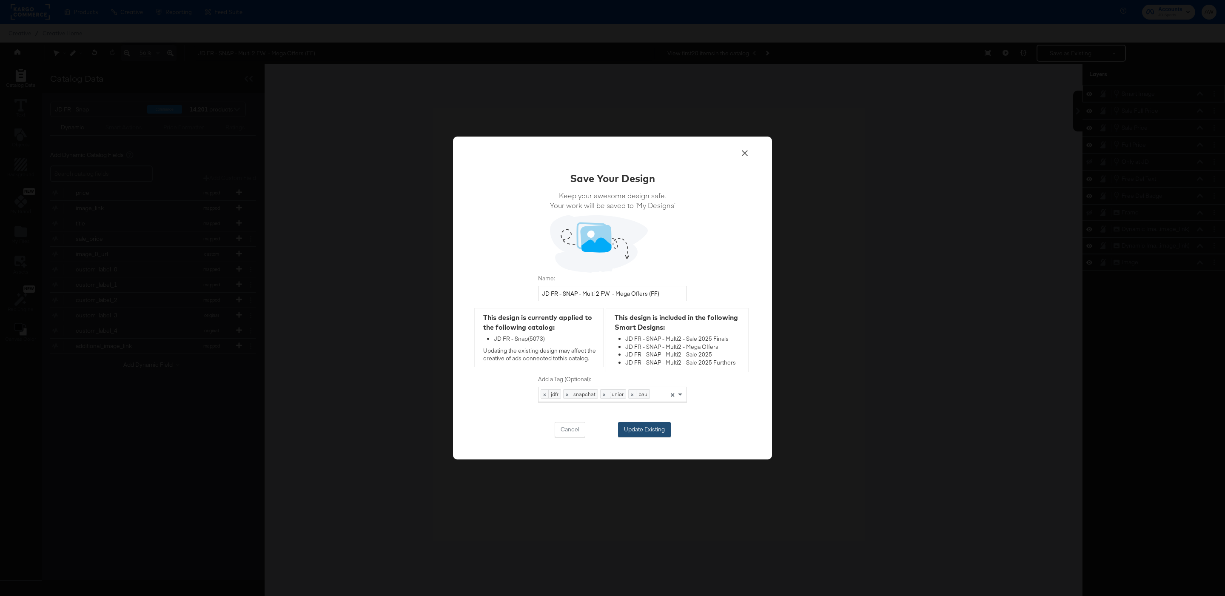
click at [644, 432] on button "Update Existing" at bounding box center [644, 429] width 53 height 15
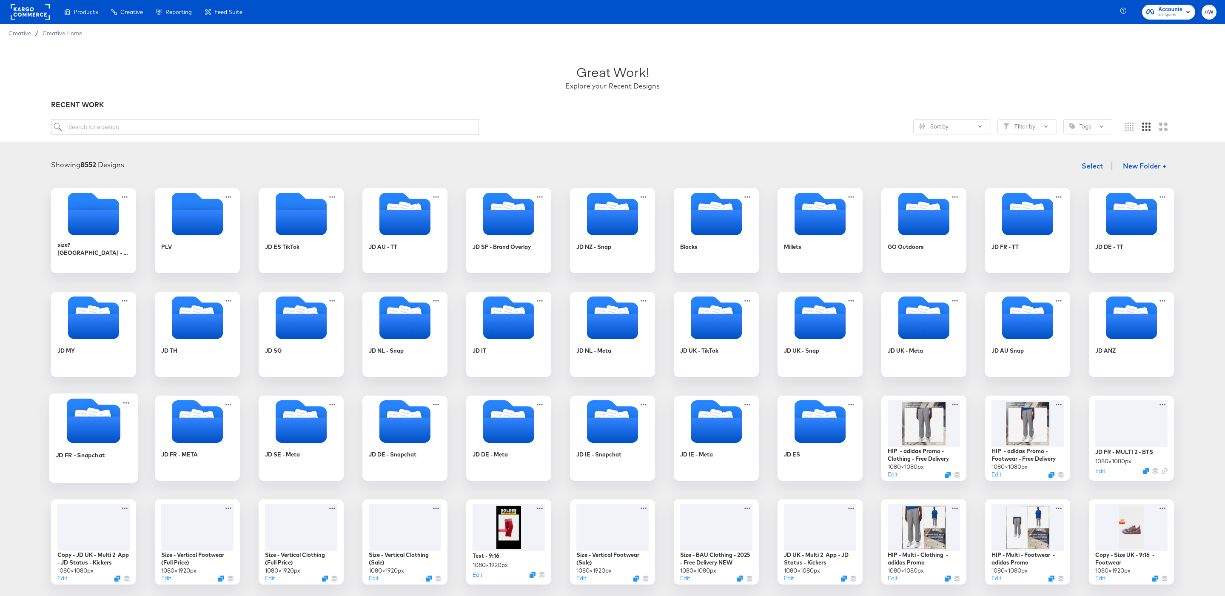
click at [96, 434] on icon "Folder" at bounding box center [94, 429] width 54 height 26
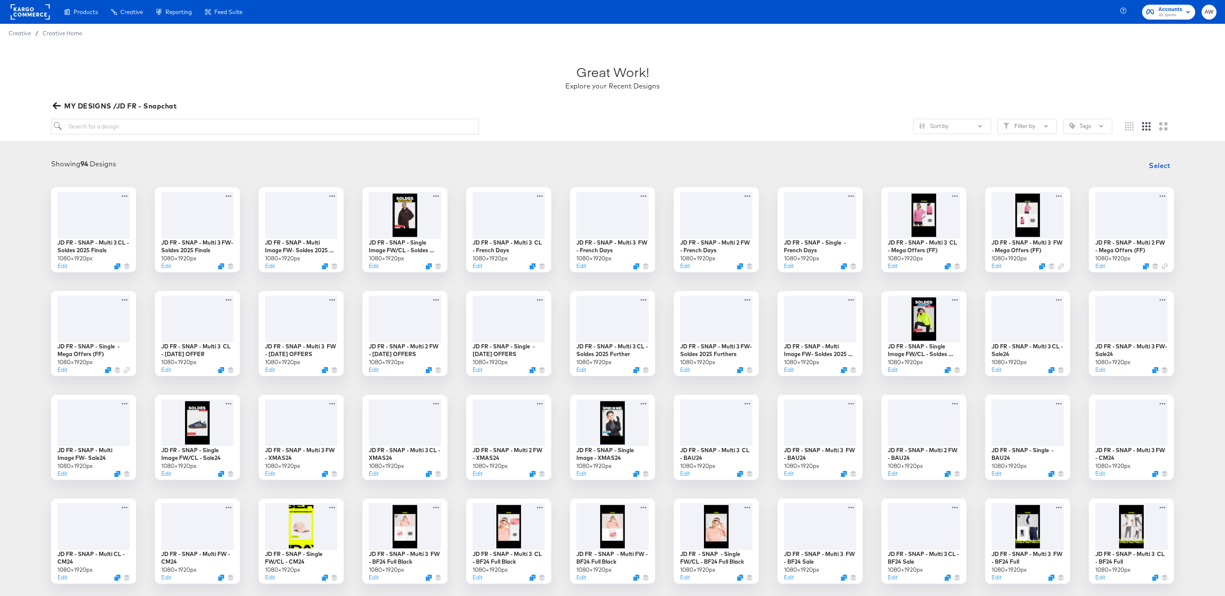
click at [321, 150] on div "Showing 94 Designs Select JD FR - SNAP - Multi 3 CL - Soldes 2025 Finals 1080 ×…" at bounding box center [612, 422] width 1225 height 548
click at [316, 120] on input "search" at bounding box center [265, 127] width 428 height 16
type input "mega"
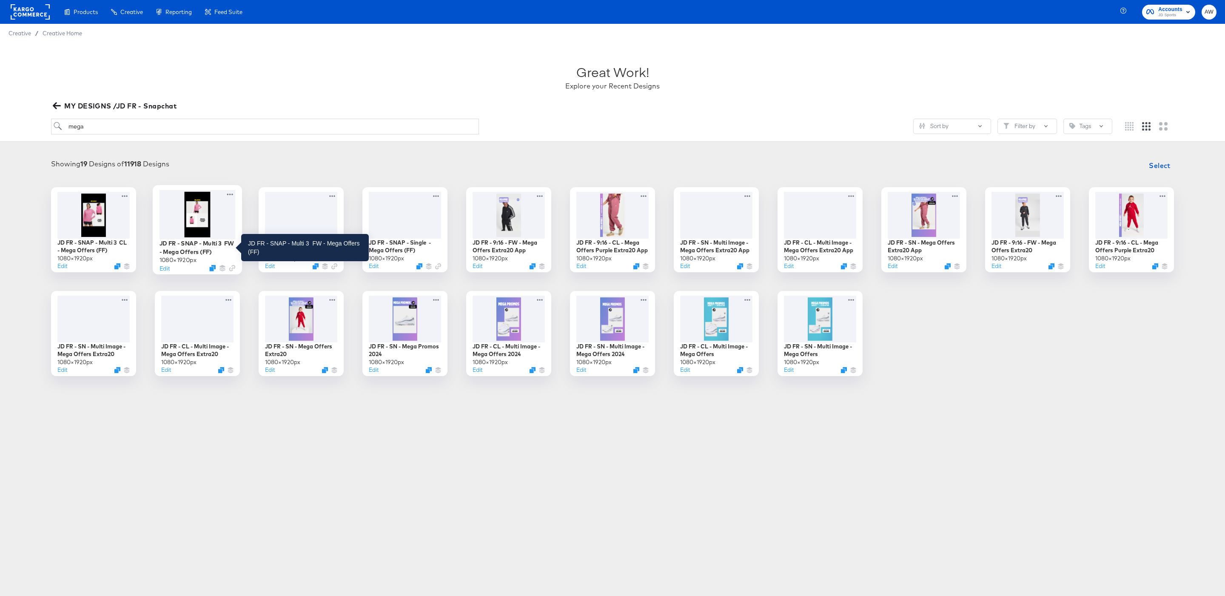
click at [177, 248] on div "JD FR - SNAP - Multi 3 FW - Mega Offers (FF)" at bounding box center [198, 247] width 76 height 17
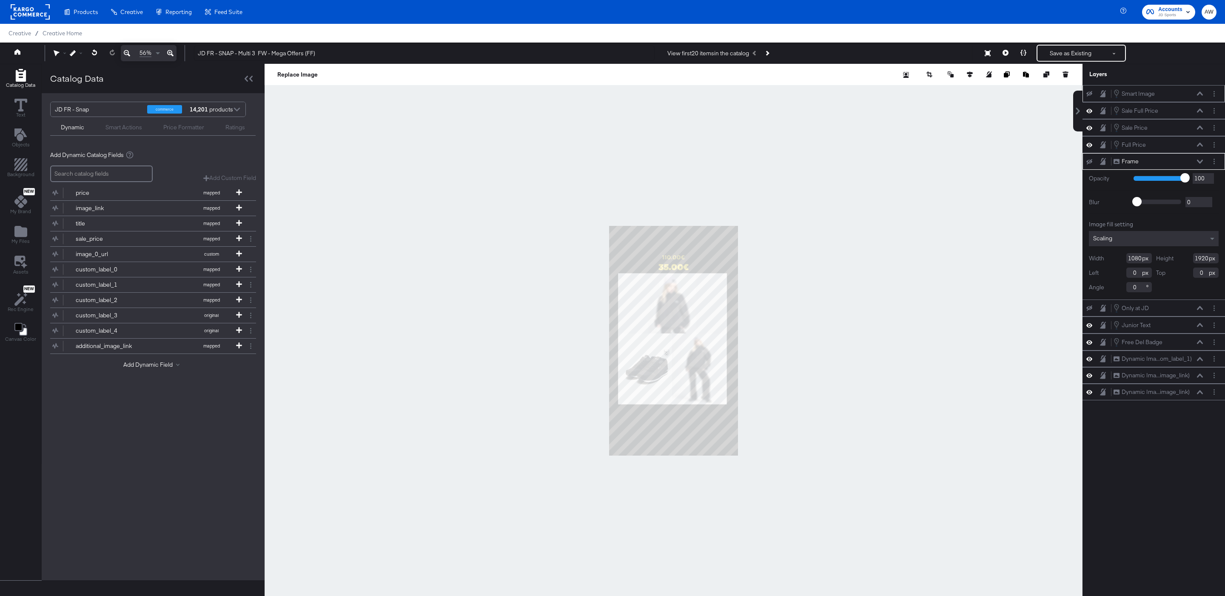
click at [1090, 91] on button at bounding box center [1089, 93] width 7 height 7
click at [1082, 58] on button "Save as Existing" at bounding box center [1071, 53] width 66 height 15
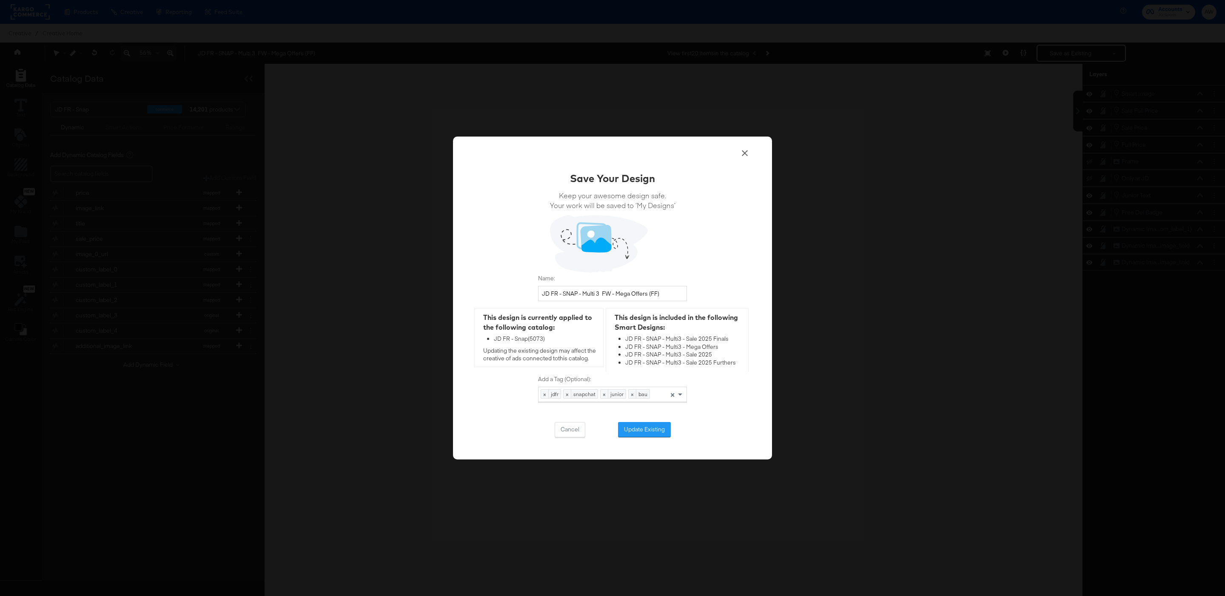
click at [652, 422] on div "Cancel Update Existing" at bounding box center [612, 429] width 149 height 15
click at [653, 429] on button "Update Existing" at bounding box center [644, 429] width 53 height 15
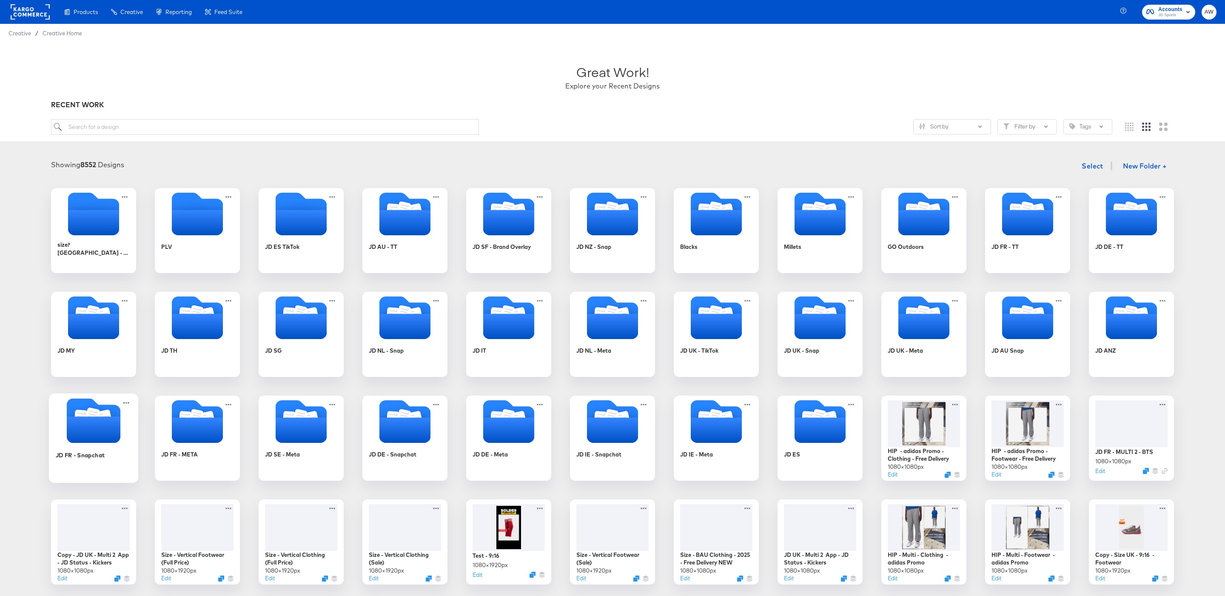
click at [106, 448] on div "JD FR - Snapchat" at bounding box center [94, 461] width 76 height 33
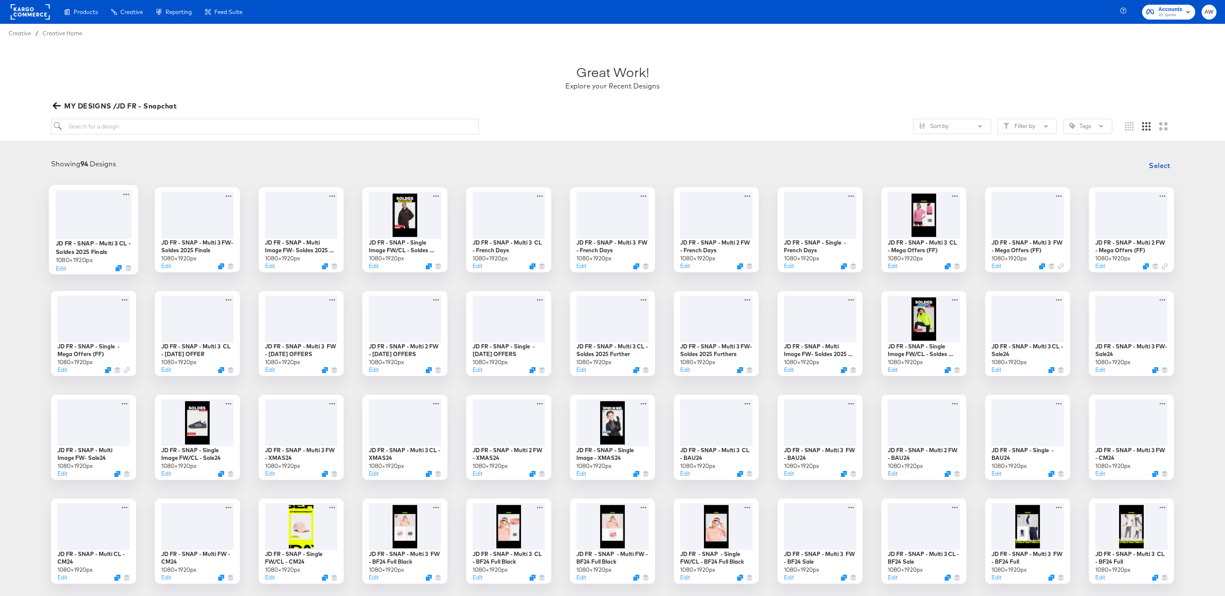
click at [119, 220] on div at bounding box center [94, 214] width 76 height 49
click at [112, 129] on input "search" at bounding box center [265, 127] width 428 height 16
type input "n"
type input "mega"
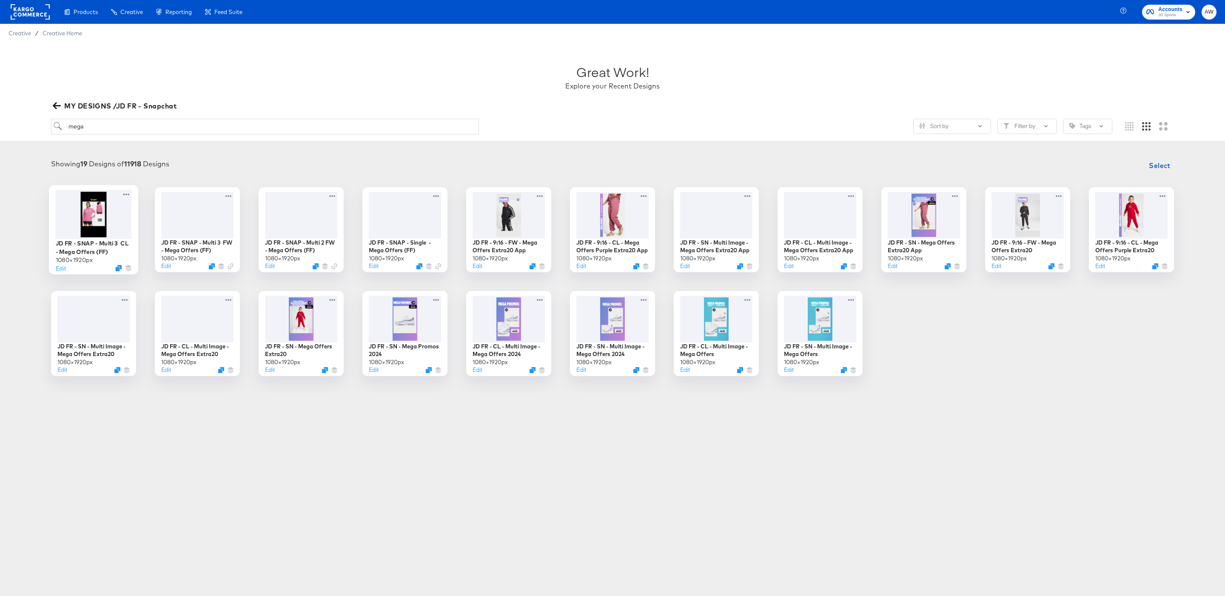
click at [100, 224] on div at bounding box center [94, 214] width 76 height 49
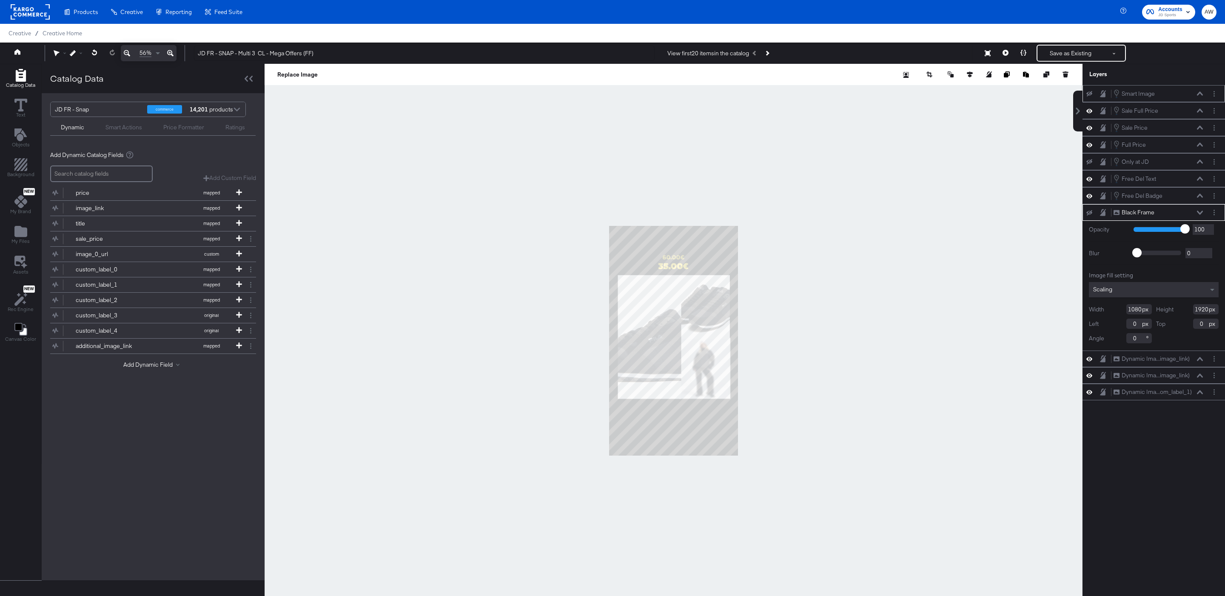
click at [1089, 92] on icon at bounding box center [1090, 94] width 6 height 6
click at [1064, 49] on button "Save as Existing" at bounding box center [1071, 53] width 66 height 15
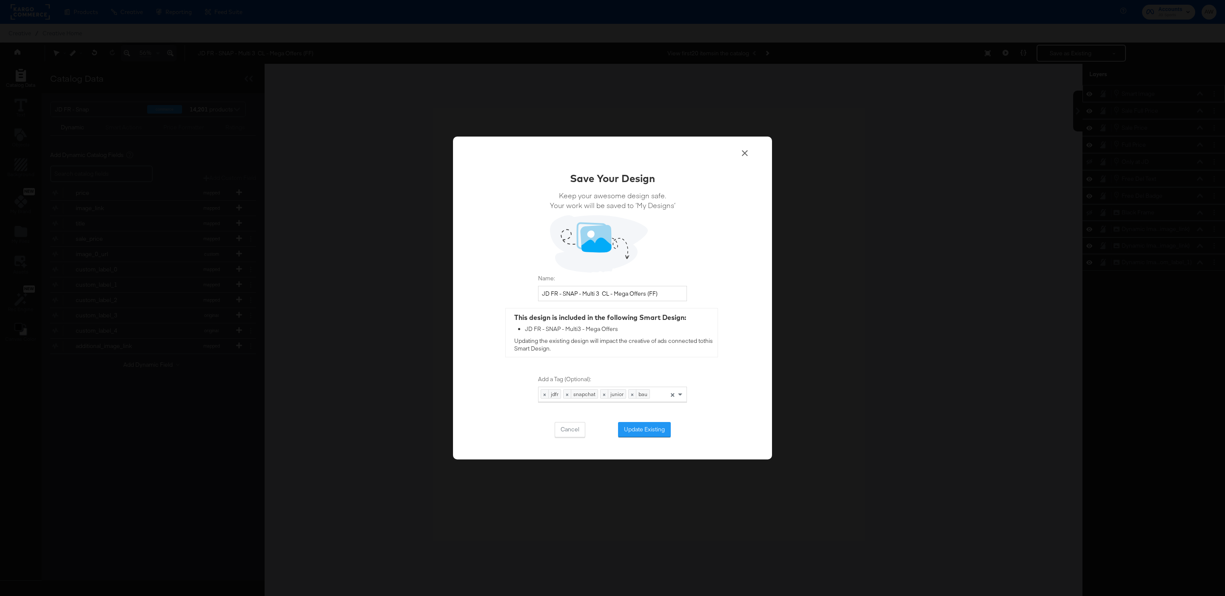
click at [659, 413] on div "Save Your Design Keep your awesome design safe. Your work will be saved to ‘My …" at bounding box center [612, 304] width 149 height 266
click at [659, 427] on button "Update Existing" at bounding box center [644, 429] width 53 height 15
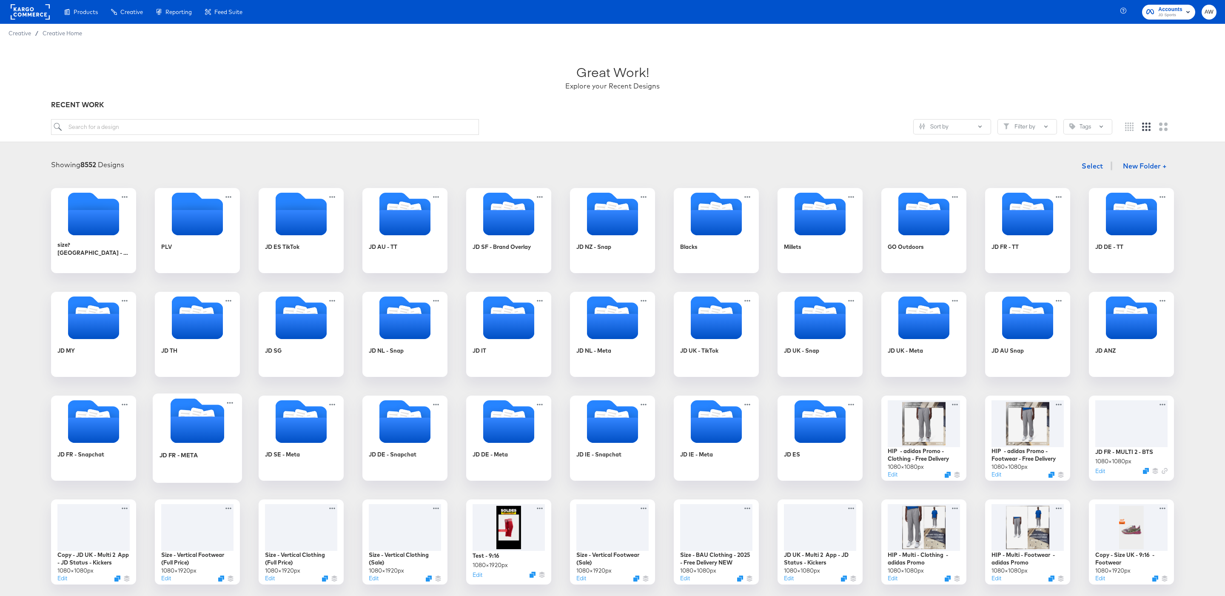
click at [182, 433] on icon "Folder" at bounding box center [198, 429] width 54 height 26
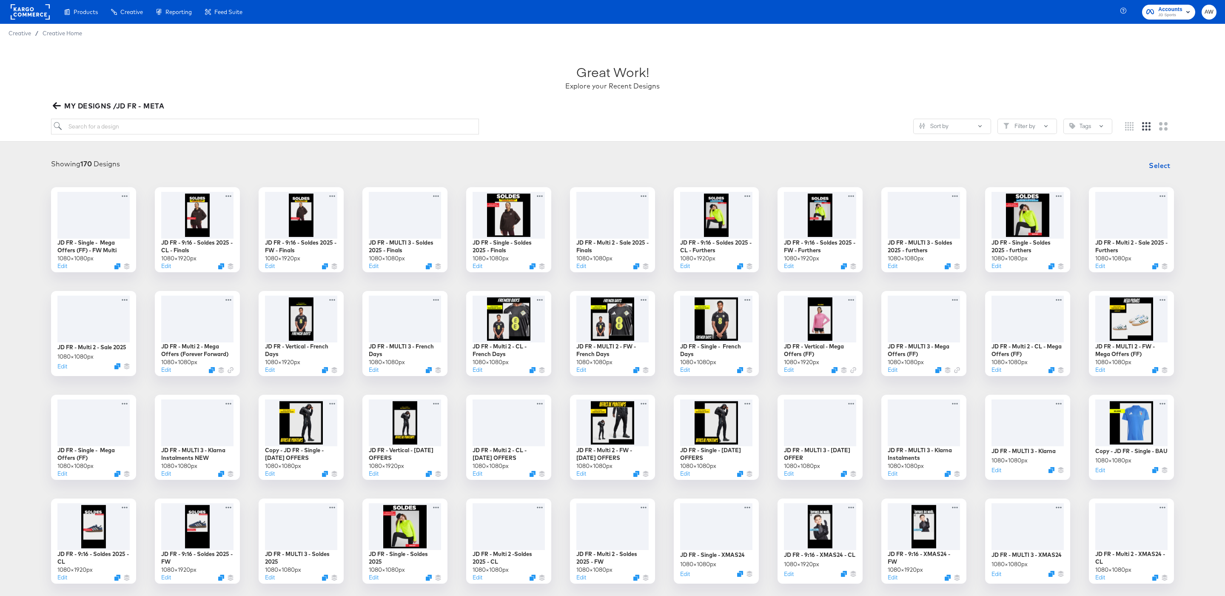
click at [298, 140] on div "Sort by Filter by Tags" at bounding box center [612, 130] width 1123 height 23
click at [293, 134] on input "search" at bounding box center [265, 127] width 428 height 16
type input "mega"
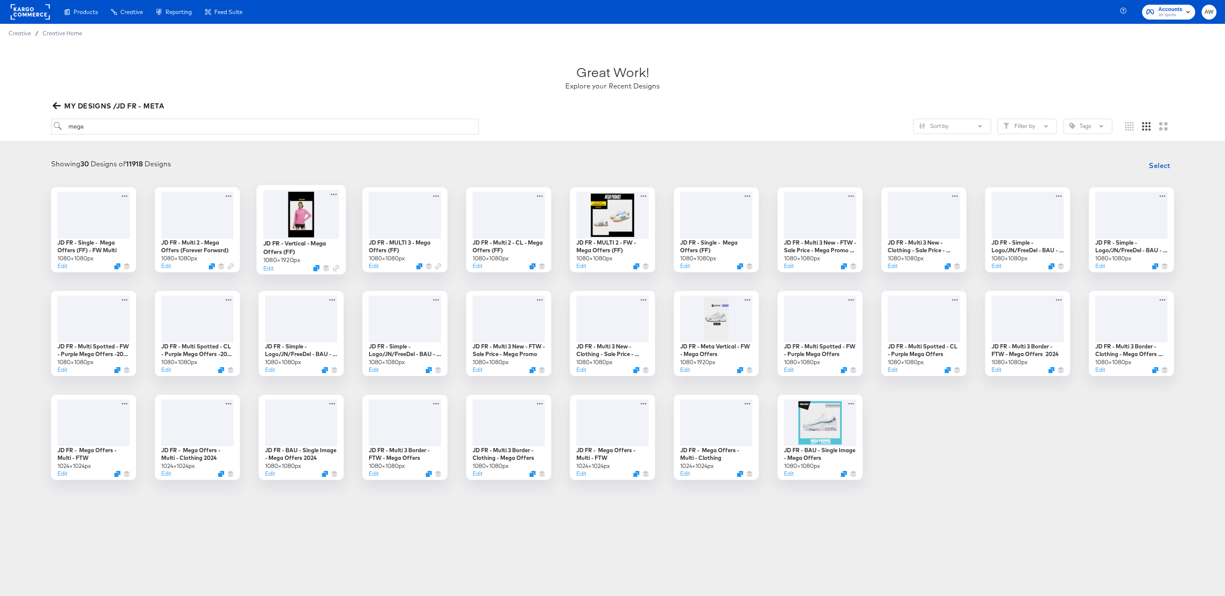
click at [306, 211] on div at bounding box center [301, 214] width 76 height 49
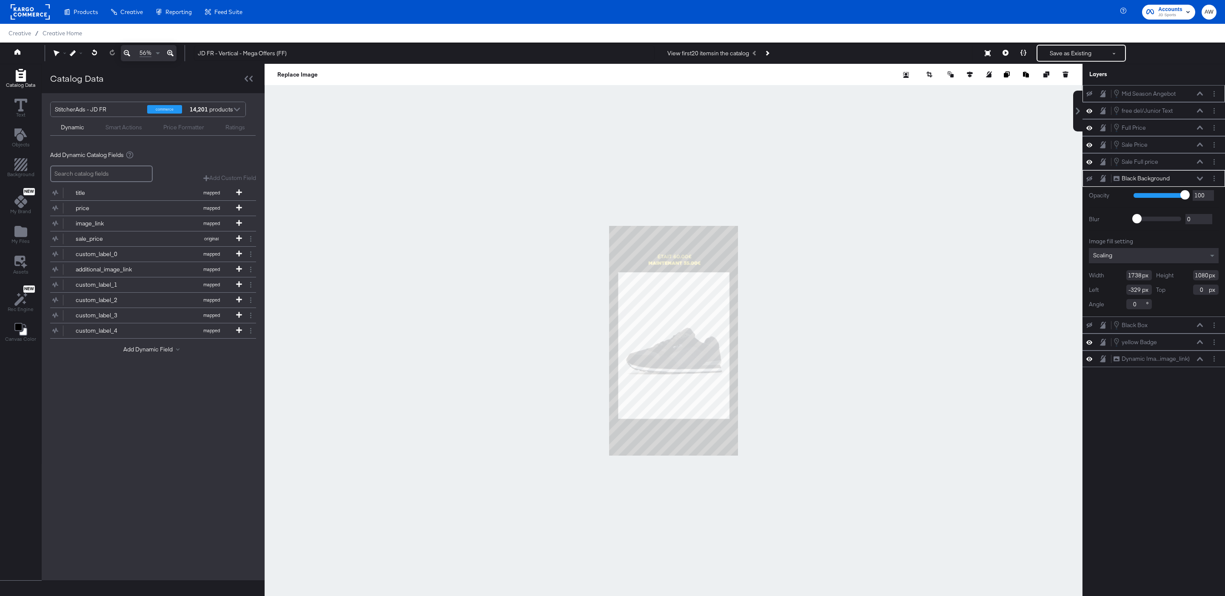
click at [1092, 91] on icon at bounding box center [1090, 94] width 6 height 6
click at [884, 326] on div at bounding box center [674, 341] width 818 height 554
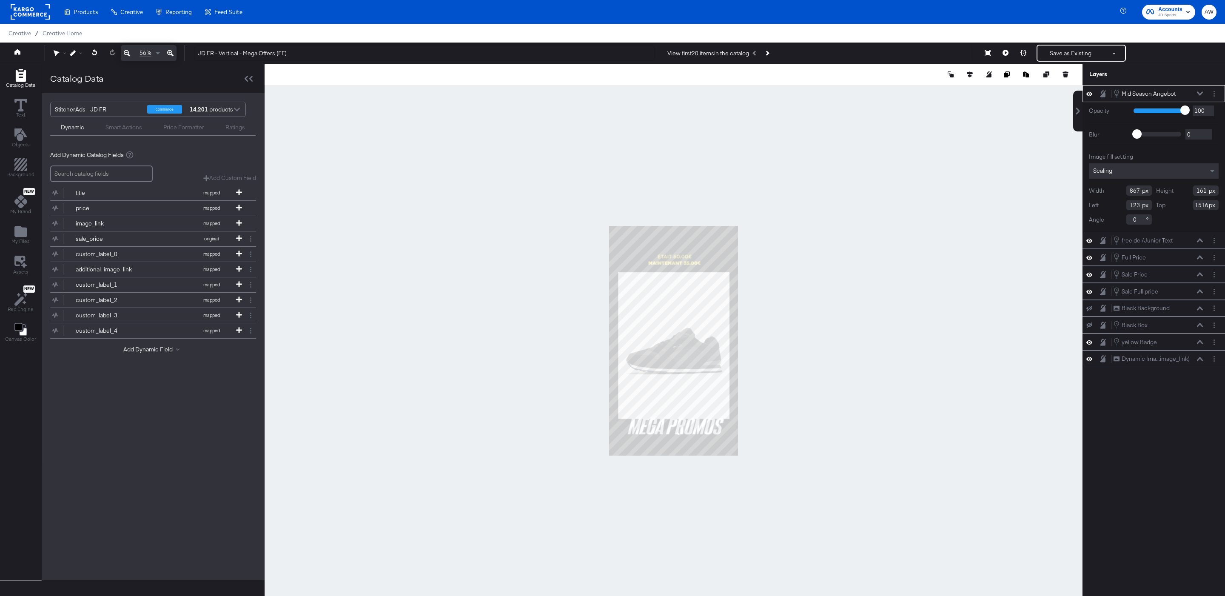
type input "1534"
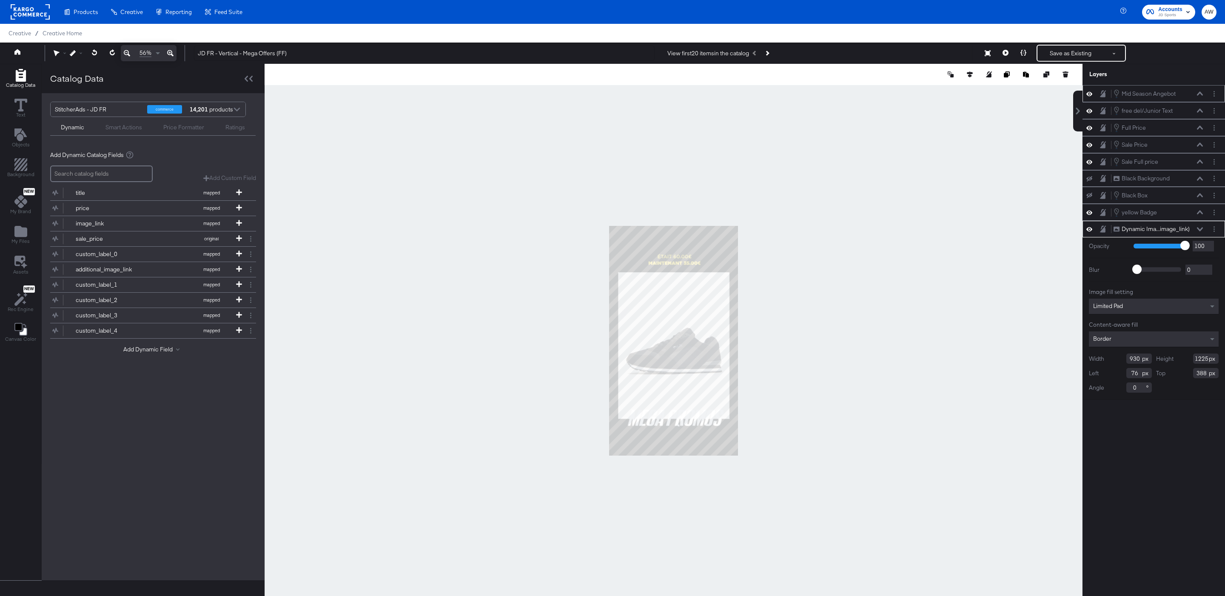
click at [978, 231] on div at bounding box center [674, 341] width 818 height 554
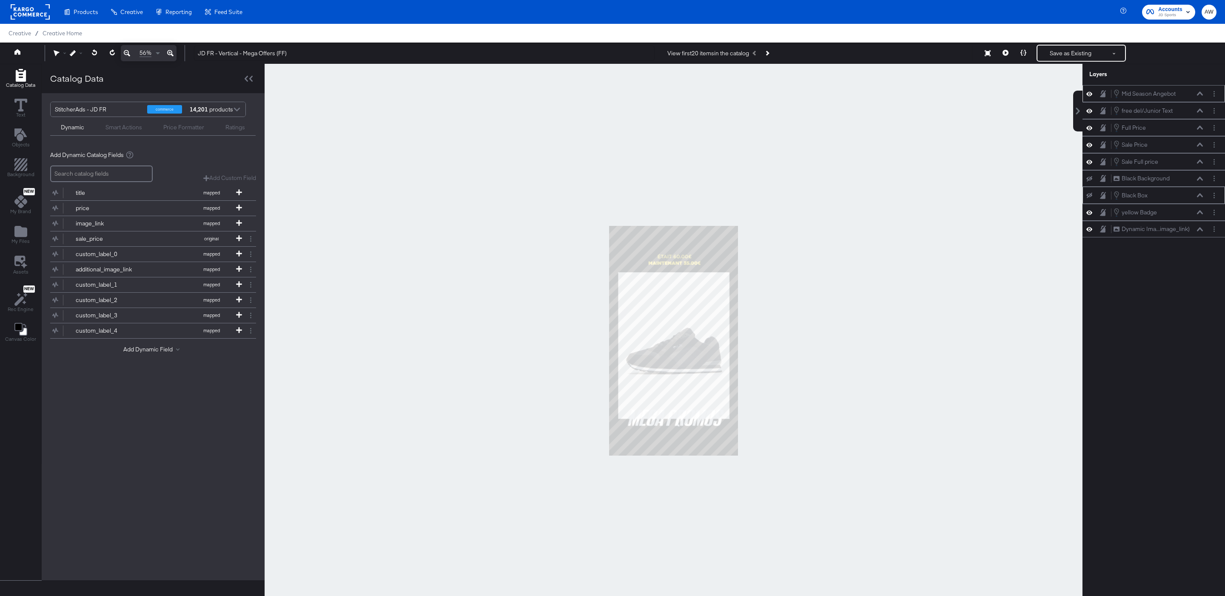
click at [1091, 198] on icon at bounding box center [1090, 196] width 6 height 6
click at [1060, 55] on button "Save as Existing" at bounding box center [1071, 53] width 66 height 15
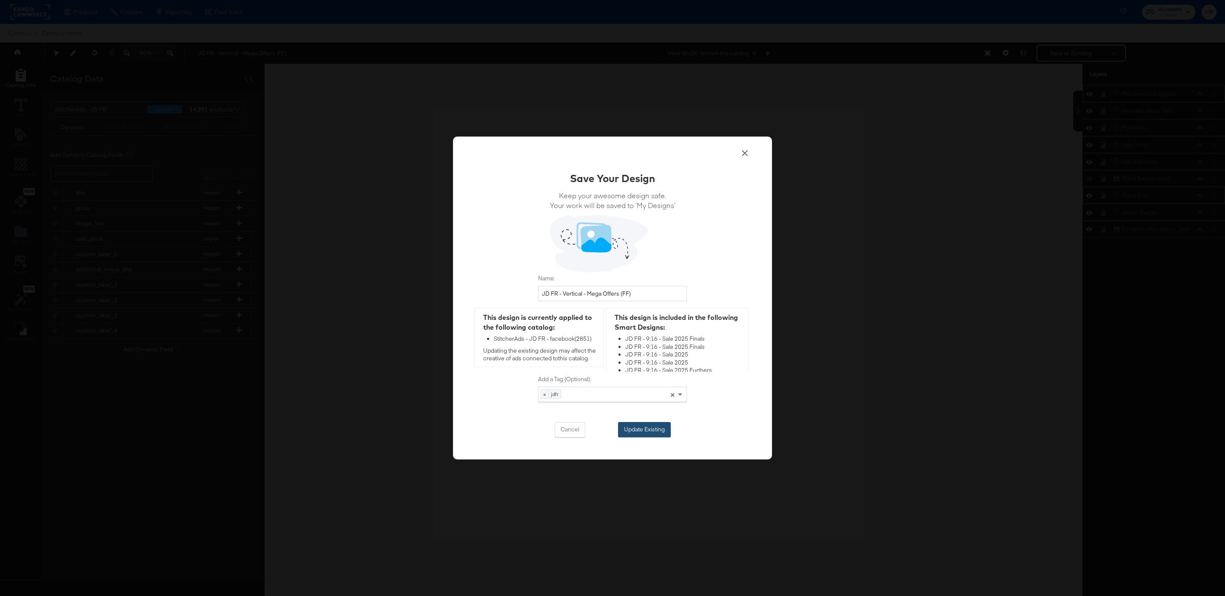
click at [645, 425] on button "Update Existing" at bounding box center [644, 429] width 53 height 15
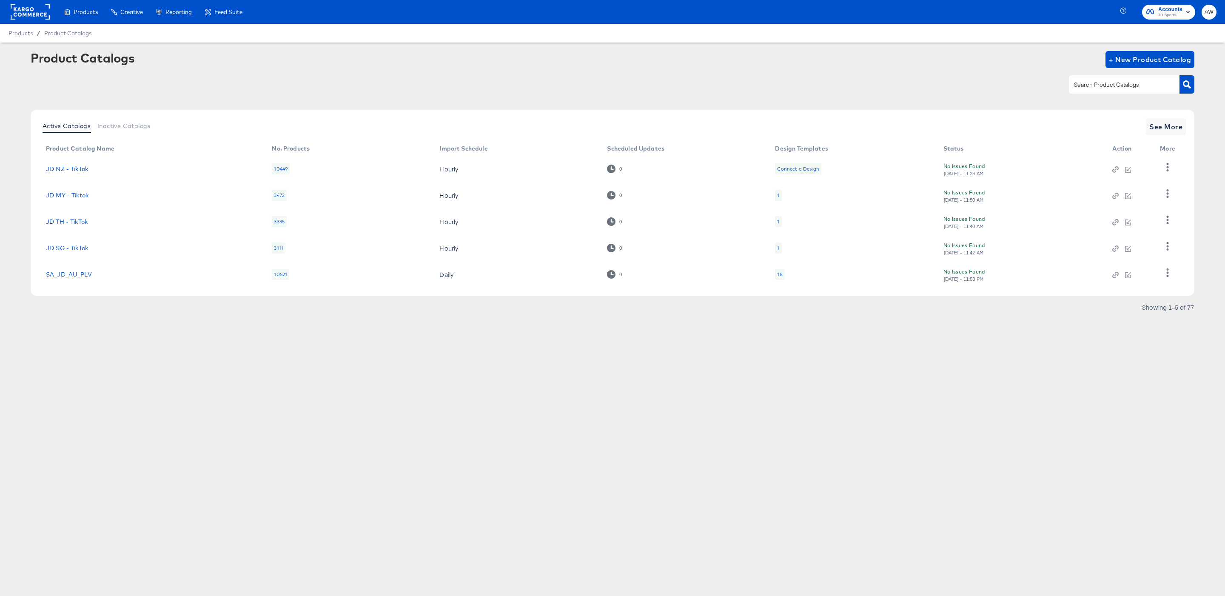
click at [1124, 81] on input "text" at bounding box center [1117, 85] width 91 height 10
type input "fr"
click at [1164, 124] on span "See More" at bounding box center [1165, 127] width 33 height 12
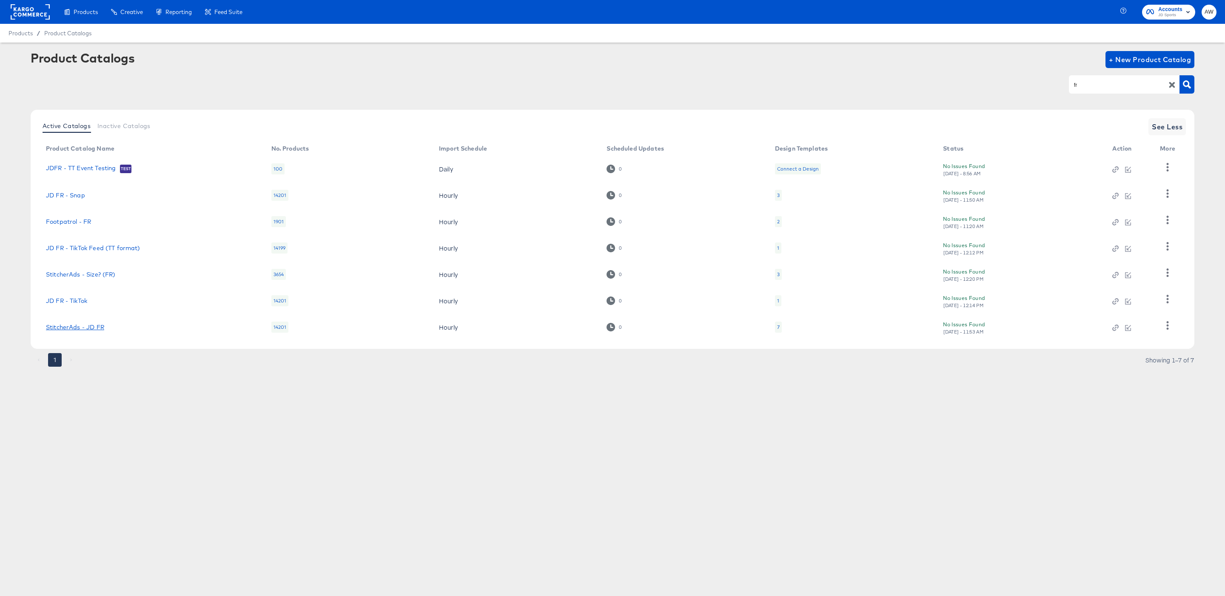
click at [74, 328] on link "StitcherAds - JD FR" at bounding box center [75, 327] width 58 height 7
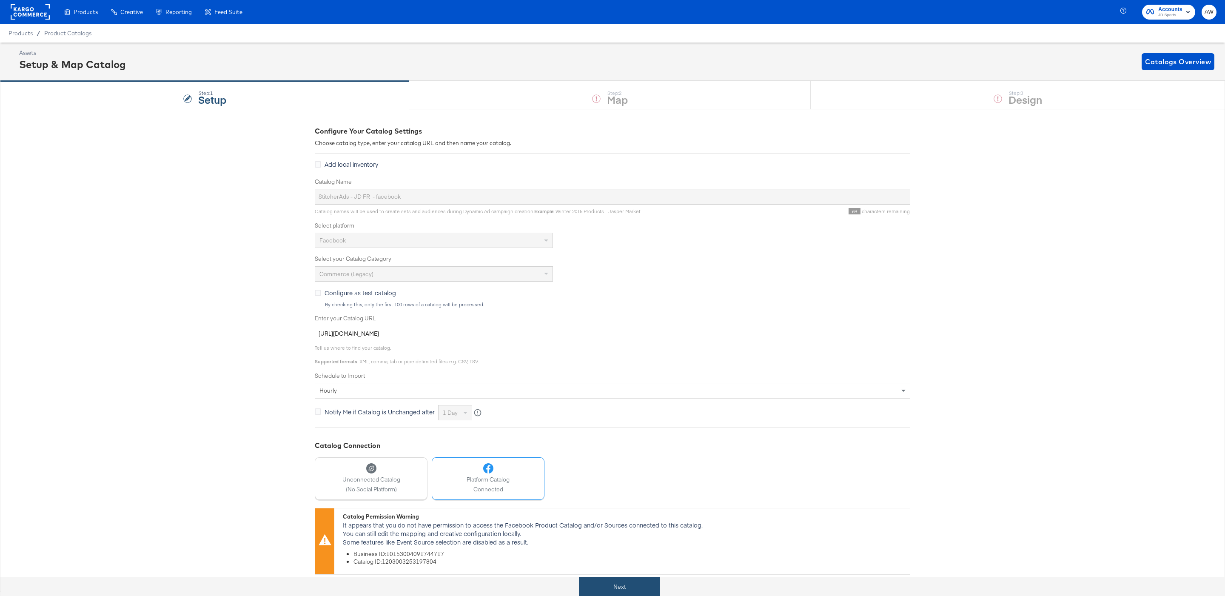
click at [602, 581] on button "Next" at bounding box center [619, 586] width 81 height 19
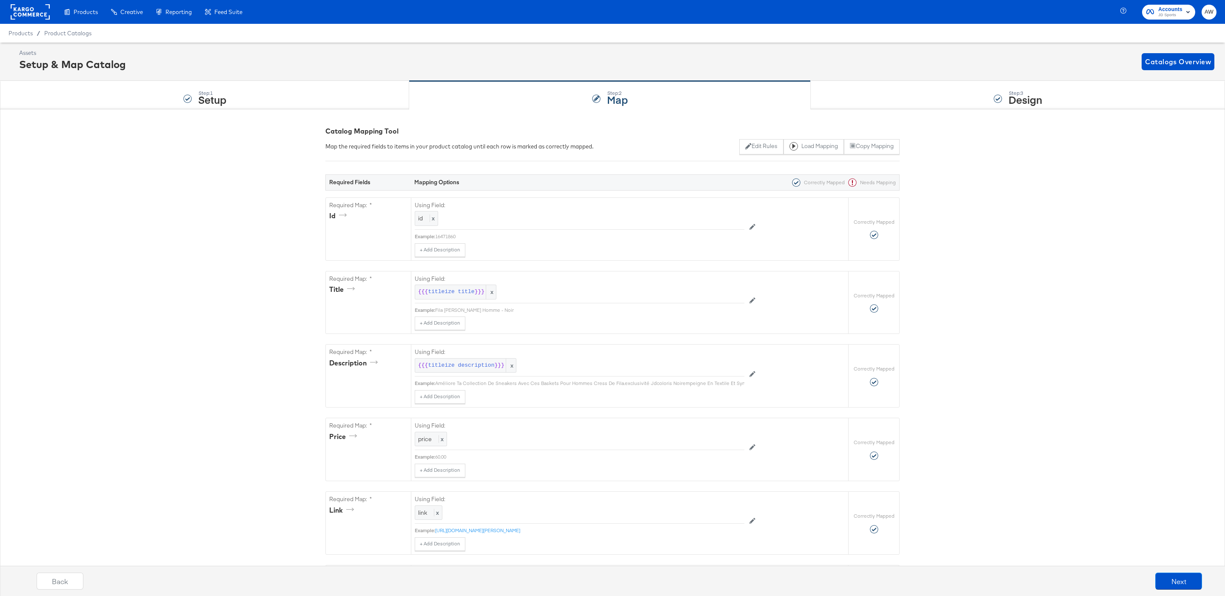
click at [867, 104] on div "Step: 3 Design" at bounding box center [1018, 95] width 414 height 28
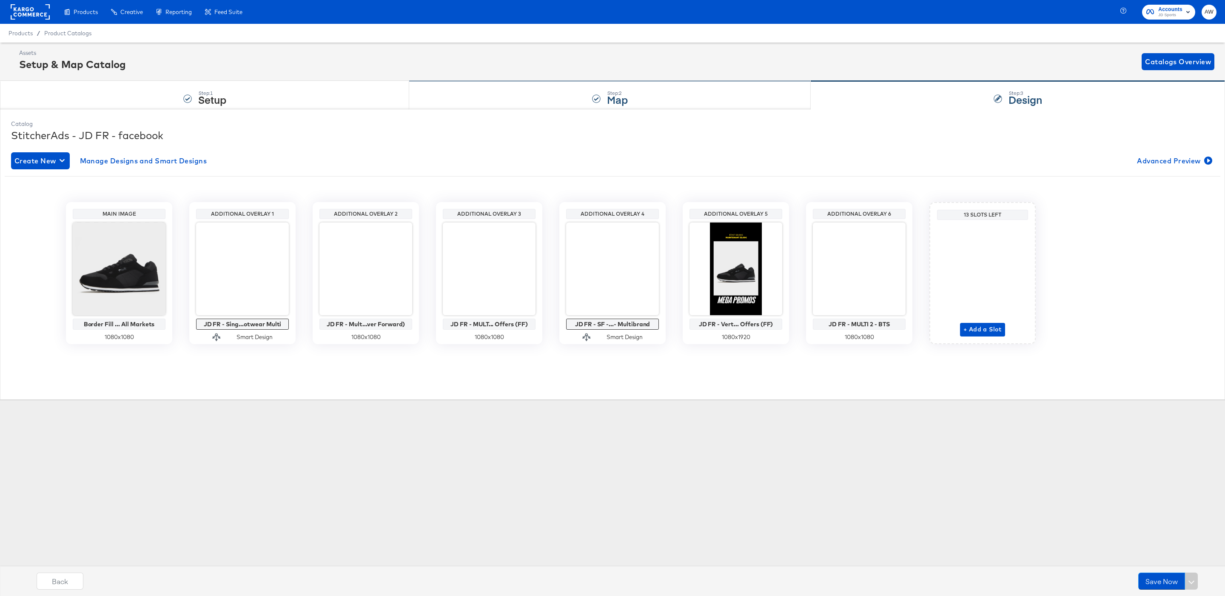
click at [668, 89] on div "Step: 2 Map" at bounding box center [610, 95] width 402 height 28
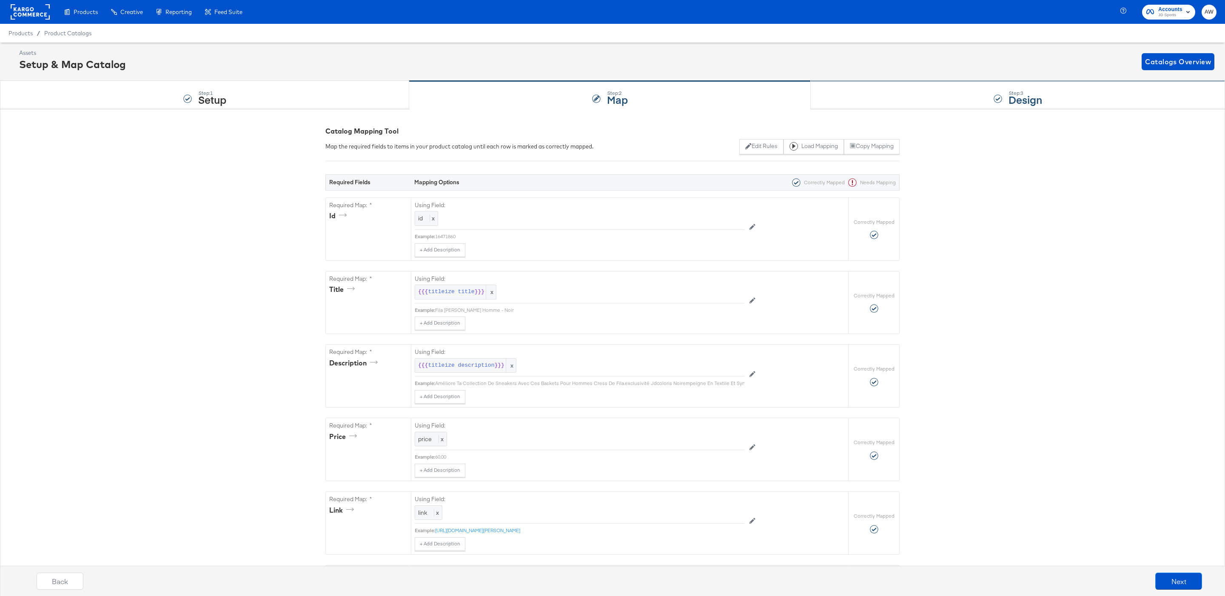
click at [908, 90] on div "Step: 3 Design" at bounding box center [1018, 95] width 414 height 28
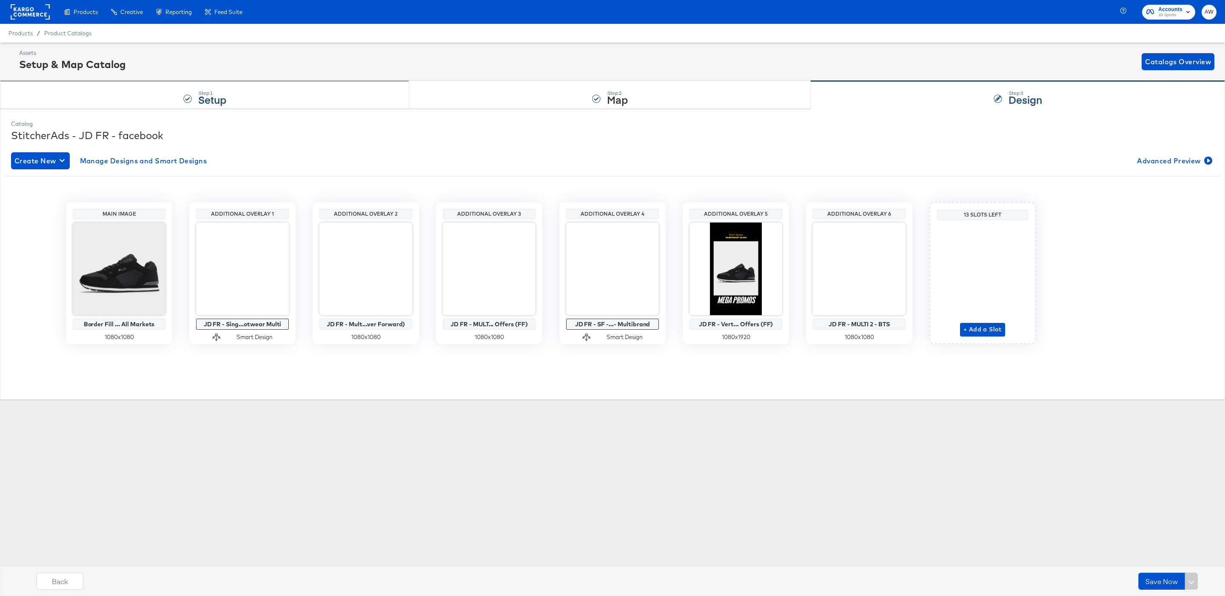
click at [282, 96] on div "Step: 1 Setup" at bounding box center [204, 95] width 409 height 28
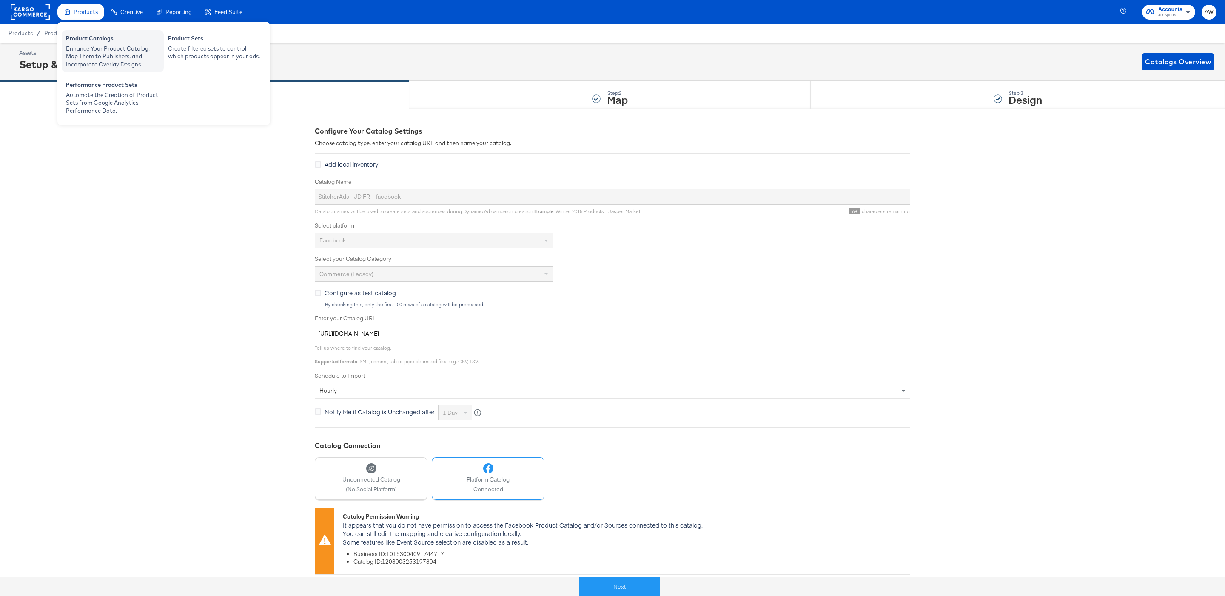
click at [82, 51] on div "Enhance Your Product Catalog, Map Them to Publishers, and Incorporate Overlay D…" at bounding box center [113, 57] width 94 height 24
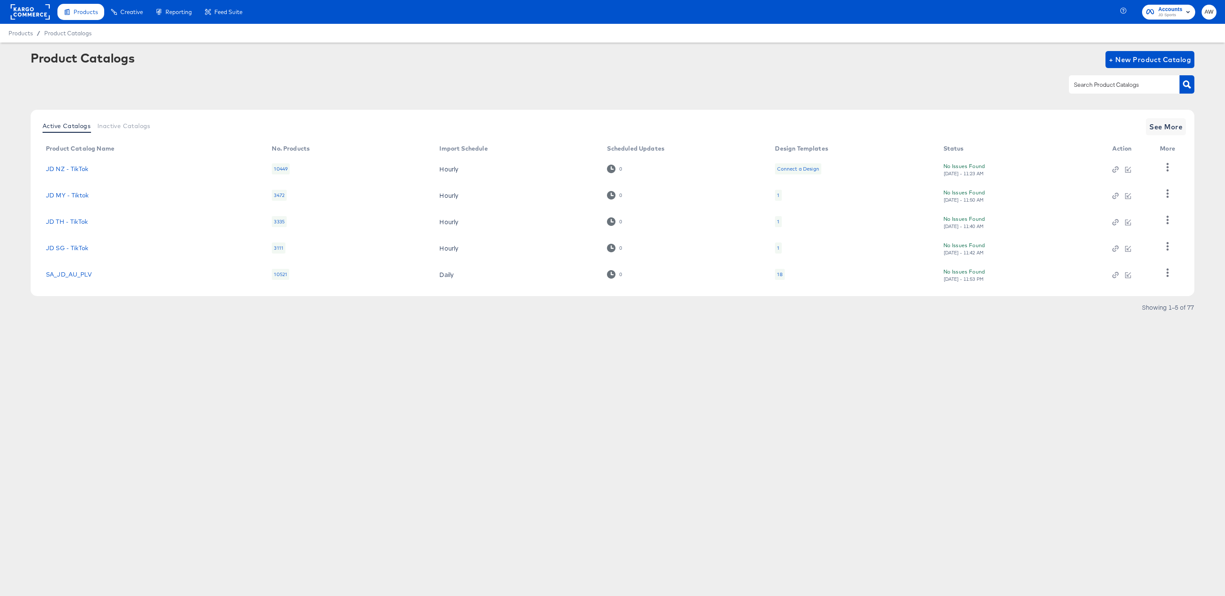
click at [1114, 83] on input "text" at bounding box center [1117, 85] width 91 height 10
type input "fr"
click at [1170, 128] on span "See More" at bounding box center [1165, 127] width 33 height 12
